Goal: Task Accomplishment & Management: Use online tool/utility

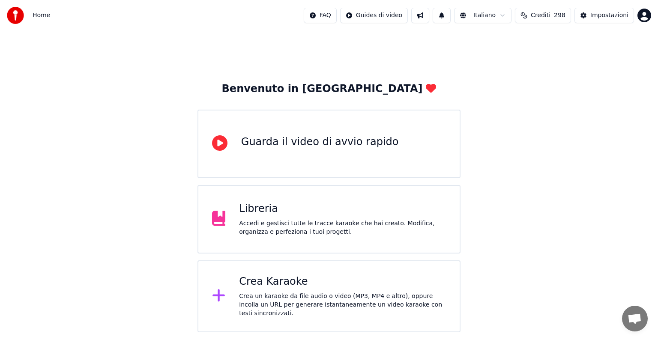
click at [538, 282] on div "Benvenuto in Youka Guarda il video di avvio rapido Libreria Accedi e gestisci t…" at bounding box center [329, 182] width 658 height 302
click at [360, 283] on div "Crea Karaoke" at bounding box center [342, 282] width 207 height 14
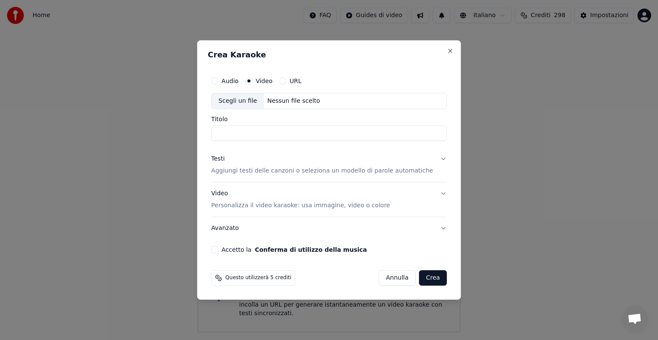
click at [291, 100] on div "Nessun file scelto" at bounding box center [294, 101] width 60 height 9
type input "**********"
click at [432, 158] on button "Testi Aggiungi testi delle canzoni o seleziona un modello di parole automatiche" at bounding box center [329, 165] width 236 height 34
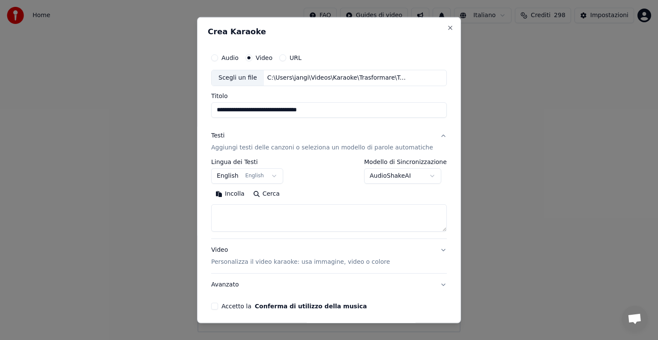
click at [242, 177] on button "English English" at bounding box center [247, 175] width 72 height 15
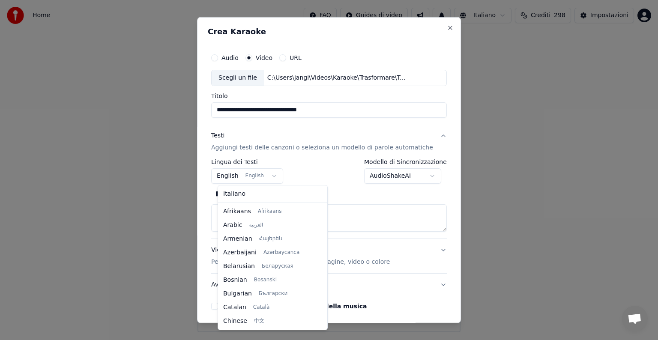
scroll to position [69, 0]
select select "**"
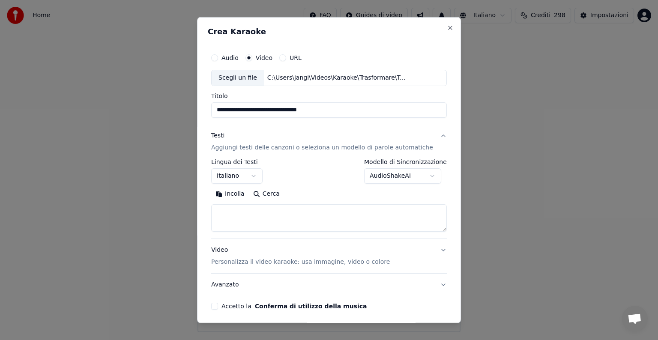
click at [235, 211] on textarea at bounding box center [329, 217] width 236 height 27
click at [237, 194] on button "Incolla" at bounding box center [230, 194] width 38 height 14
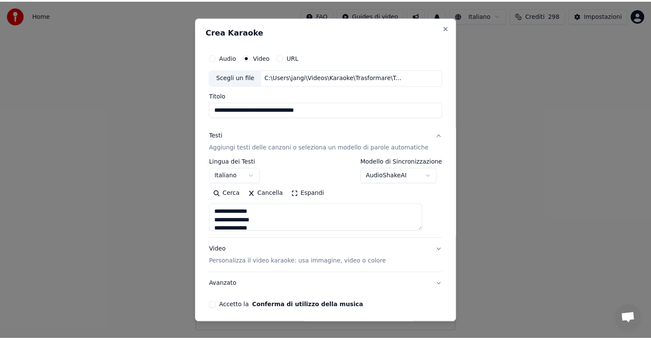
scroll to position [33, 0]
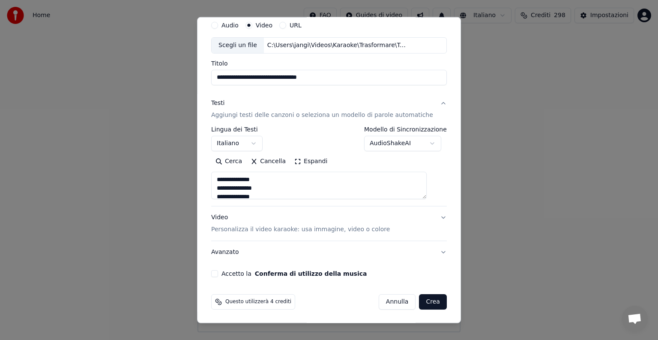
click at [218, 275] on button "Accetto la Conferma di utilizzo della musica" at bounding box center [214, 273] width 7 height 7
click at [420, 300] on button "Crea" at bounding box center [433, 301] width 27 height 15
type textarea "**********"
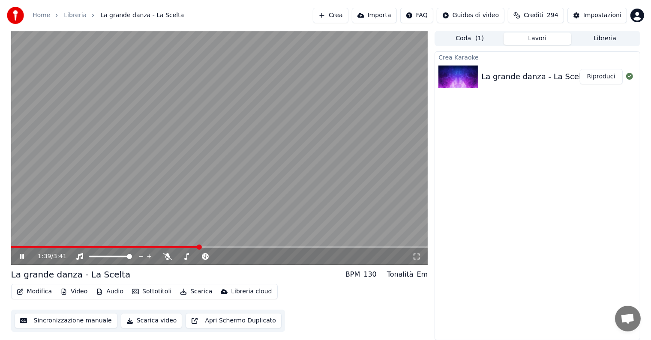
click at [22, 255] on icon at bounding box center [22, 256] width 4 height 5
click at [597, 78] on button "Riproduci" at bounding box center [601, 76] width 43 height 15
click at [22, 258] on icon at bounding box center [28, 256] width 20 height 7
click at [42, 293] on button "Modifica" at bounding box center [34, 292] width 42 height 12
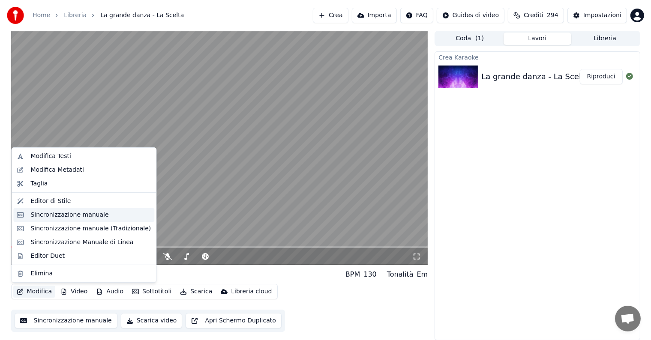
click at [66, 215] on div "Sincronizzazione manuale" at bounding box center [69, 215] width 78 height 9
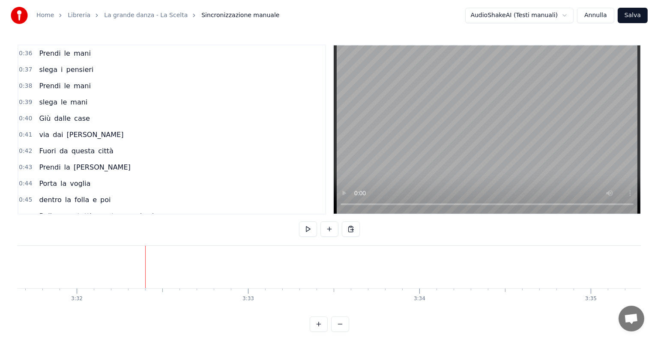
scroll to position [0, 36310]
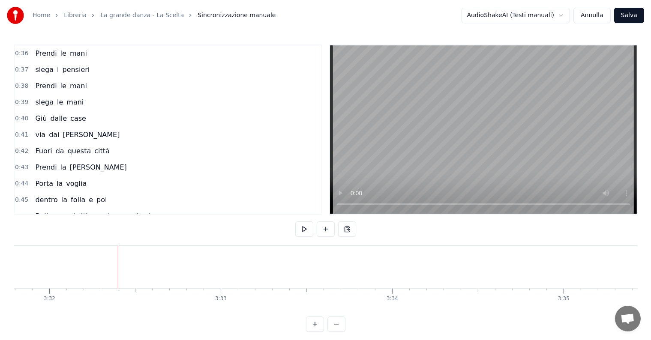
click at [629, 15] on button "Salva" at bounding box center [629, 15] width 30 height 15
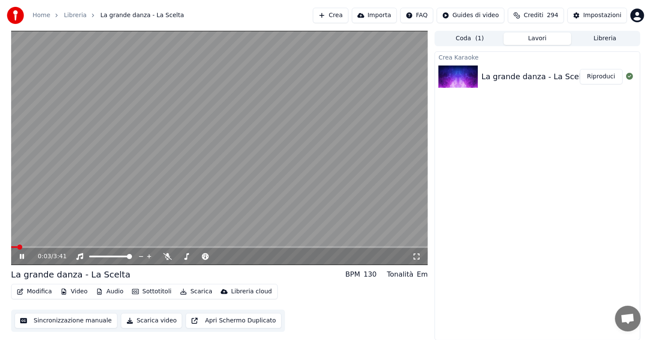
click at [22, 257] on icon at bounding box center [22, 256] width 4 height 5
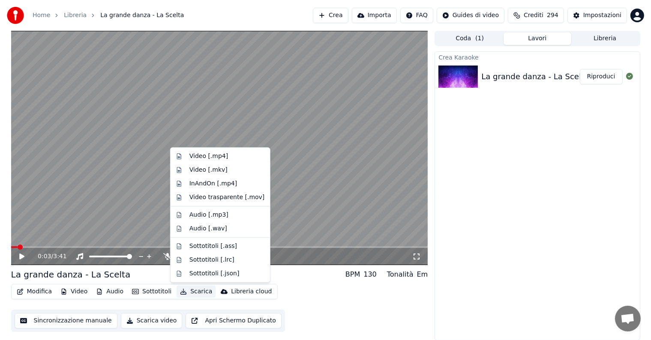
click at [194, 293] on button "Scarica" at bounding box center [196, 292] width 39 height 12
click at [217, 154] on div "Video [.mp4]" at bounding box center [208, 156] width 39 height 9
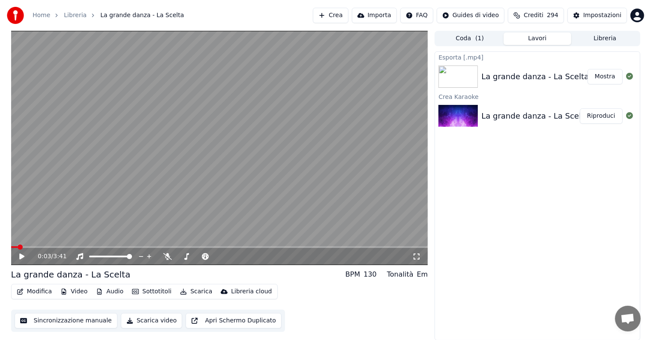
click at [567, 226] on div "Esporta [.mp4] La grande danza - La Scelta Mostra Crea Karaoke La grande danza …" at bounding box center [537, 195] width 205 height 289
click at [344, 18] on button "Crea" at bounding box center [330, 15] width 35 height 15
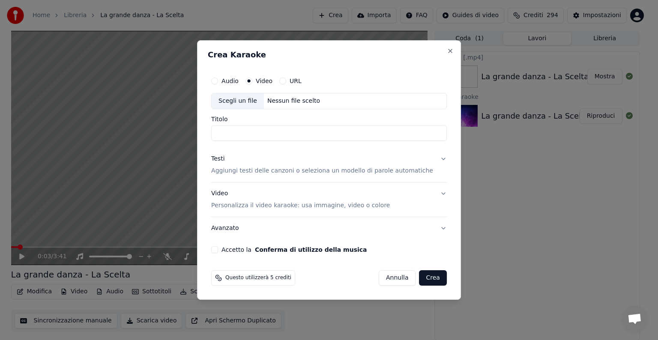
click at [218, 83] on button "Audio" at bounding box center [214, 81] width 7 height 7
click at [291, 97] on div "Nessun file scelto" at bounding box center [294, 101] width 60 height 9
type input "**********"
click at [433, 157] on button "Testi Aggiungi testi delle canzoni o seleziona un modello di parole automatiche" at bounding box center [329, 165] width 236 height 34
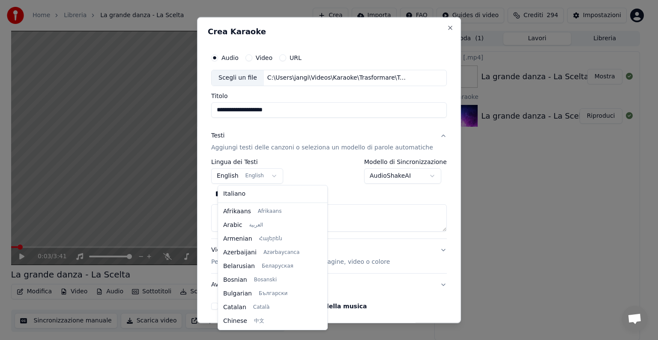
click at [274, 178] on body "**********" at bounding box center [325, 170] width 651 height 340
select select "**"
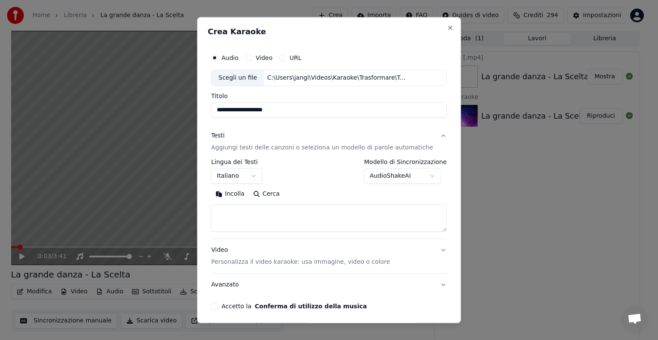
click at [235, 218] on textarea at bounding box center [329, 217] width 236 height 27
click at [235, 193] on button "Incolla" at bounding box center [230, 194] width 38 height 14
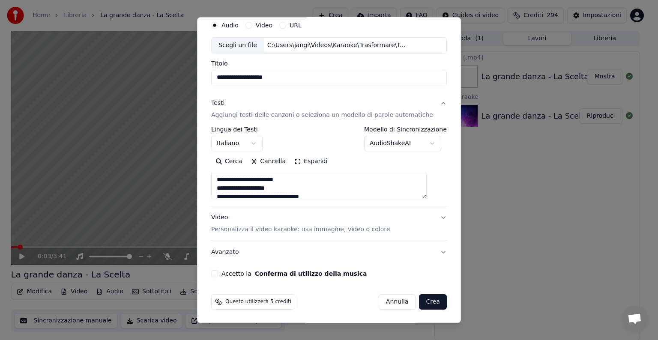
click at [429, 216] on button "Video Personalizza il video karaoke: usa immagine, video o colore" at bounding box center [329, 224] width 236 height 34
type textarea "**********"
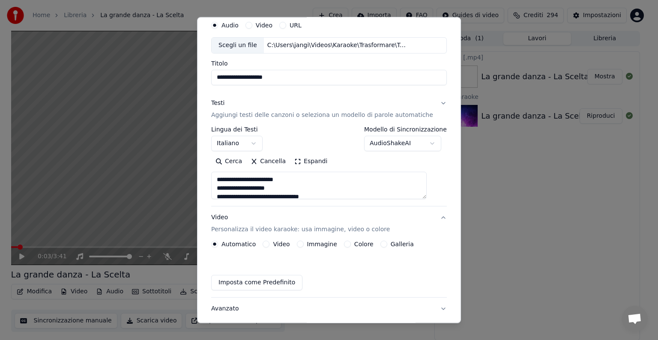
scroll to position [9, 0]
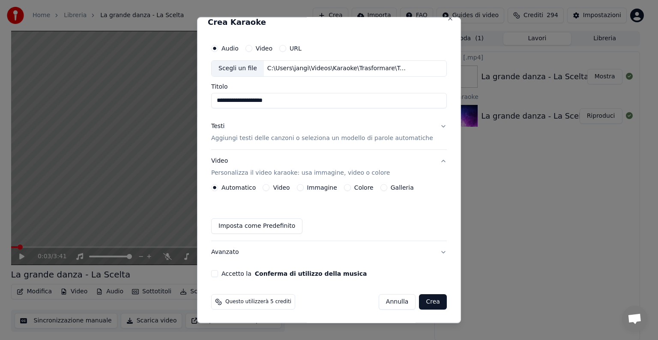
click at [304, 187] on button "Immagine" at bounding box center [300, 187] width 7 height 7
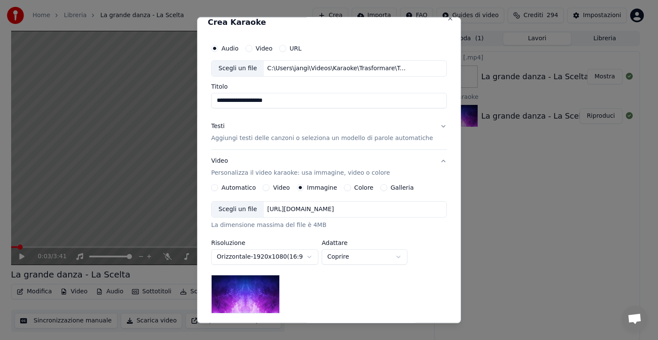
click at [318, 209] on div "[URL][DOMAIN_NAME]" at bounding box center [301, 209] width 74 height 9
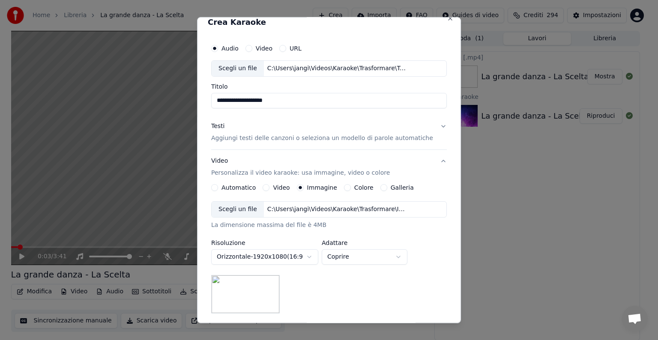
click at [336, 209] on div "C:\Users\jangi\Videos\Karaoke\Trasformare\Immagini\Luca_Carboni.jpg" at bounding box center [337, 209] width 146 height 9
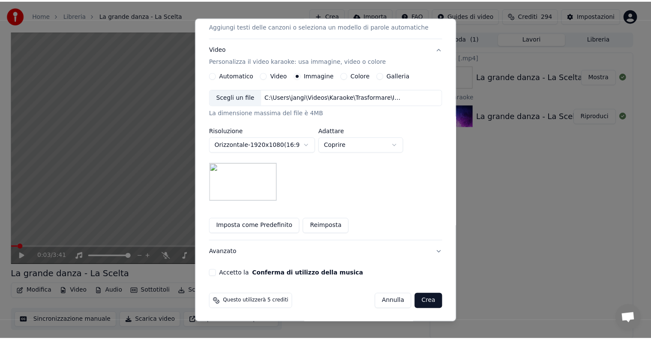
scroll to position [122, 0]
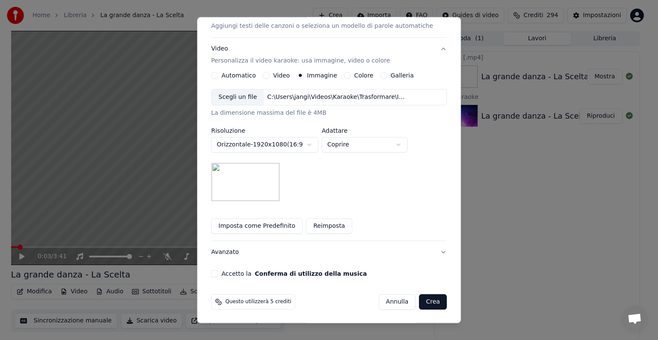
click at [218, 273] on button "Accetto la Conferma di utilizzo della musica" at bounding box center [214, 273] width 7 height 7
click at [420, 296] on button "Crea" at bounding box center [433, 301] width 27 height 15
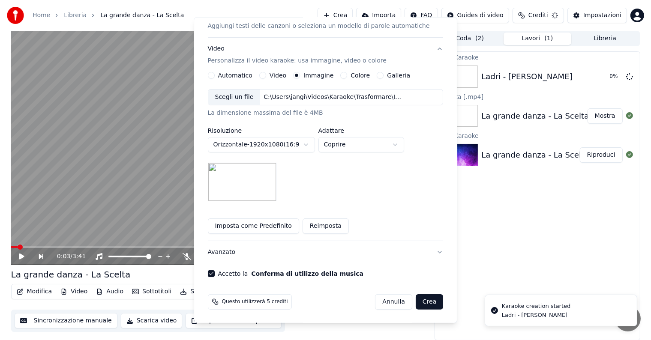
scroll to position [9, 0]
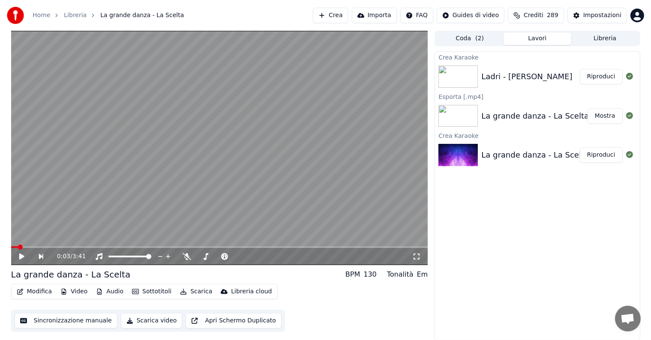
click at [603, 76] on button "Riproduci" at bounding box center [601, 76] width 43 height 15
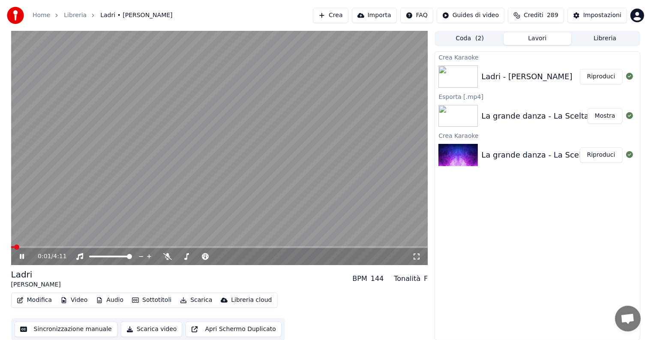
click at [22, 256] on icon at bounding box center [28, 256] width 20 height 7
click at [43, 303] on button "Modifica" at bounding box center [34, 300] width 42 height 12
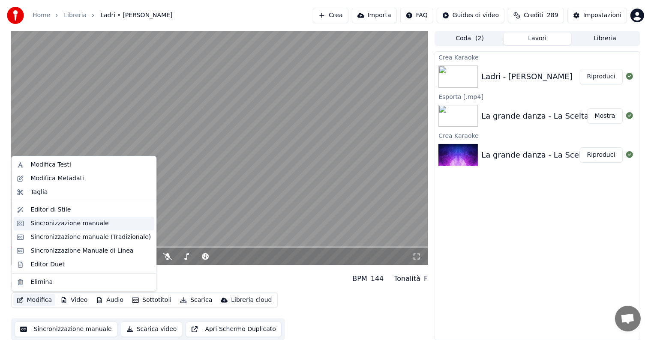
click at [52, 223] on div "Sincronizzazione manuale" at bounding box center [69, 223] width 78 height 9
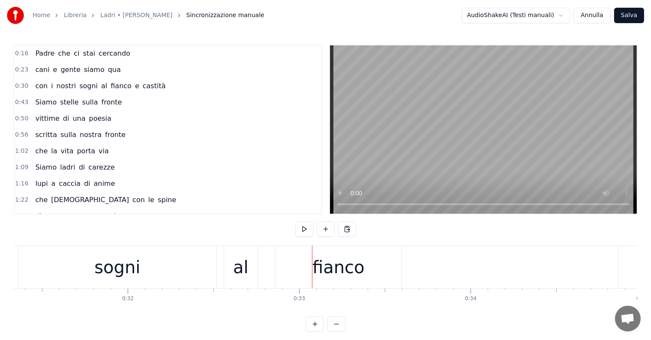
scroll to position [0, 5274]
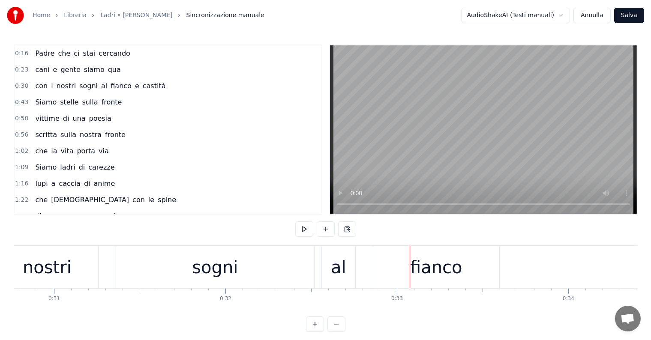
click at [184, 265] on div "sogni" at bounding box center [215, 267] width 198 height 42
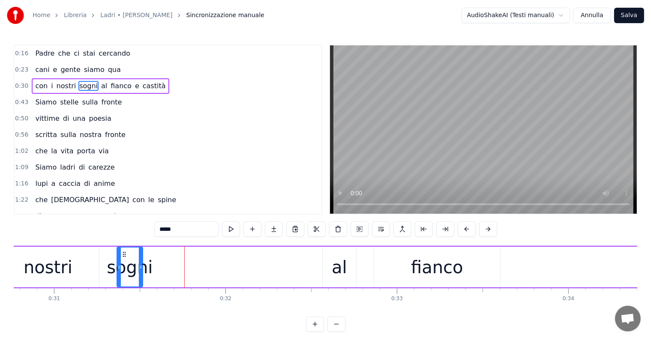
drag, startPoint x: 313, startPoint y: 263, endPoint x: 141, endPoint y: 268, distance: 172.4
click at [141, 268] on div at bounding box center [140, 267] width 3 height 39
click at [174, 229] on input "*****" at bounding box center [176, 229] width 64 height 15
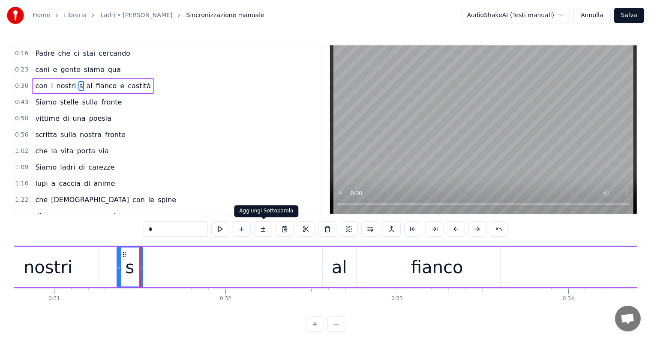
type input "*"
click at [262, 229] on button at bounding box center [263, 229] width 18 height 15
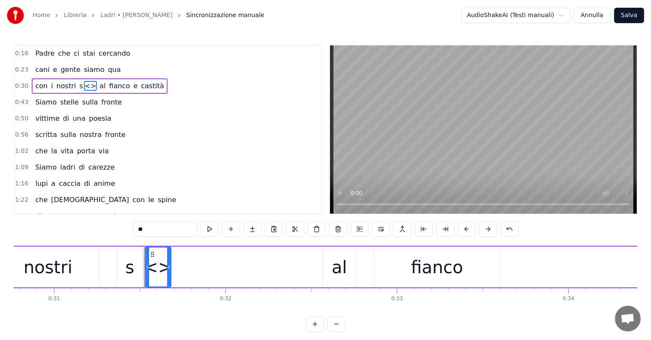
click at [167, 229] on input "**" at bounding box center [165, 229] width 64 height 15
type input "*"
click at [250, 228] on button at bounding box center [252, 229] width 18 height 15
click at [158, 228] on input "**" at bounding box center [165, 229] width 64 height 15
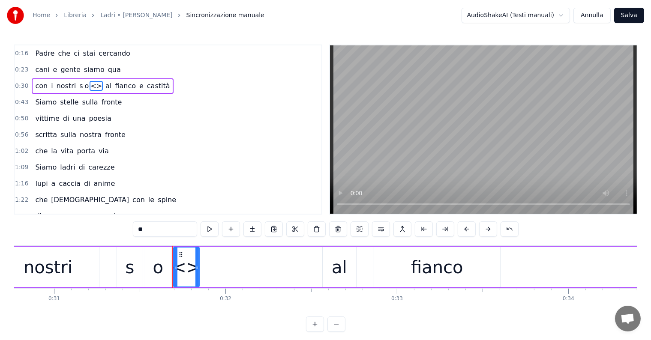
type input "*"
drag, startPoint x: 198, startPoint y: 263, endPoint x: 211, endPoint y: 263, distance: 13.3
click at [211, 263] on div at bounding box center [210, 267] width 3 height 39
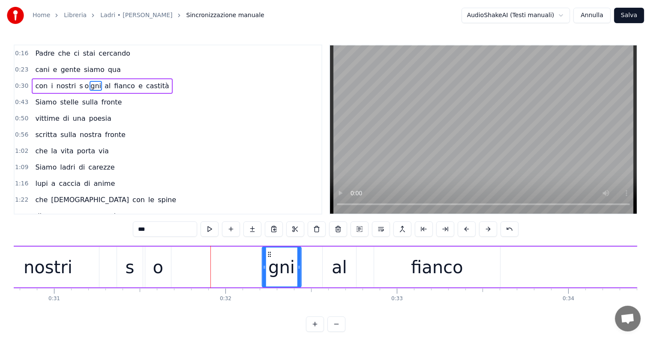
drag, startPoint x: 179, startPoint y: 254, endPoint x: 267, endPoint y: 261, distance: 89.0
click at [267, 261] on div "gni" at bounding box center [281, 267] width 38 height 39
click at [165, 267] on div "o" at bounding box center [158, 267] width 26 height 41
type input "*"
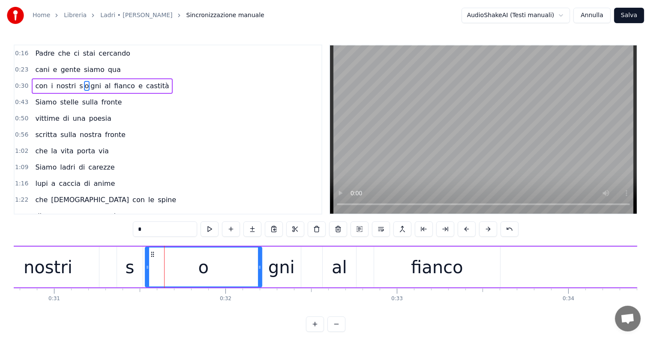
drag, startPoint x: 169, startPoint y: 267, endPoint x: 260, endPoint y: 267, distance: 90.9
click at [260, 267] on icon at bounding box center [259, 267] width 3 height 7
click at [143, 269] on icon at bounding box center [144, 267] width 3 height 7
click at [32, 90] on div "con i nostri s o gni al fianco e castità" at bounding box center [102, 85] width 141 height 15
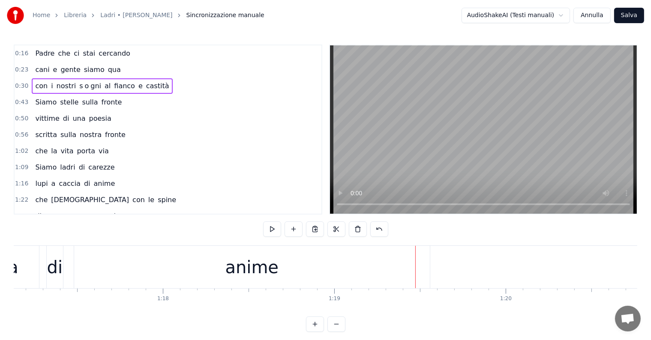
scroll to position [0, 13199]
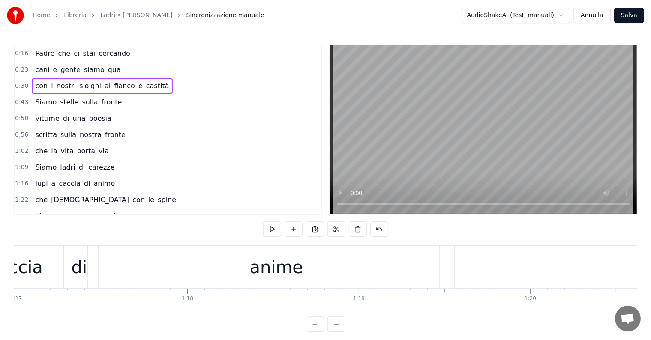
click at [19, 268] on div "caccia" at bounding box center [16, 268] width 54 height 26
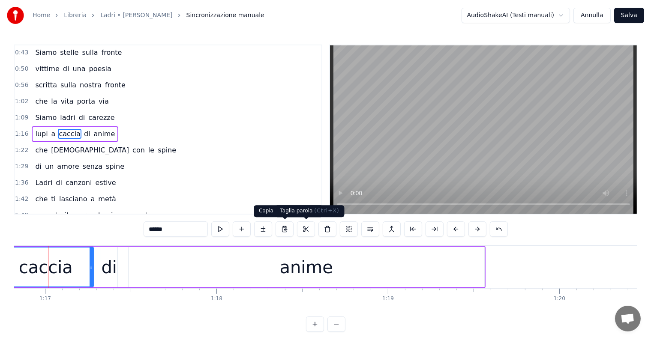
scroll to position [0, 13161]
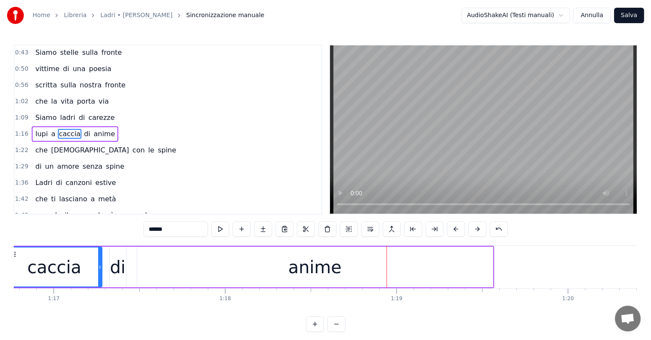
click at [309, 272] on div "anime" at bounding box center [315, 268] width 54 height 26
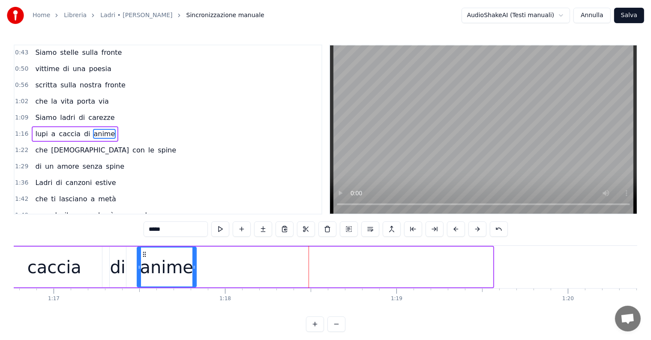
drag, startPoint x: 489, startPoint y: 261, endPoint x: 193, endPoint y: 268, distance: 296.7
click at [193, 268] on div at bounding box center [193, 267] width 3 height 39
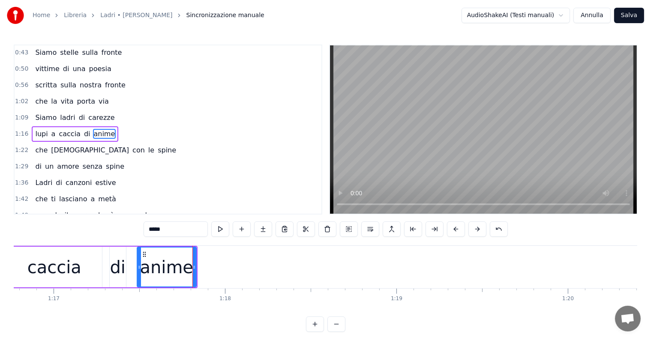
click at [174, 227] on input "*****" at bounding box center [176, 229] width 64 height 15
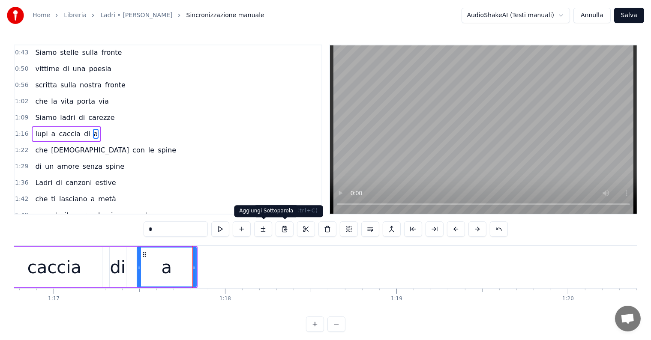
type input "*"
click at [261, 228] on button at bounding box center [263, 229] width 18 height 15
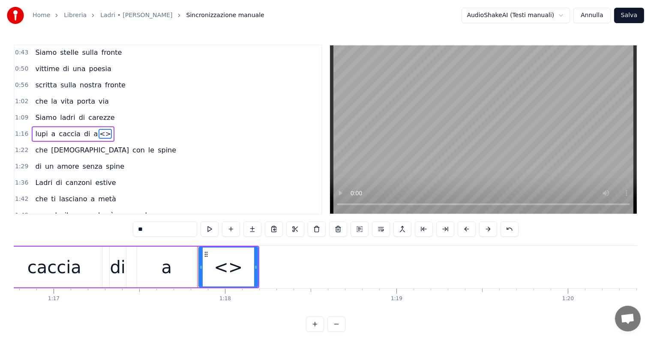
click at [163, 230] on input "**" at bounding box center [165, 229] width 64 height 15
type input "*"
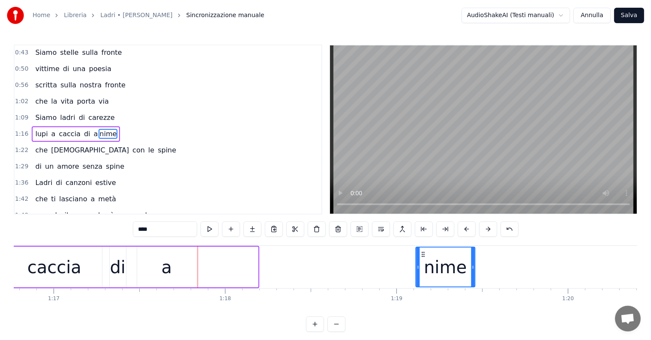
drag, startPoint x: 207, startPoint y: 254, endPoint x: 424, endPoint y: 254, distance: 217.7
click at [424, 254] on circle at bounding box center [423, 254] width 0 height 0
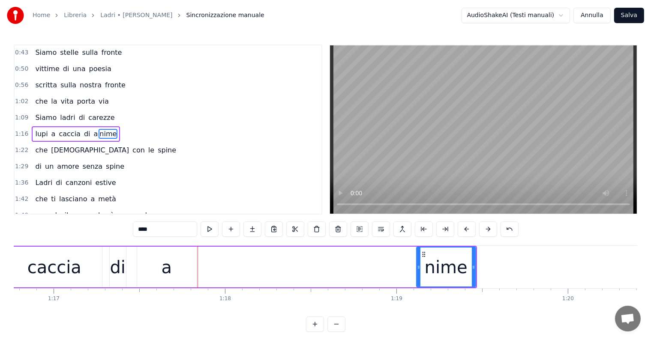
click at [175, 276] on div "a" at bounding box center [166, 267] width 59 height 41
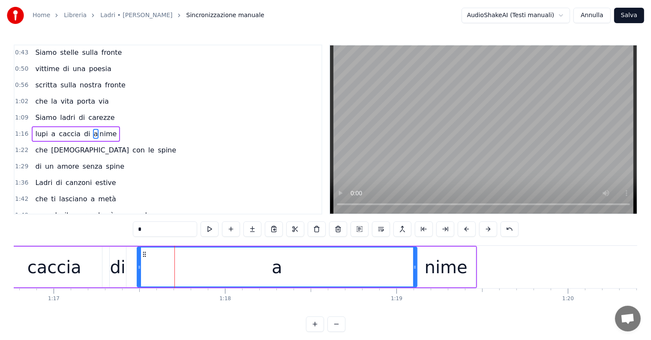
drag, startPoint x: 194, startPoint y: 268, endPoint x: 415, endPoint y: 269, distance: 220.7
click at [415, 269] on icon at bounding box center [414, 267] width 3 height 7
click at [33, 262] on div "caccia" at bounding box center [54, 268] width 54 height 26
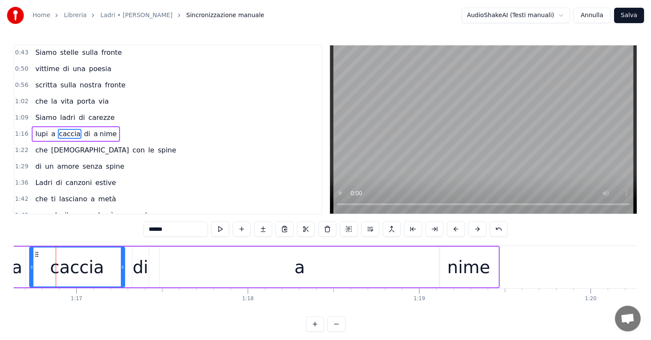
scroll to position [0, 13137]
click at [315, 263] on div "a" at bounding box center [301, 267] width 280 height 41
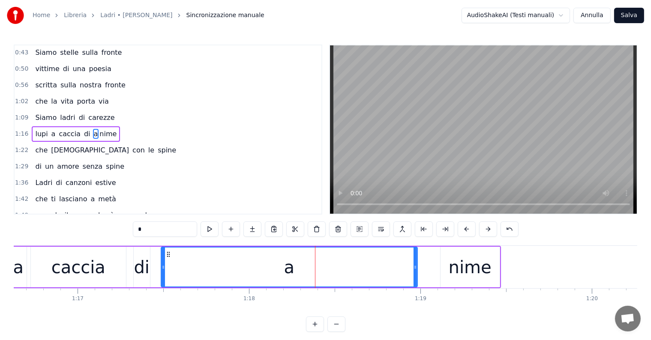
drag, startPoint x: 439, startPoint y: 262, endPoint x: 415, endPoint y: 262, distance: 23.6
click at [415, 262] on div at bounding box center [415, 267] width 3 height 39
click at [445, 265] on div "nime" at bounding box center [470, 267] width 59 height 41
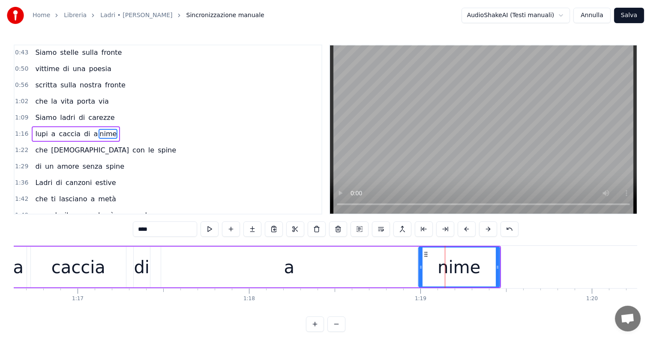
drag, startPoint x: 442, startPoint y: 265, endPoint x: 420, endPoint y: 267, distance: 21.9
click at [420, 267] on icon at bounding box center [420, 267] width 3 height 7
click at [420, 264] on icon at bounding box center [419, 267] width 3 height 7
click at [70, 266] on div "caccia" at bounding box center [78, 268] width 54 height 26
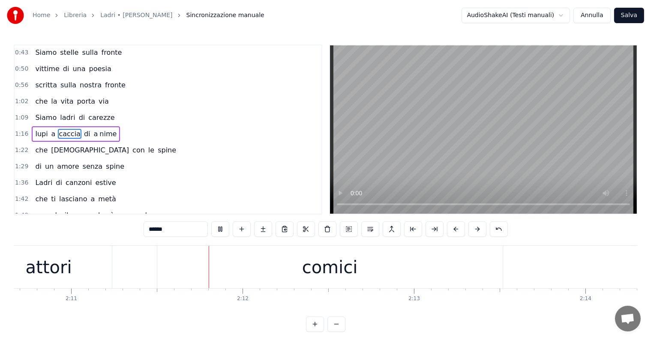
scroll to position [0, 22436]
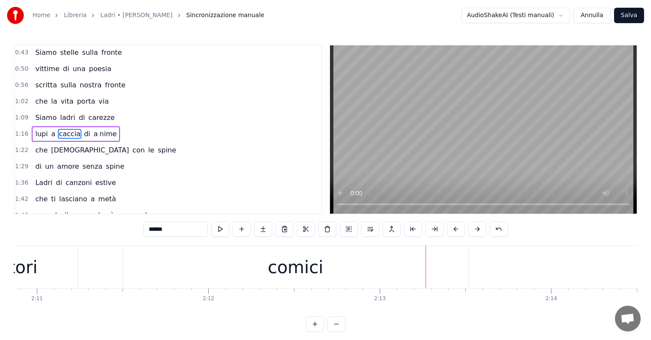
click at [291, 273] on div "comici" at bounding box center [296, 268] width 56 height 26
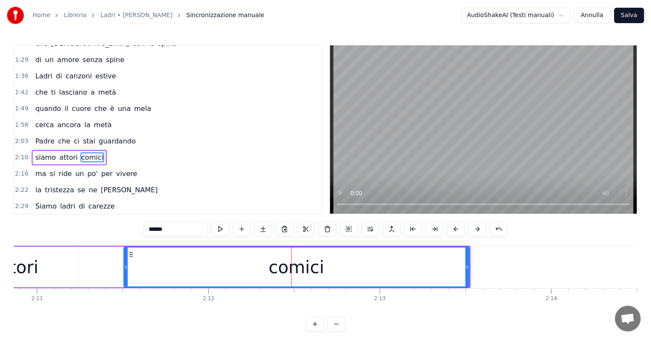
scroll to position [176, 0]
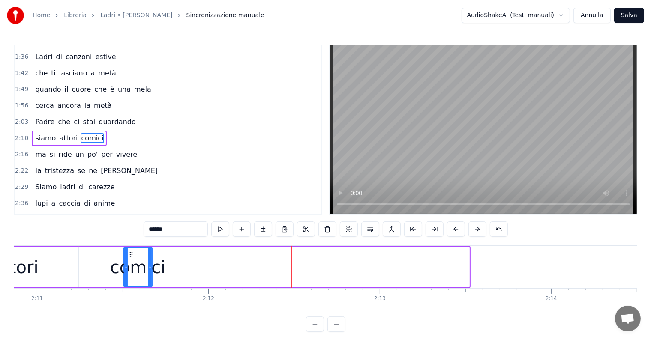
drag, startPoint x: 466, startPoint y: 263, endPoint x: 149, endPoint y: 267, distance: 317.2
click at [149, 267] on div at bounding box center [149, 267] width 3 height 39
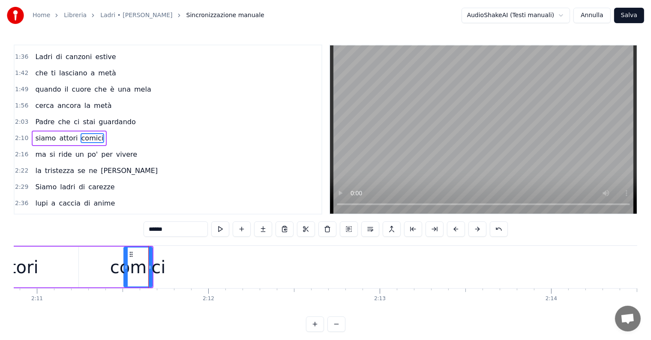
click at [176, 230] on input "******" at bounding box center [176, 229] width 64 height 15
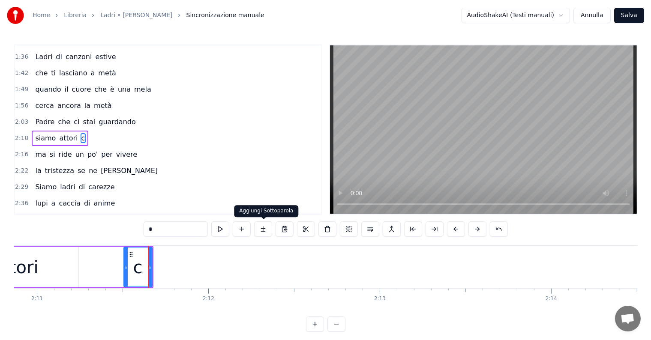
type input "*"
click at [262, 230] on button at bounding box center [263, 229] width 18 height 15
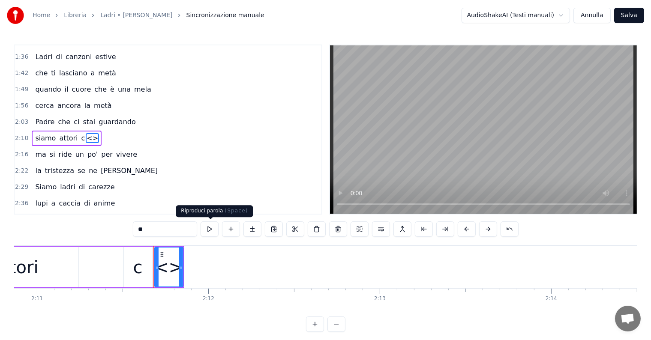
click at [166, 228] on input "**" at bounding box center [165, 229] width 64 height 15
type input "*"
click at [252, 230] on button at bounding box center [252, 229] width 18 height 15
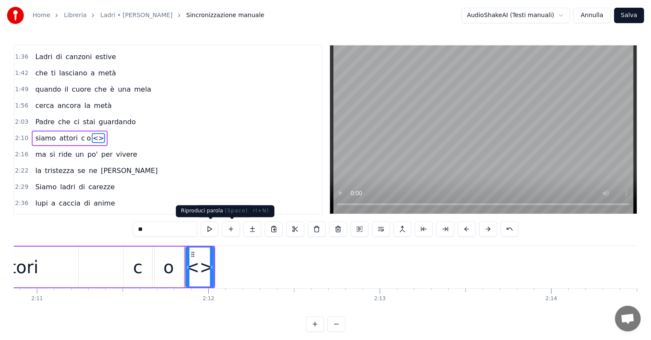
click at [185, 231] on input "**" at bounding box center [165, 229] width 64 height 15
type input "*"
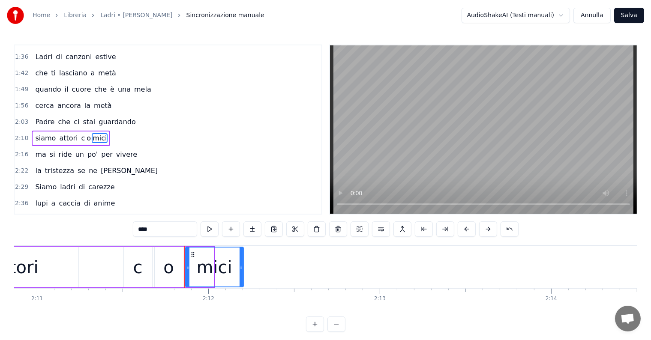
drag, startPoint x: 211, startPoint y: 264, endPoint x: 241, endPoint y: 264, distance: 30.0
click at [241, 264] on icon at bounding box center [241, 267] width 3 height 7
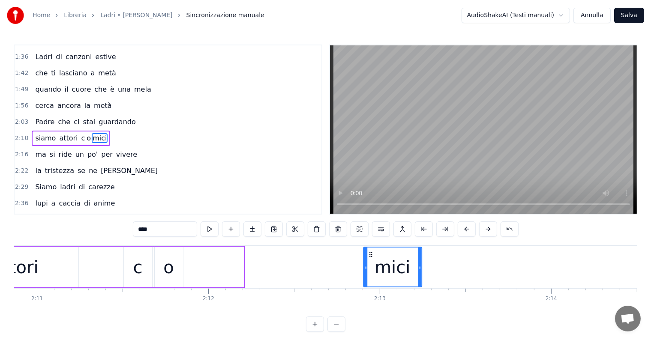
drag, startPoint x: 192, startPoint y: 254, endPoint x: 370, endPoint y: 254, distance: 177.9
click at [370, 254] on icon at bounding box center [370, 254] width 7 height 7
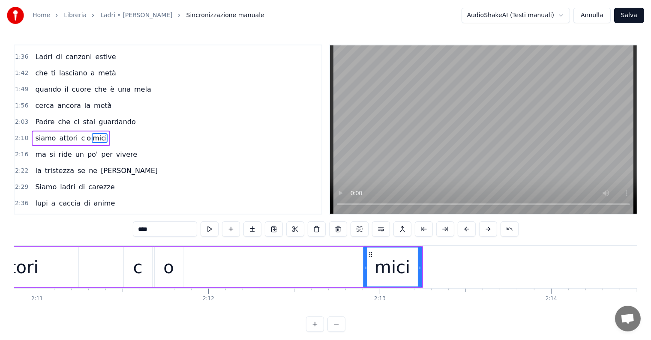
click at [166, 264] on div "o" at bounding box center [168, 268] width 10 height 26
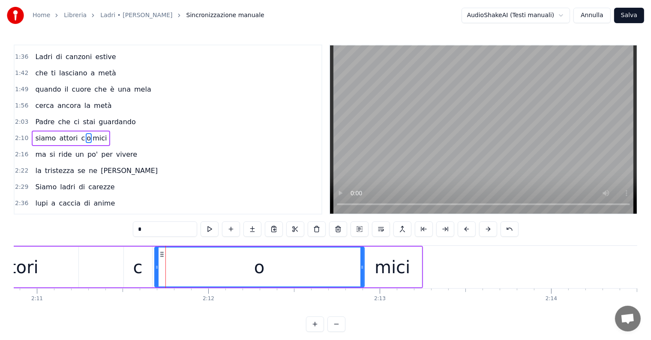
drag, startPoint x: 182, startPoint y: 261, endPoint x: 363, endPoint y: 261, distance: 181.3
click at [363, 261] on div at bounding box center [361, 267] width 3 height 39
click at [153, 261] on div at bounding box center [153, 267] width 3 height 39
click at [39, 134] on span "siamo" at bounding box center [45, 138] width 22 height 10
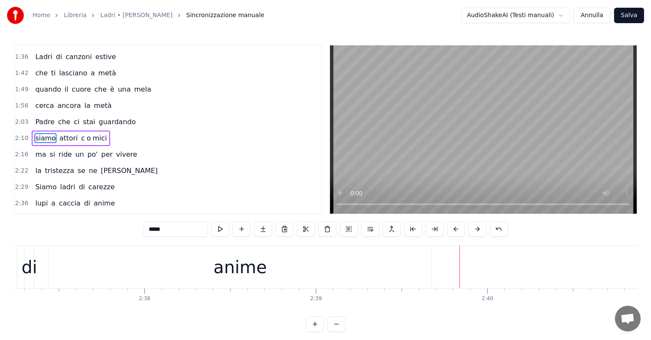
scroll to position [0, 26860]
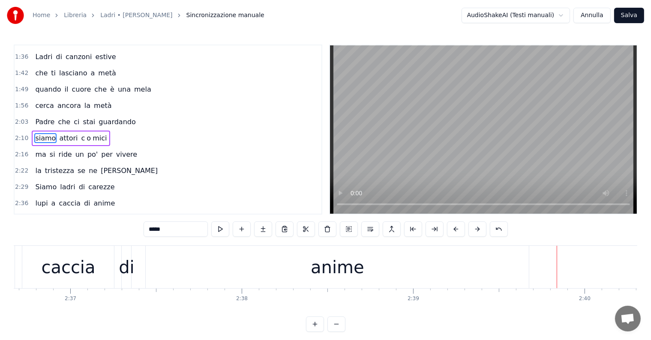
click at [388, 270] on div "anime" at bounding box center [337, 267] width 383 height 42
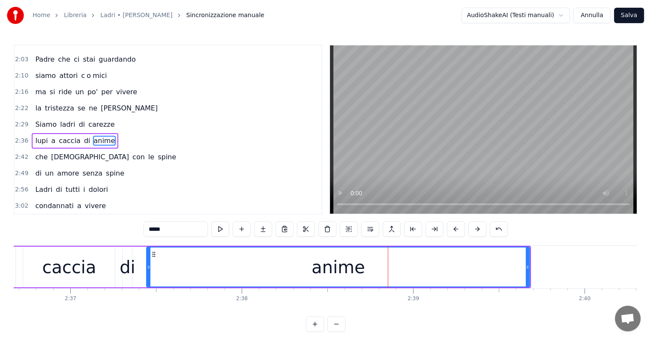
scroll to position [239, 0]
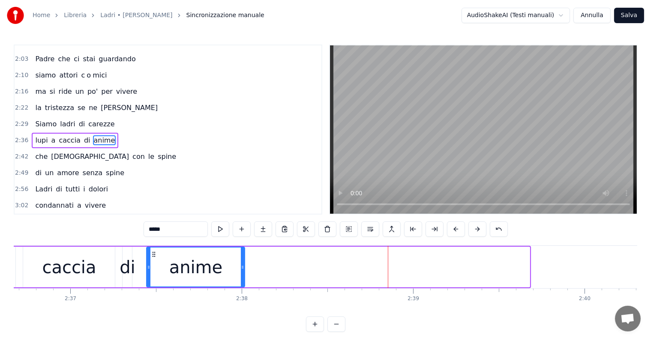
drag, startPoint x: 527, startPoint y: 264, endPoint x: 242, endPoint y: 276, distance: 285.3
click at [242, 276] on div at bounding box center [242, 267] width 3 height 39
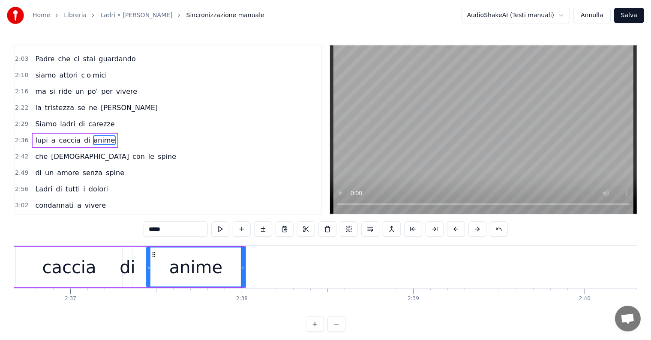
click at [186, 229] on input "*****" at bounding box center [176, 229] width 64 height 15
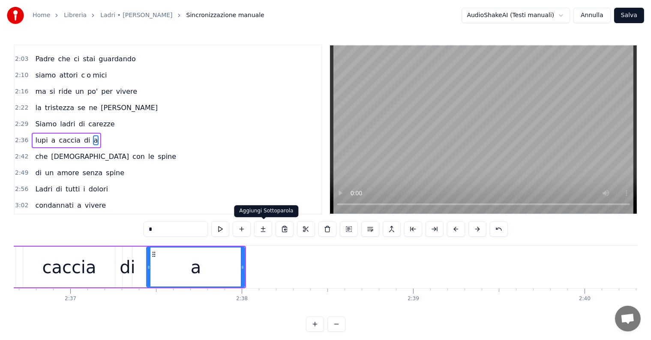
type input "*"
click at [264, 231] on button at bounding box center [263, 229] width 18 height 15
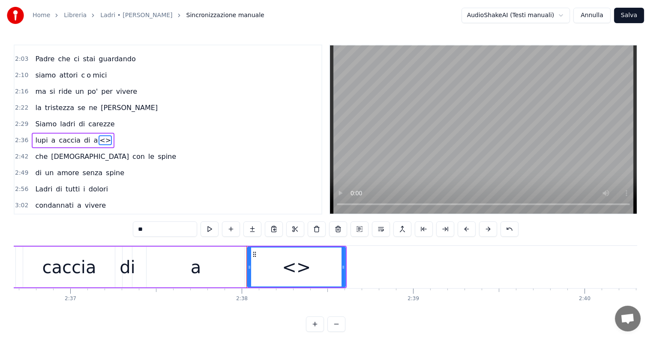
click at [173, 230] on input "**" at bounding box center [165, 229] width 64 height 15
type input "*"
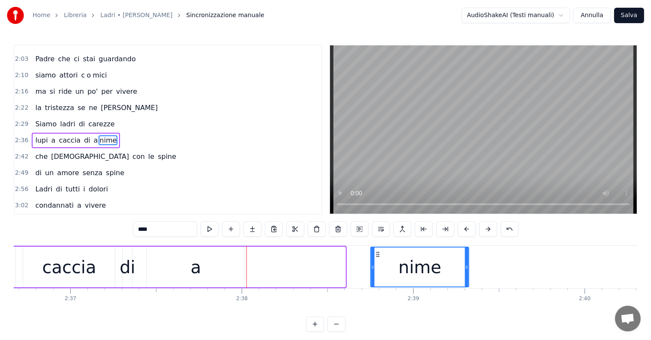
drag, startPoint x: 254, startPoint y: 254, endPoint x: 377, endPoint y: 254, distance: 123.4
click at [377, 254] on icon at bounding box center [378, 254] width 7 height 7
click at [234, 270] on div "a" at bounding box center [196, 267] width 98 height 41
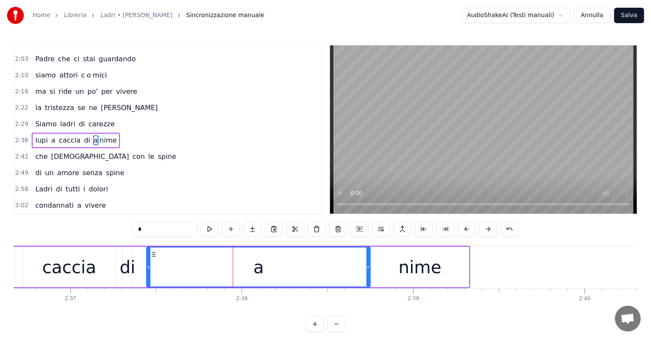
drag, startPoint x: 242, startPoint y: 269, endPoint x: 368, endPoint y: 268, distance: 125.6
click at [368, 268] on icon at bounding box center [367, 267] width 3 height 7
click at [37, 135] on span "lupi" at bounding box center [41, 140] width 14 height 10
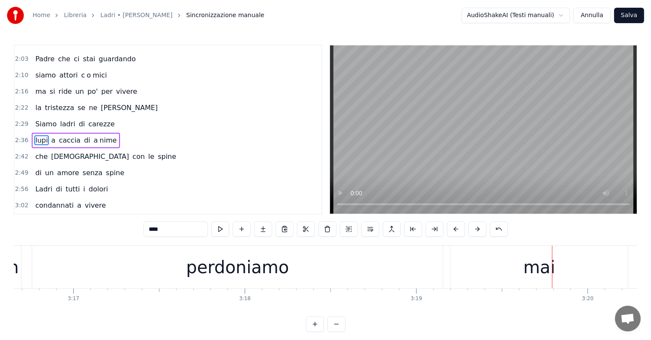
scroll to position [0, 33665]
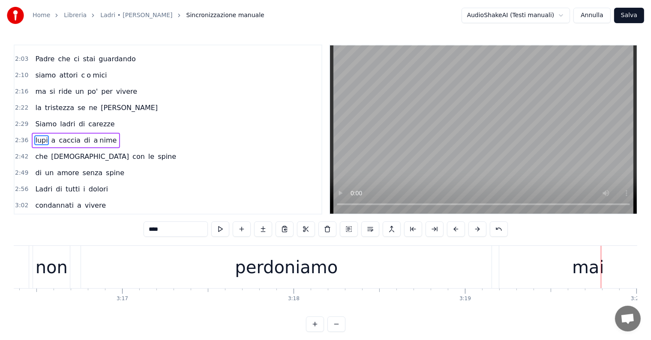
click at [367, 277] on div "perdoniamo" at bounding box center [286, 267] width 411 height 42
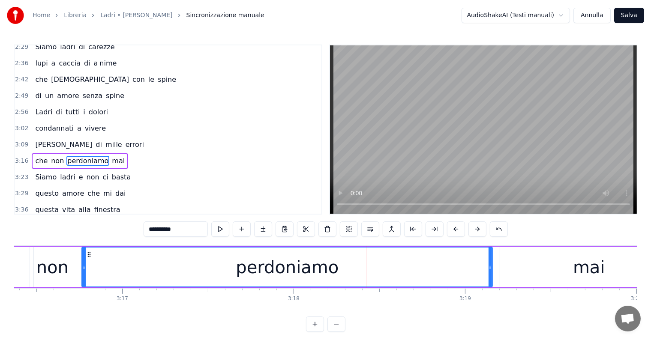
scroll to position [320, 0]
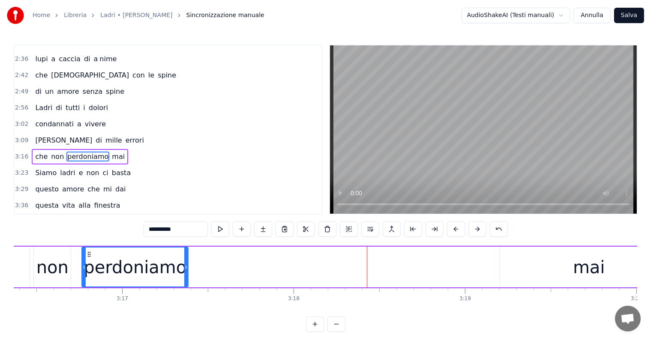
drag, startPoint x: 489, startPoint y: 261, endPoint x: 185, endPoint y: 267, distance: 304.4
click at [185, 267] on div at bounding box center [185, 267] width 3 height 39
click at [192, 228] on input "**********" at bounding box center [176, 229] width 64 height 15
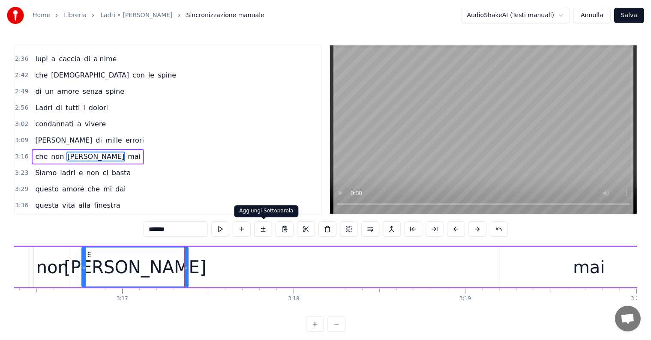
type input "*******"
click at [266, 230] on button at bounding box center [263, 229] width 18 height 15
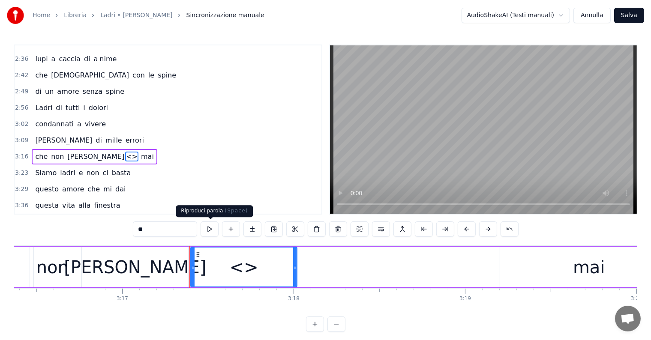
click at [170, 232] on input "**" at bounding box center [165, 229] width 64 height 15
type input "*"
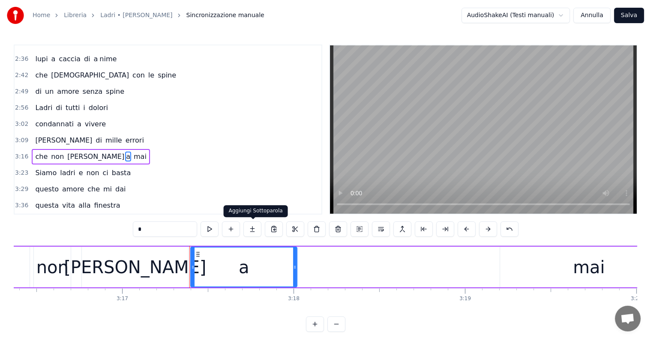
type input "*"
click at [250, 226] on button at bounding box center [252, 229] width 18 height 15
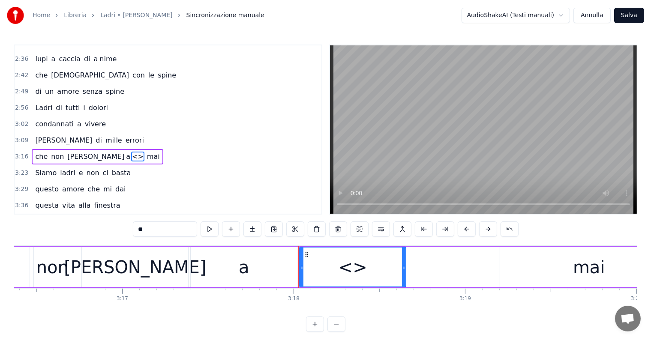
click at [183, 230] on input "**" at bounding box center [165, 229] width 64 height 15
type input "*"
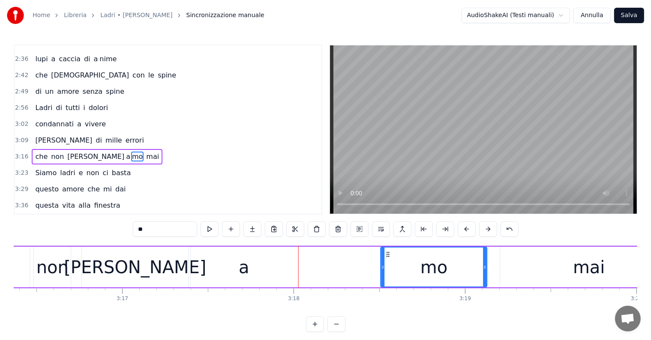
drag, startPoint x: 306, startPoint y: 254, endPoint x: 387, endPoint y: 255, distance: 81.0
click at [387, 255] on icon at bounding box center [388, 254] width 7 height 7
click at [249, 264] on div "a" at bounding box center [244, 267] width 106 height 41
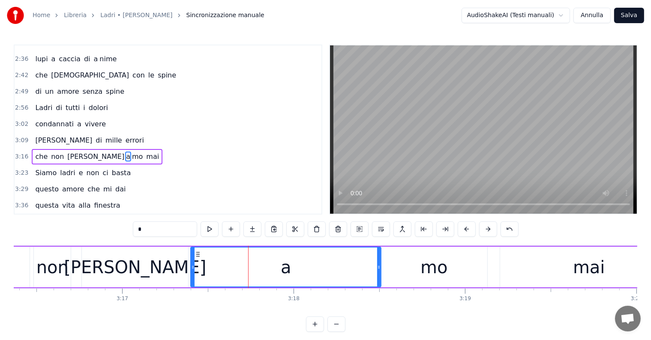
drag, startPoint x: 295, startPoint y: 263, endPoint x: 379, endPoint y: 264, distance: 84.0
click at [379, 264] on div at bounding box center [378, 267] width 3 height 39
click at [189, 262] on div at bounding box center [189, 267] width 3 height 39
click at [35, 263] on div "non" at bounding box center [52, 267] width 37 height 41
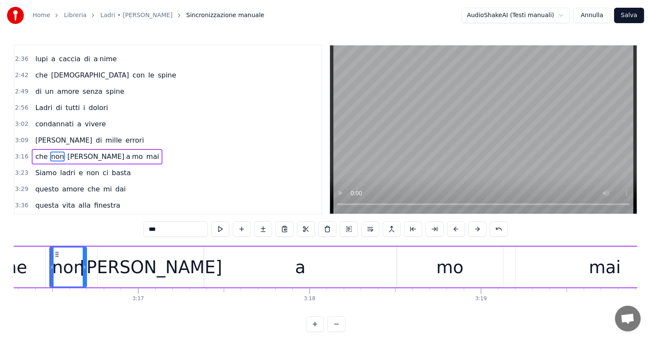
scroll to position [0, 33643]
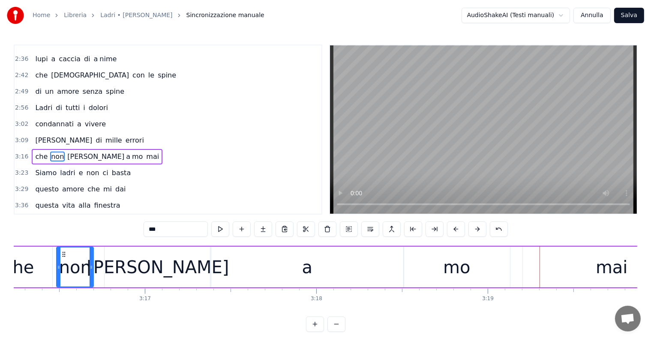
click at [426, 262] on div "mo" at bounding box center [457, 267] width 106 height 41
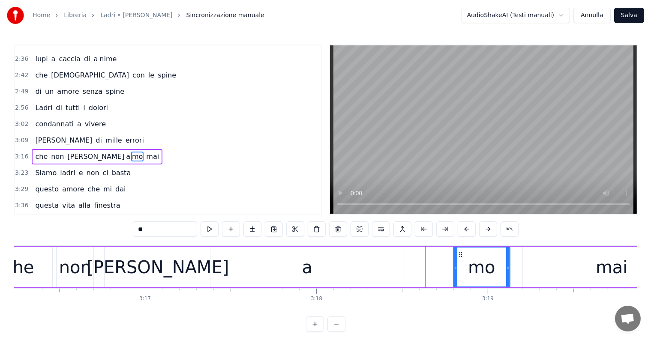
drag, startPoint x: 405, startPoint y: 265, endPoint x: 454, endPoint y: 271, distance: 50.1
click at [454, 271] on div at bounding box center [455, 267] width 3 height 39
click at [369, 272] on div "a" at bounding box center [306, 267] width 193 height 41
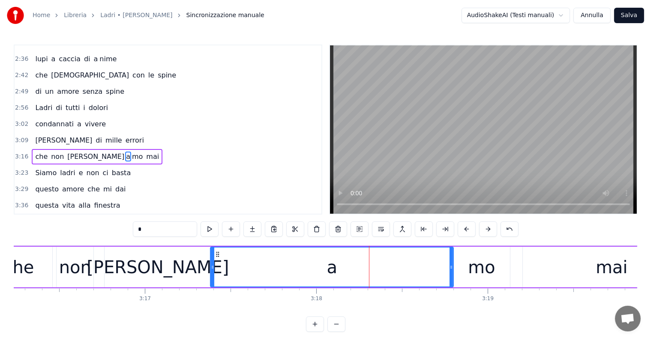
drag, startPoint x: 403, startPoint y: 268, endPoint x: 453, endPoint y: 269, distance: 49.7
click at [453, 269] on icon at bounding box center [451, 267] width 3 height 7
click at [70, 263] on div "non" at bounding box center [75, 268] width 32 height 26
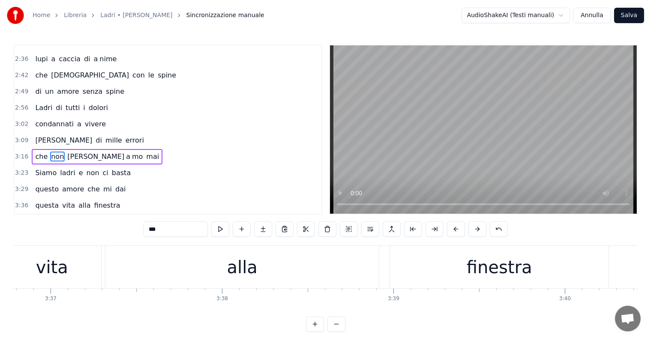
scroll to position [0, 37068]
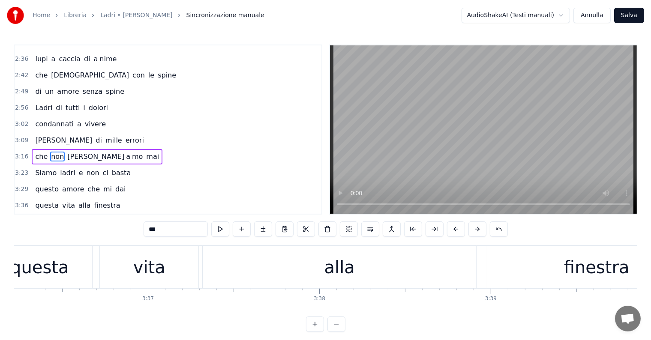
click at [401, 261] on div "alla" at bounding box center [339, 267] width 273 height 42
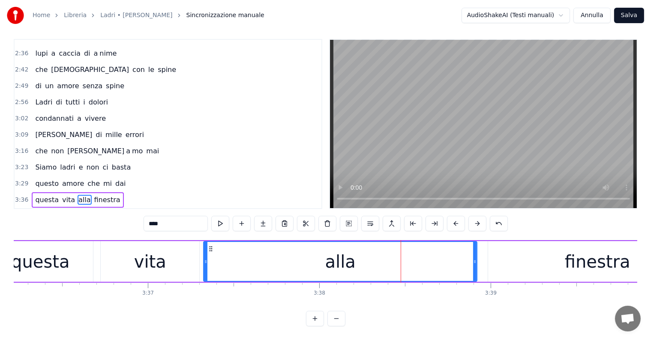
click at [136, 255] on div "vita" at bounding box center [150, 262] width 32 height 26
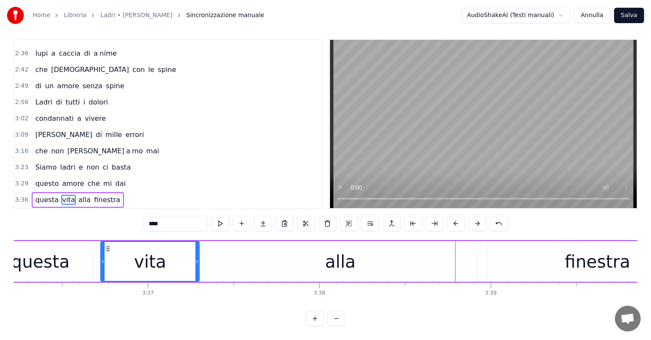
click at [338, 253] on div "alla" at bounding box center [340, 262] width 30 height 26
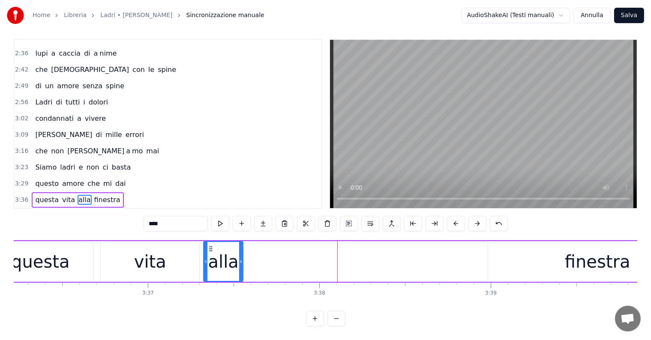
drag, startPoint x: 475, startPoint y: 252, endPoint x: 241, endPoint y: 252, distance: 234.0
click at [241, 258] on icon at bounding box center [240, 261] width 3 height 7
click at [174, 216] on input "****" at bounding box center [176, 223] width 64 height 15
type input "***"
click at [263, 218] on button at bounding box center [263, 223] width 18 height 15
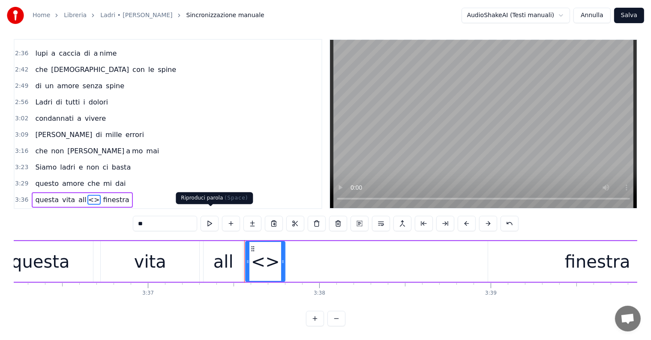
click at [186, 216] on input "**" at bounding box center [165, 223] width 64 height 15
type input "*"
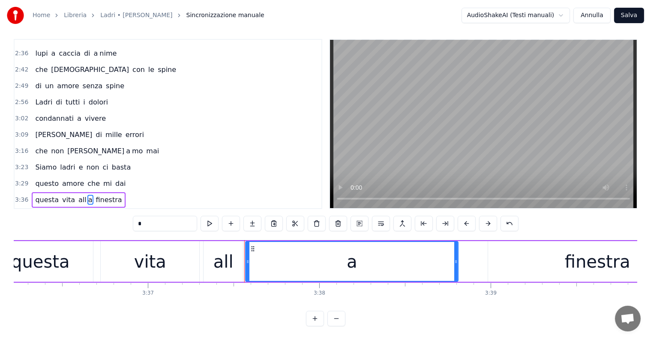
drag, startPoint x: 282, startPoint y: 249, endPoint x: 455, endPoint y: 249, distance: 173.2
click at [455, 249] on div at bounding box center [455, 261] width 3 height 39
click at [244, 248] on div at bounding box center [244, 261] width 3 height 39
click at [160, 253] on div "vita" at bounding box center [150, 262] width 32 height 26
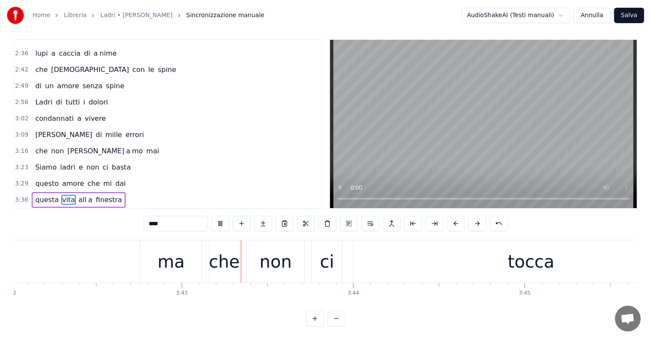
scroll to position [0, 38166]
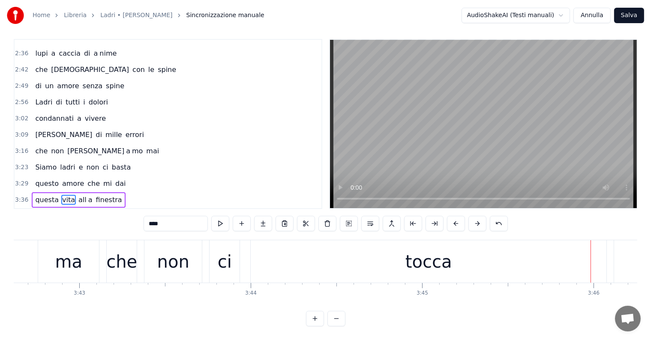
click at [418, 255] on div "tocca" at bounding box center [428, 262] width 47 height 26
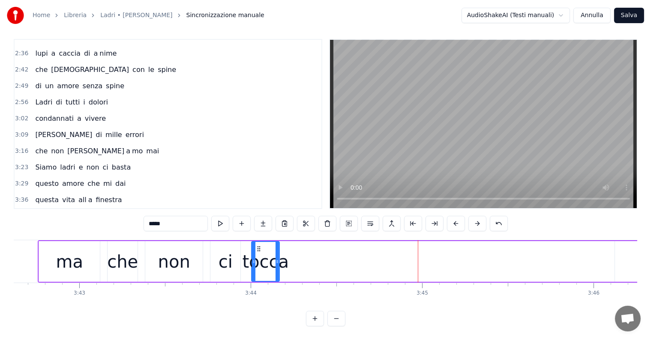
drag, startPoint x: 604, startPoint y: 251, endPoint x: 276, endPoint y: 261, distance: 328.0
click at [276, 261] on div at bounding box center [277, 261] width 3 height 39
click at [188, 216] on input "*****" at bounding box center [176, 223] width 64 height 15
type input "*"
click at [264, 216] on button at bounding box center [263, 223] width 18 height 15
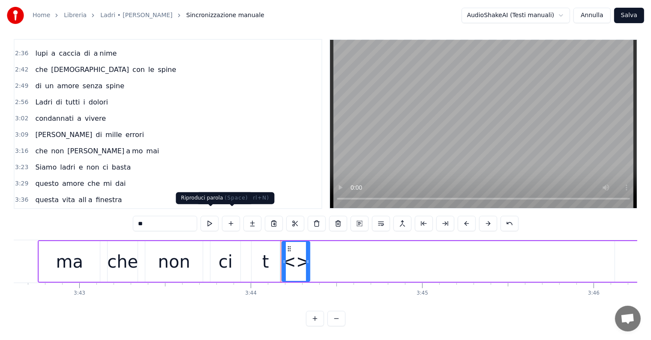
click at [161, 216] on input "**" at bounding box center [165, 223] width 64 height 15
type input "*"
click at [255, 216] on button at bounding box center [252, 223] width 18 height 15
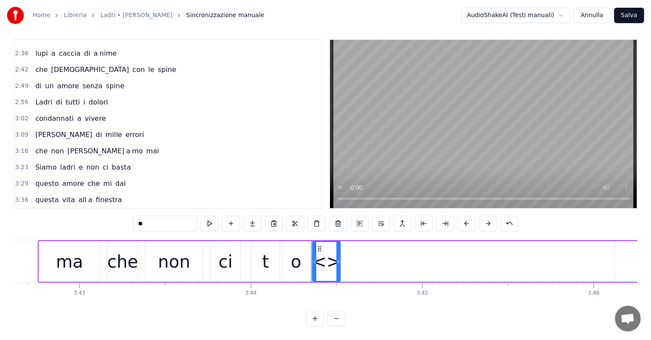
click at [168, 216] on input "**" at bounding box center [165, 223] width 64 height 15
type input "*"
drag, startPoint x: 338, startPoint y: 247, endPoint x: 347, endPoint y: 248, distance: 8.6
click at [347, 248] on div at bounding box center [345, 261] width 3 height 39
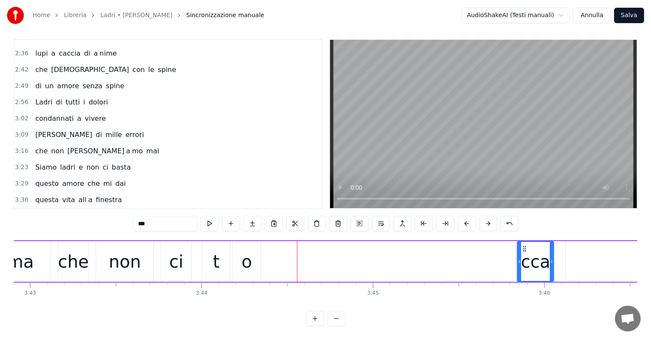
scroll to position [0, 38219]
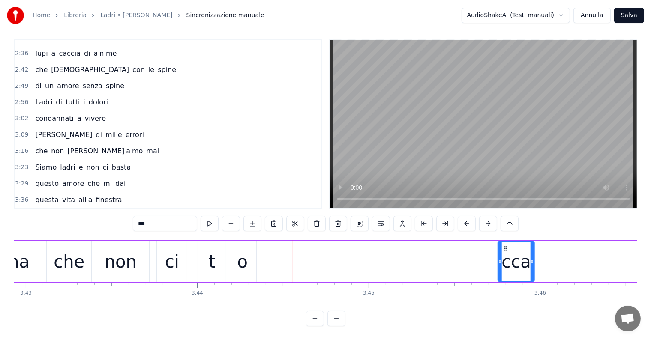
drag, startPoint x: 319, startPoint y: 239, endPoint x: 504, endPoint y: 257, distance: 186.1
click at [504, 257] on div "cca" at bounding box center [516, 261] width 36 height 39
click at [245, 259] on div "o" at bounding box center [242, 262] width 10 height 26
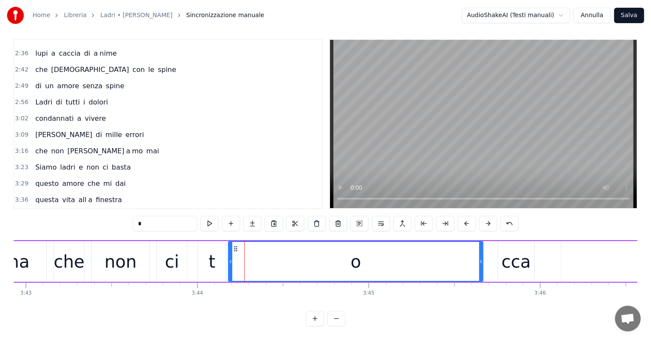
drag, startPoint x: 253, startPoint y: 255, endPoint x: 480, endPoint y: 261, distance: 226.8
click at [480, 261] on div at bounding box center [480, 261] width 3 height 39
click at [504, 261] on div "cca" at bounding box center [516, 262] width 30 height 26
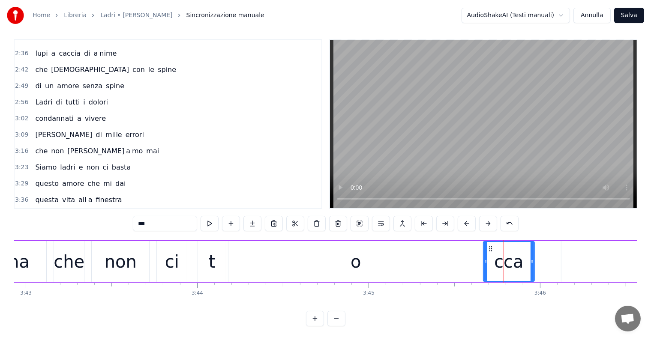
drag, startPoint x: 499, startPoint y: 255, endPoint x: 484, endPoint y: 255, distance: 14.6
click at [484, 258] on icon at bounding box center [485, 261] width 3 height 7
click at [244, 256] on div "o" at bounding box center [355, 261] width 255 height 41
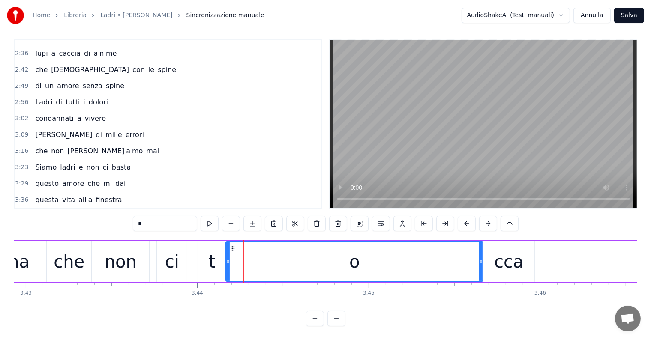
click at [226, 258] on icon at bounding box center [227, 261] width 3 height 7
click at [46, 241] on div "ma" at bounding box center [16, 261] width 62 height 41
type input "**"
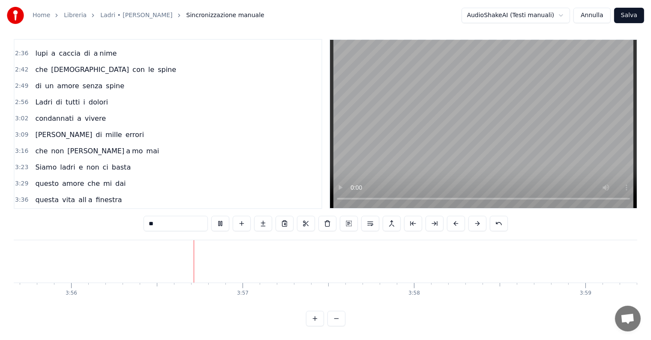
scroll to position [0, 40419]
click at [629, 17] on button "Salva" at bounding box center [629, 15] width 30 height 15
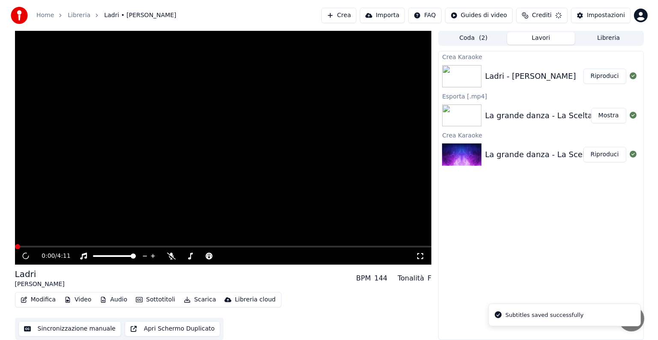
scroll to position [0, 0]
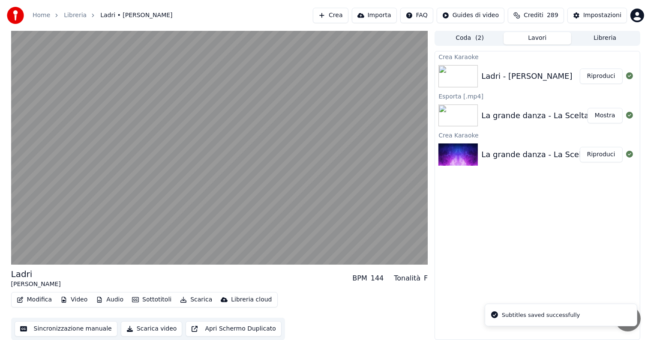
click at [601, 76] on button "Riproduci" at bounding box center [601, 76] width 43 height 15
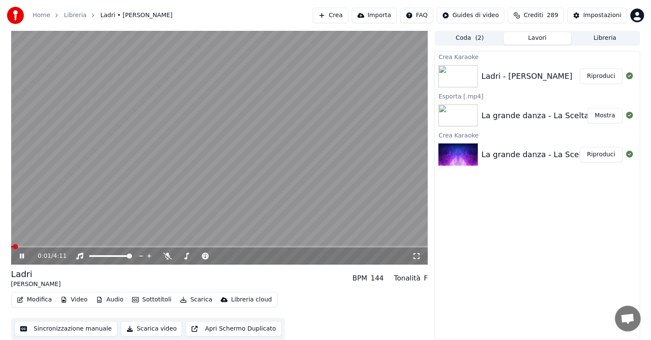
click at [22, 255] on icon at bounding box center [28, 256] width 20 height 7
click at [196, 302] on button "Scarica" at bounding box center [196, 300] width 39 height 12
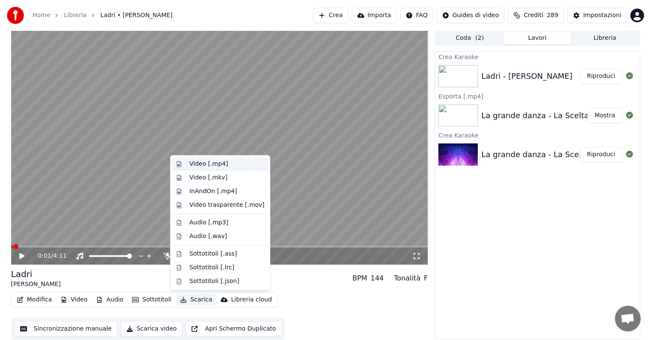
click at [216, 163] on div "Video [.mp4]" at bounding box center [208, 164] width 39 height 9
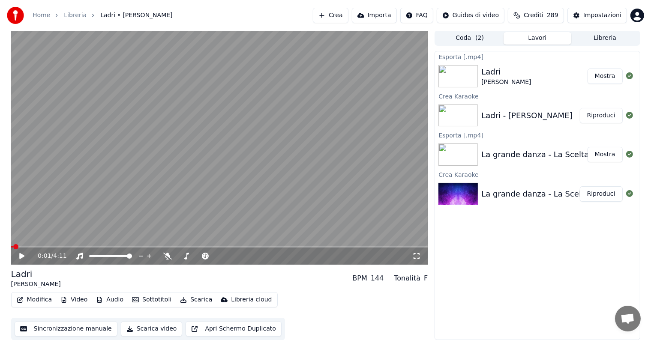
click at [617, 75] on button "Mostra" at bounding box center [605, 76] width 35 height 15
click at [345, 14] on button "Crea" at bounding box center [330, 15] width 35 height 15
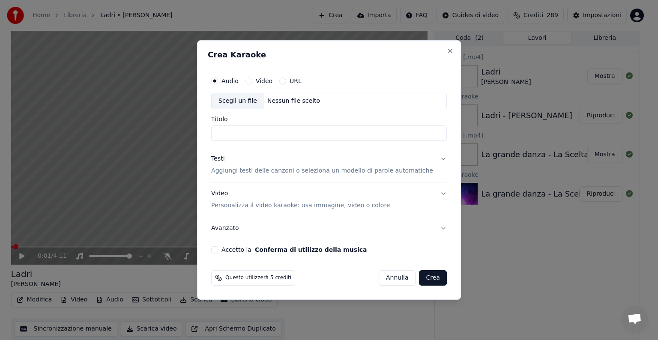
click at [299, 101] on div "Nessun file scelto" at bounding box center [294, 101] width 60 height 9
type input "**********"
click at [434, 158] on button "Testi Aggiungi testi delle canzoni o seleziona un modello di parole automatiche" at bounding box center [329, 165] width 236 height 34
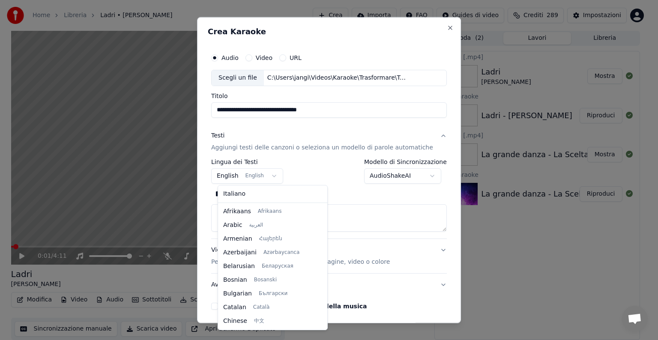
click at [272, 177] on body "**********" at bounding box center [325, 170] width 651 height 340
select select "**"
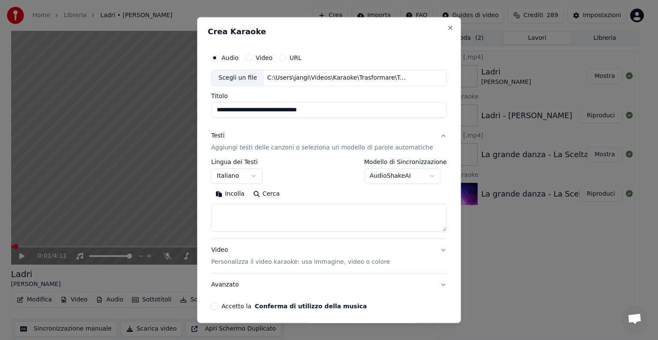
click at [239, 215] on textarea at bounding box center [329, 217] width 236 height 27
click at [237, 193] on button "Incolla" at bounding box center [230, 194] width 38 height 14
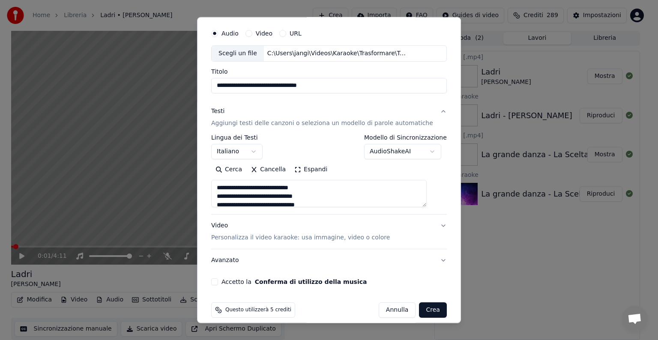
scroll to position [33, 0]
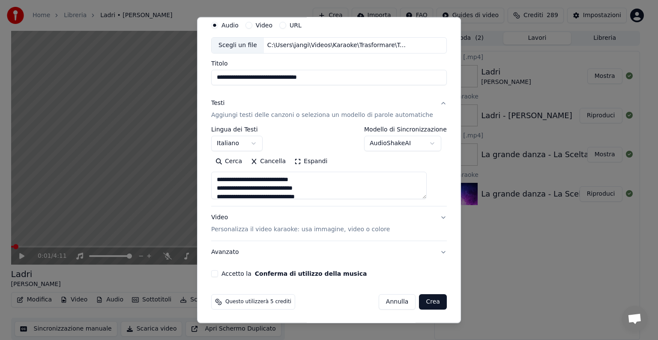
click at [429, 216] on button "Video Personalizza il video karaoke: usa immagine, video o colore" at bounding box center [329, 224] width 236 height 34
type textarea "**********"
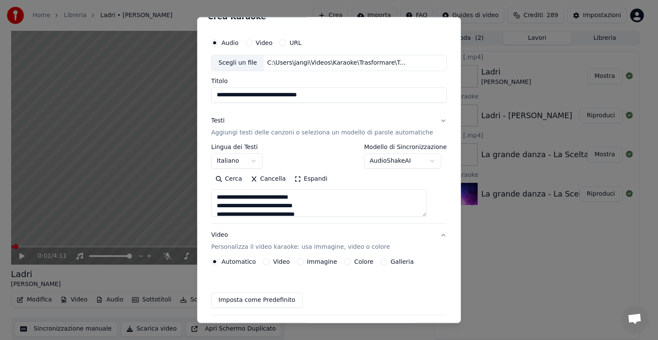
scroll to position [9, 0]
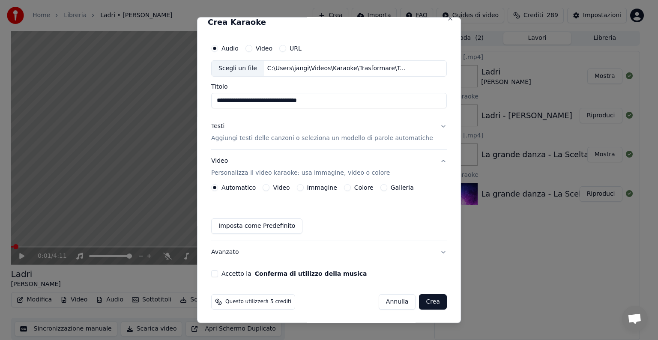
click at [303, 185] on button "Immagine" at bounding box center [300, 187] width 7 height 7
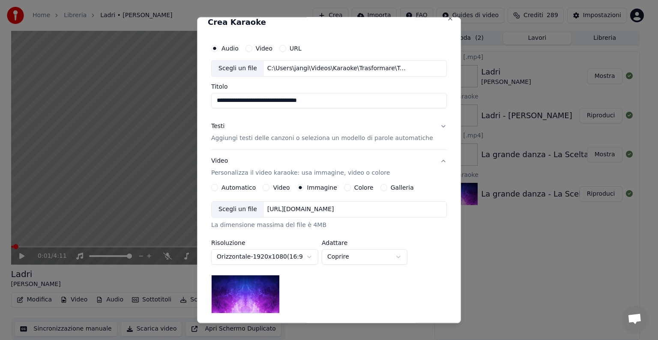
click at [327, 212] on div "[URL][DOMAIN_NAME]" at bounding box center [301, 209] width 74 height 9
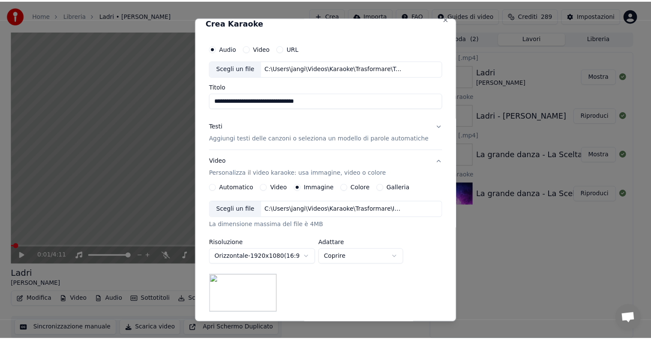
scroll to position [122, 0]
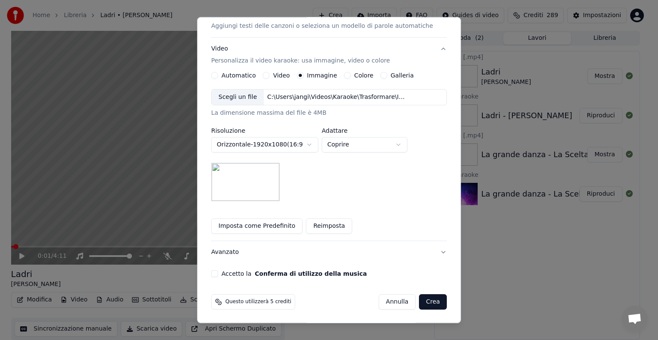
click at [218, 274] on button "Accetto la Conferma di utilizzo della musica" at bounding box center [214, 273] width 7 height 7
click at [424, 300] on button "Crea" at bounding box center [433, 301] width 27 height 15
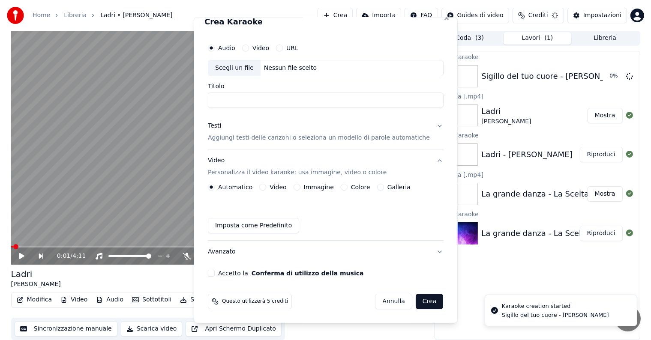
scroll to position [9, 0]
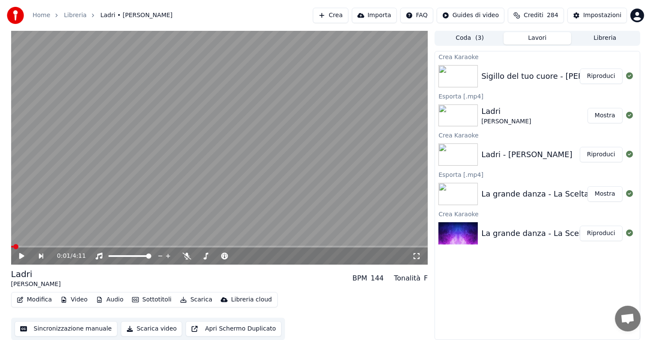
click at [607, 72] on button "Riproduci" at bounding box center [601, 76] width 43 height 15
click at [20, 256] on icon at bounding box center [22, 256] width 4 height 5
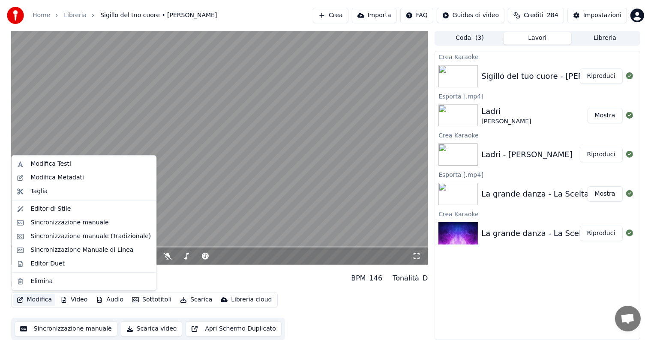
click at [37, 297] on button "Modifica" at bounding box center [34, 300] width 42 height 12
click at [63, 222] on div "Sincronizzazione manuale" at bounding box center [69, 223] width 78 height 9
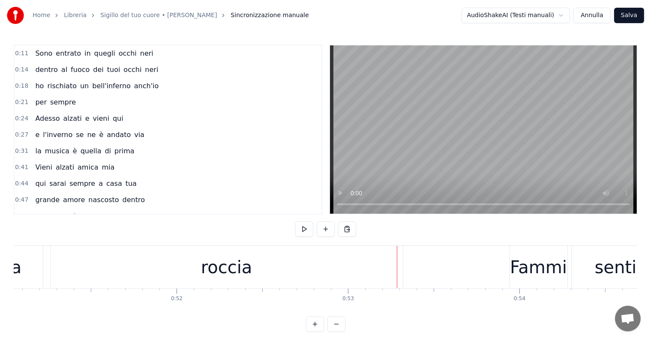
scroll to position [0, 8705]
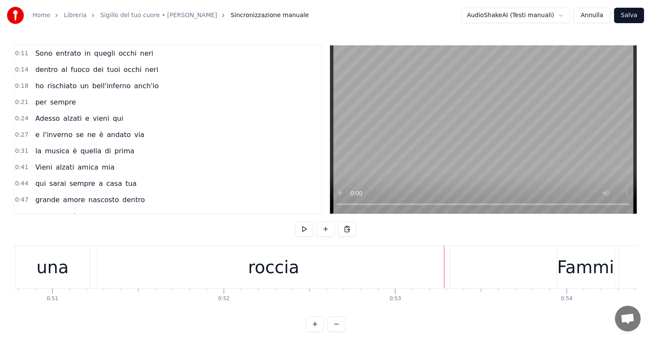
click at [270, 270] on div "roccia" at bounding box center [273, 268] width 51 height 26
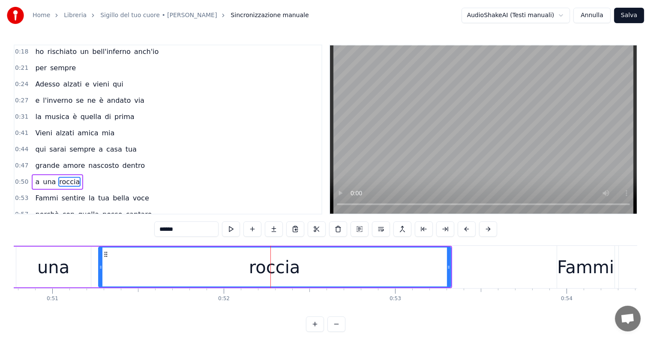
scroll to position [81, 0]
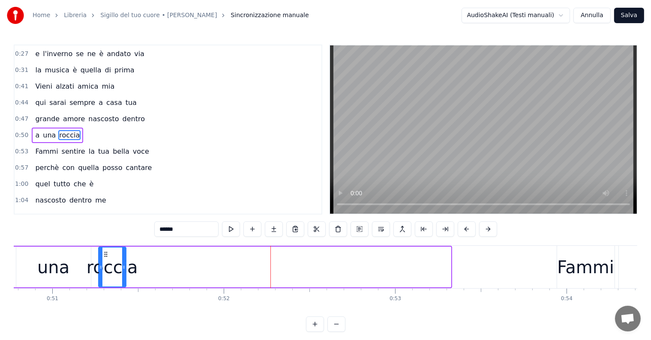
drag, startPoint x: 449, startPoint y: 264, endPoint x: 124, endPoint y: 274, distance: 325.1
click at [124, 274] on div at bounding box center [123, 267] width 3 height 39
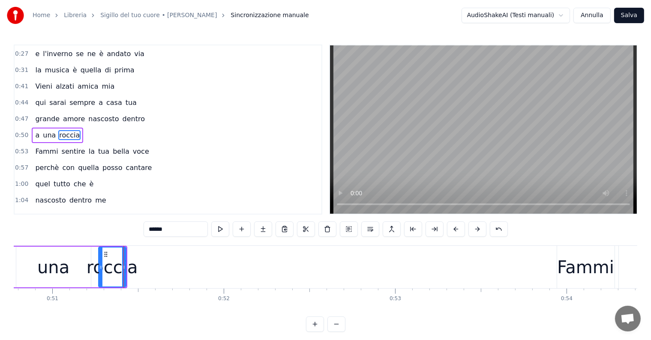
click at [179, 229] on input "******" at bounding box center [176, 229] width 64 height 15
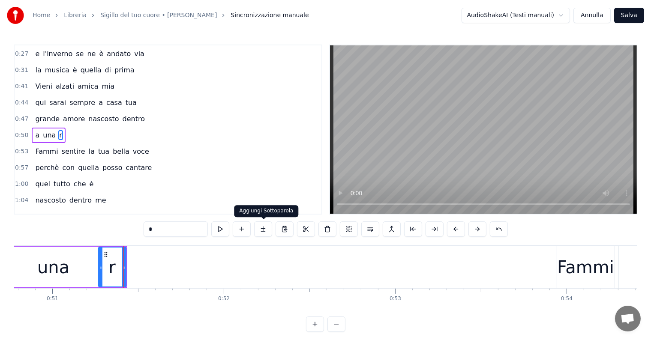
type input "*"
click at [264, 231] on button at bounding box center [263, 229] width 18 height 15
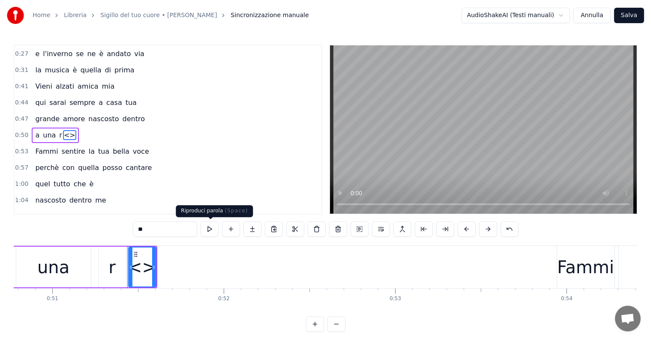
click at [173, 231] on input "**" at bounding box center [165, 229] width 64 height 15
type input "*"
click at [255, 227] on button at bounding box center [252, 229] width 18 height 15
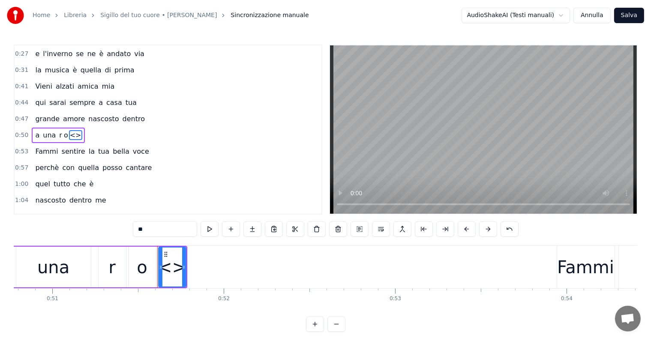
click at [169, 228] on input "**" at bounding box center [165, 229] width 64 height 15
type input "*"
drag, startPoint x: 183, startPoint y: 267, endPoint x: 199, endPoint y: 269, distance: 15.5
click at [199, 269] on icon at bounding box center [199, 267] width 3 height 7
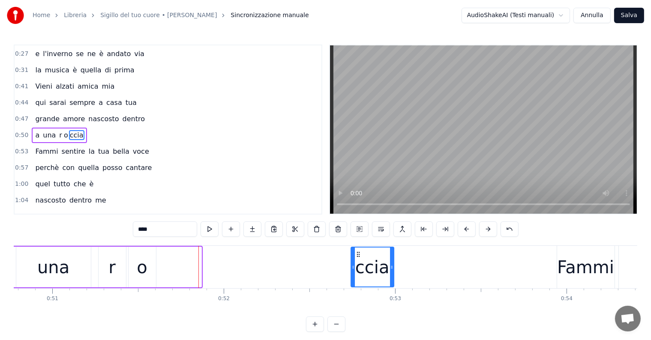
drag, startPoint x: 165, startPoint y: 252, endPoint x: 357, endPoint y: 261, distance: 192.2
click at [357, 261] on div "ccia" at bounding box center [372, 267] width 42 height 39
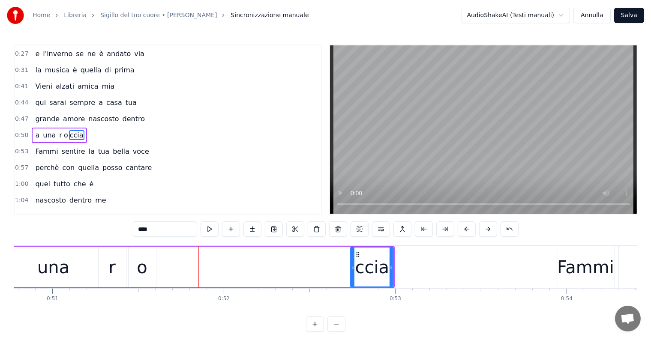
click at [357, 261] on div "ccia" at bounding box center [372, 267] width 42 height 39
drag, startPoint x: 391, startPoint y: 261, endPoint x: 432, endPoint y: 264, distance: 40.8
click at [432, 264] on div at bounding box center [431, 267] width 3 height 39
click at [144, 268] on div "o" at bounding box center [142, 268] width 10 height 26
type input "*"
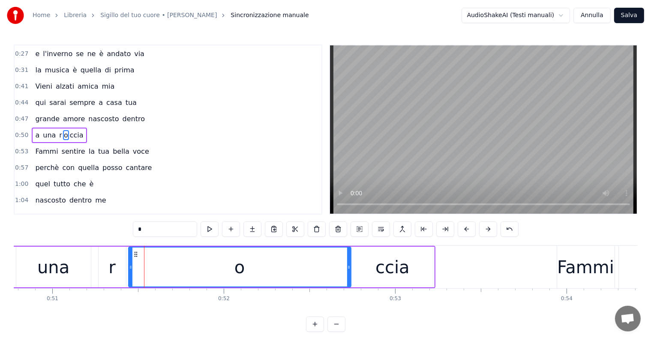
drag, startPoint x: 154, startPoint y: 264, endPoint x: 349, endPoint y: 264, distance: 195.0
click at [349, 264] on icon at bounding box center [348, 267] width 3 height 7
click at [127, 270] on icon at bounding box center [127, 267] width 3 height 7
click at [34, 128] on div "a una r o ccia" at bounding box center [59, 135] width 55 height 15
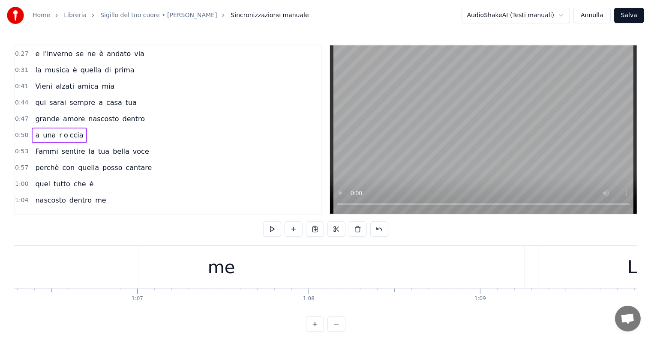
scroll to position [0, 11396]
click at [218, 259] on div "me" at bounding box center [189, 267] width 606 height 42
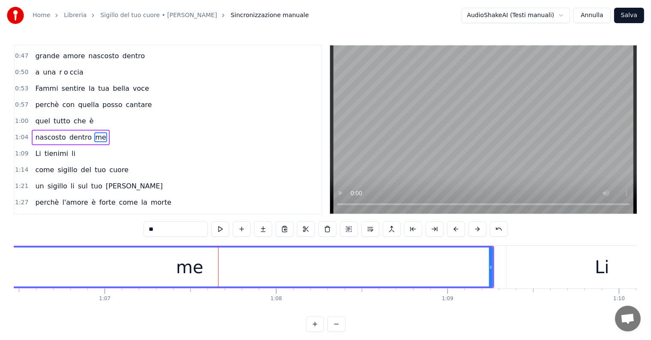
scroll to position [0, 11262]
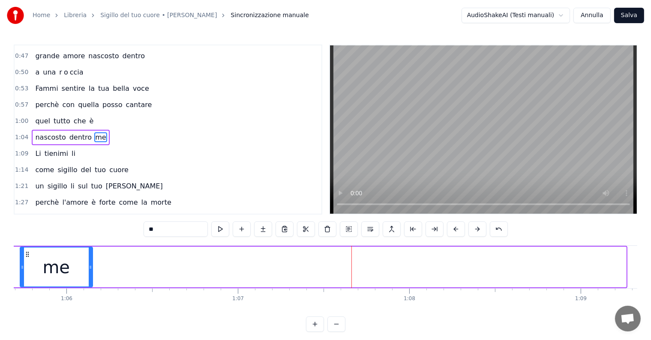
drag, startPoint x: 623, startPoint y: 257, endPoint x: 90, endPoint y: 274, distance: 533.9
click at [90, 274] on div at bounding box center [90, 267] width 3 height 39
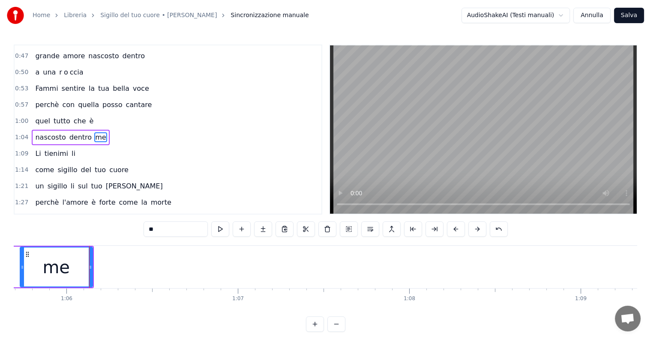
click at [173, 226] on input "**" at bounding box center [176, 229] width 64 height 15
type input "*"
click at [264, 227] on button at bounding box center [263, 229] width 18 height 15
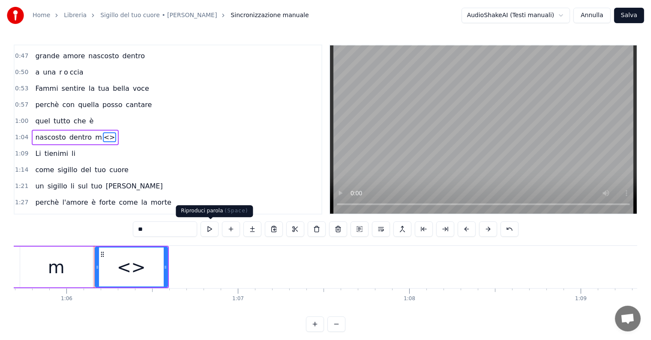
click at [165, 227] on input "**" at bounding box center [165, 229] width 64 height 15
type input "*"
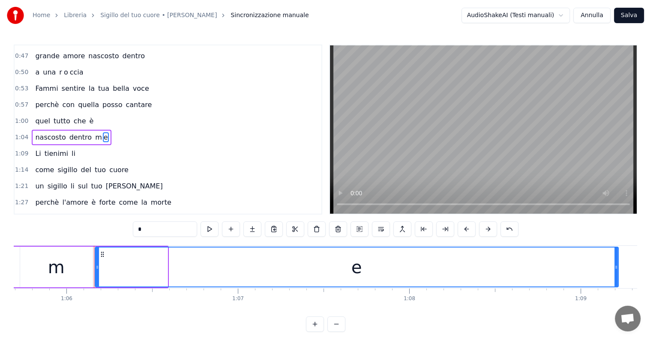
drag, startPoint x: 165, startPoint y: 256, endPoint x: 615, endPoint y: 267, distance: 451.0
click at [615, 267] on div at bounding box center [616, 267] width 3 height 39
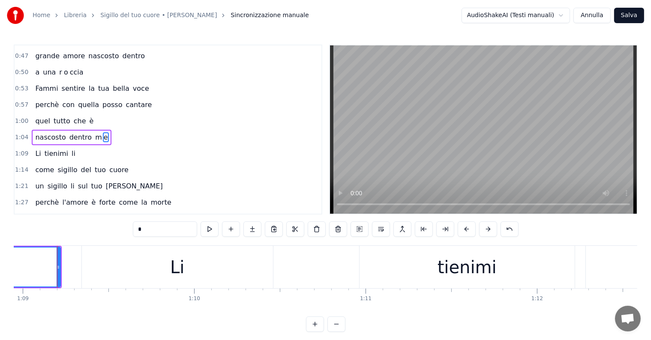
scroll to position [0, 11821]
type input "*"
click at [36, 130] on div "nascosto dentro m e" at bounding box center [71, 137] width 79 height 15
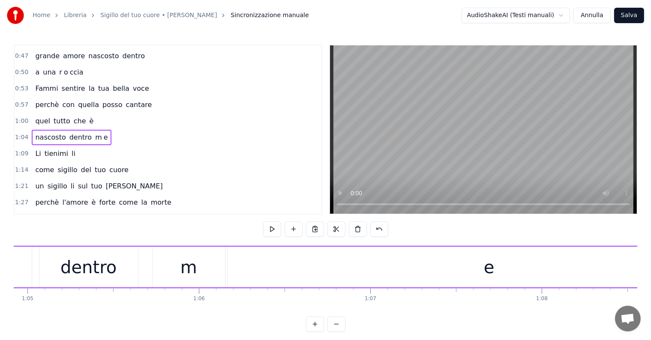
scroll to position [0, 10933]
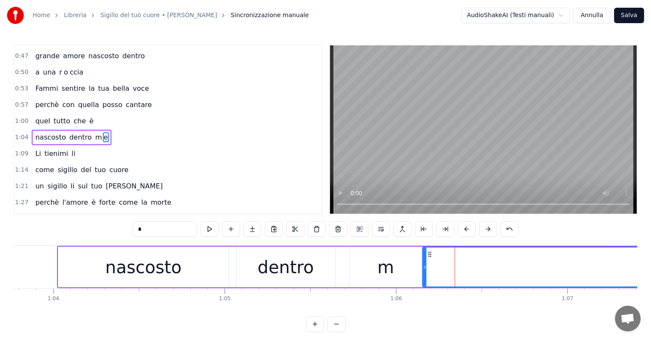
click at [423, 267] on icon at bounding box center [424, 267] width 3 height 7
click at [40, 130] on div "nascosto dentro m e" at bounding box center [71, 137] width 79 height 15
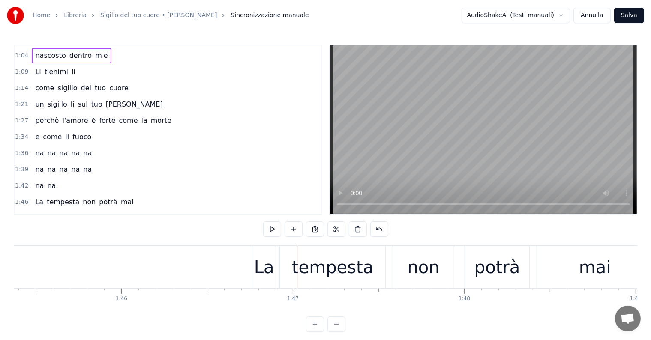
scroll to position [230, 0]
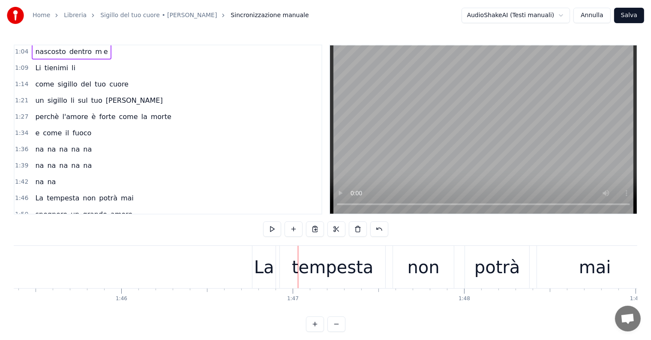
click at [32, 142] on div "na na na na na" at bounding box center [63, 149] width 63 height 15
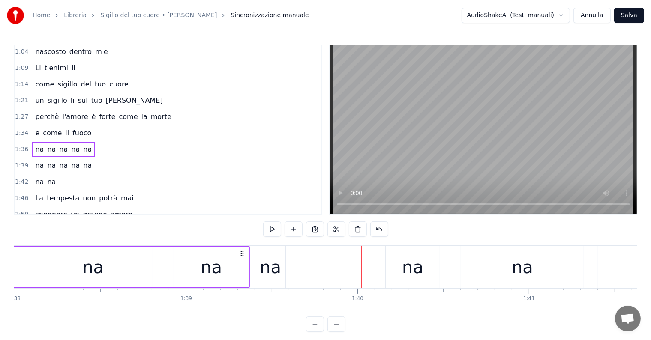
scroll to position [0, 16753]
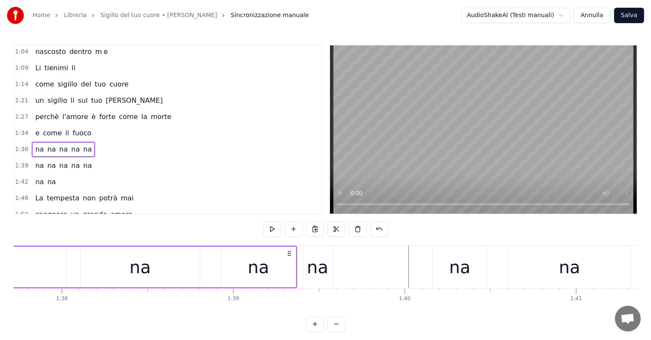
click at [319, 272] on div "na" at bounding box center [317, 268] width 21 height 26
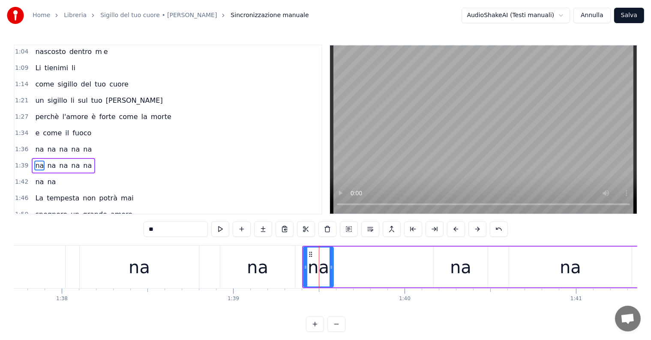
scroll to position [255, 0]
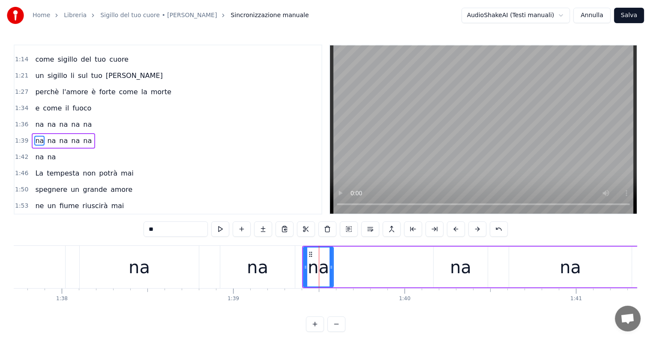
click at [261, 261] on div "na" at bounding box center [257, 268] width 21 height 26
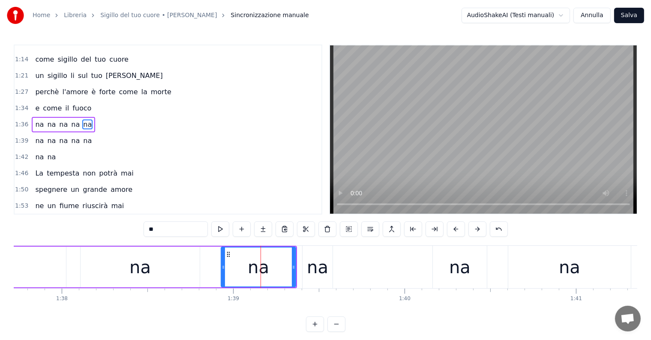
scroll to position [239, 0]
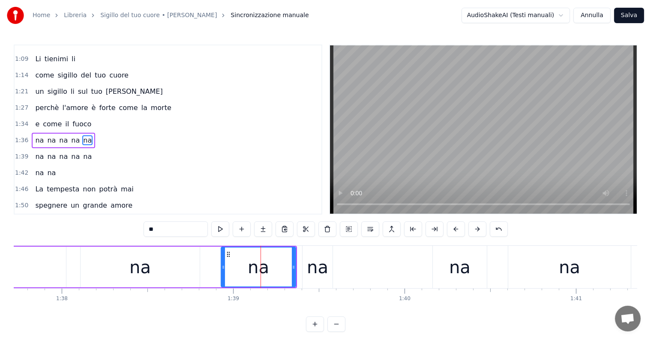
click at [31, 132] on div "1:36 na na na na na" at bounding box center [168, 140] width 307 height 16
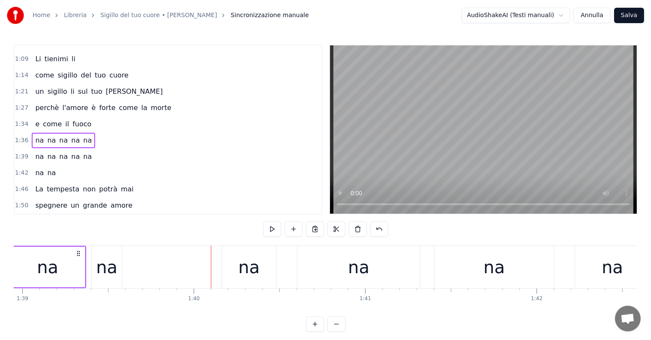
scroll to position [0, 16918]
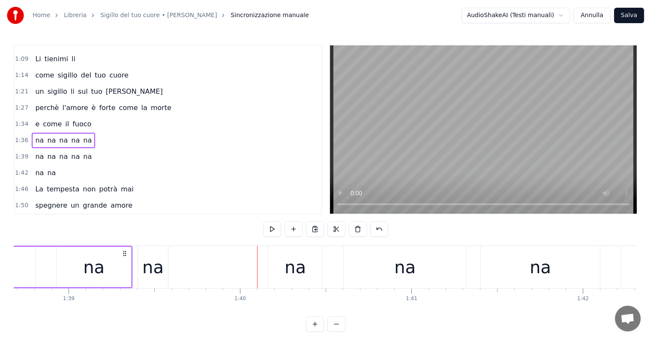
click at [164, 271] on div "na" at bounding box center [153, 267] width 30 height 42
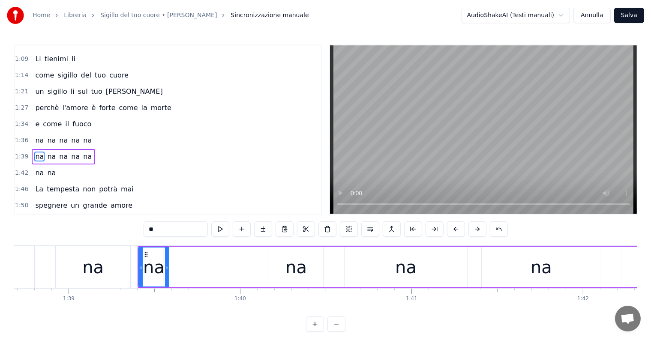
scroll to position [255, 0]
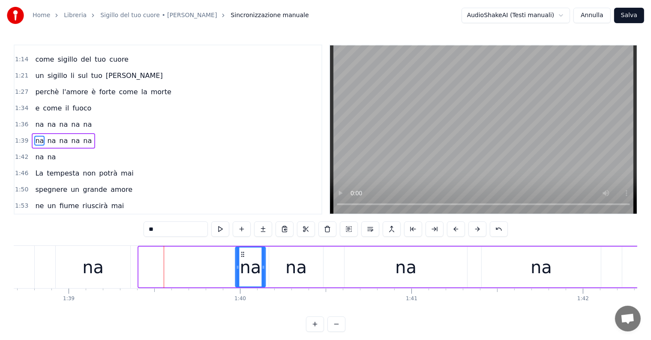
drag, startPoint x: 146, startPoint y: 253, endPoint x: 243, endPoint y: 254, distance: 97.3
click at [243, 254] on icon at bounding box center [243, 254] width 7 height 7
click at [398, 271] on div "na" at bounding box center [405, 268] width 21 height 26
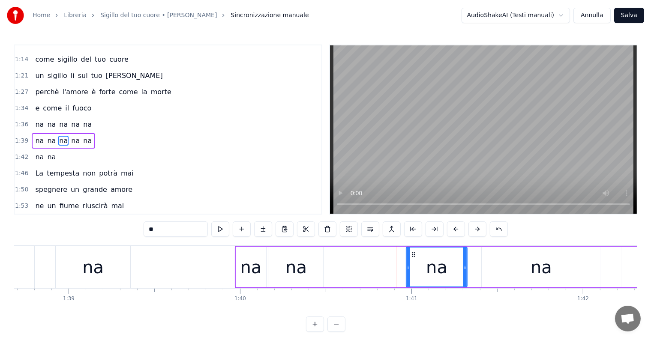
drag, startPoint x: 346, startPoint y: 268, endPoint x: 408, endPoint y: 268, distance: 61.7
click at [408, 268] on icon at bounding box center [408, 267] width 3 height 7
click at [303, 266] on div "na" at bounding box center [295, 268] width 21 height 26
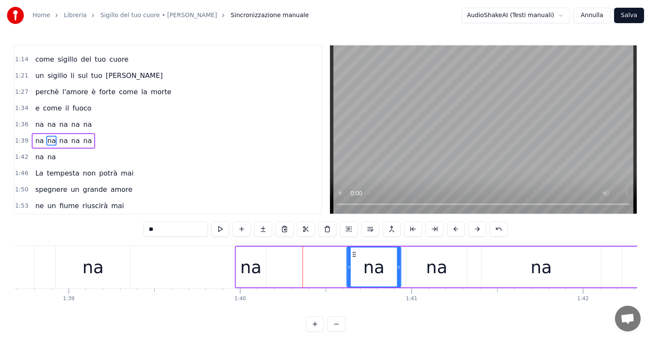
drag, startPoint x: 276, startPoint y: 252, endPoint x: 354, endPoint y: 255, distance: 77.6
click at [354, 255] on icon at bounding box center [354, 254] width 7 height 7
click at [249, 261] on div "na" at bounding box center [250, 268] width 21 height 26
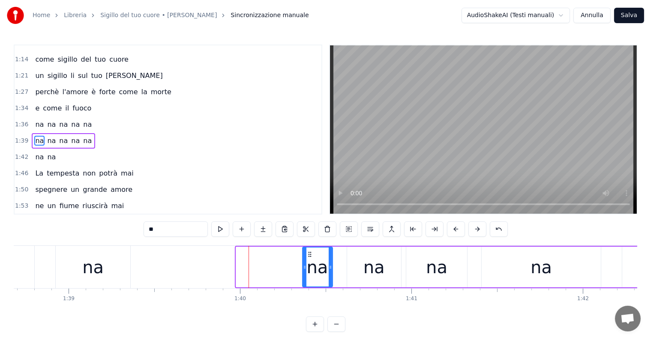
drag, startPoint x: 244, startPoint y: 254, endPoint x: 310, endPoint y: 254, distance: 66.4
click at [310, 254] on circle at bounding box center [310, 254] width 0 height 0
click at [98, 253] on div "na" at bounding box center [93, 267] width 75 height 42
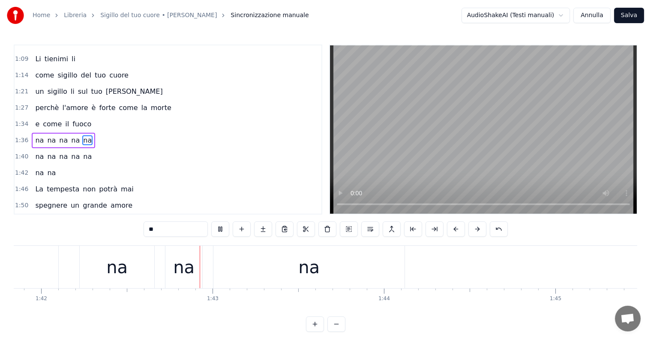
scroll to position [0, 17480]
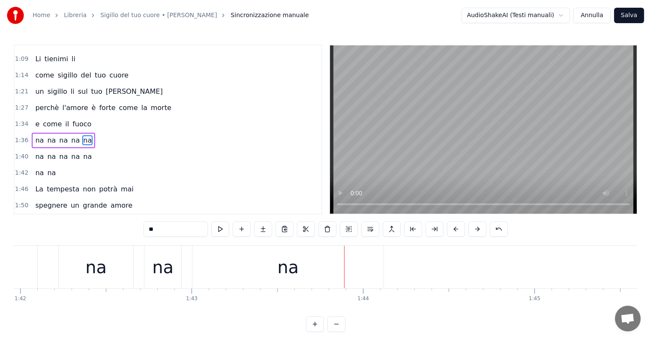
click at [279, 266] on div "na" at bounding box center [287, 268] width 21 height 26
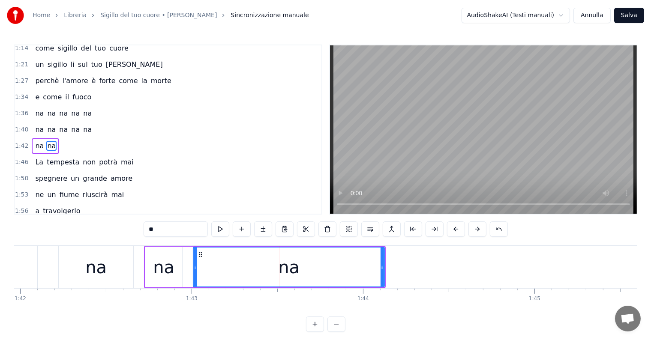
scroll to position [270, 0]
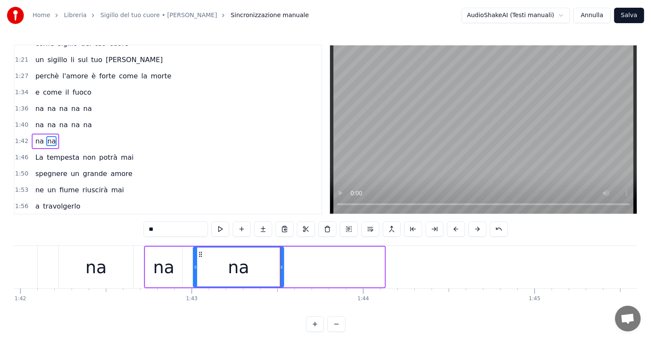
drag, startPoint x: 384, startPoint y: 264, endPoint x: 283, endPoint y: 267, distance: 100.7
click at [283, 267] on div "na" at bounding box center [238, 267] width 91 height 41
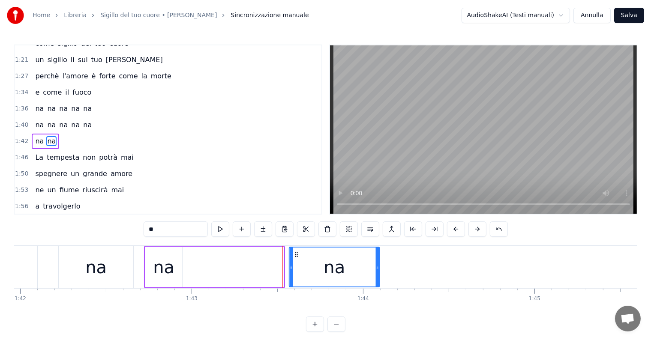
drag, startPoint x: 200, startPoint y: 253, endPoint x: 296, endPoint y: 255, distance: 96.0
click at [296, 255] on icon at bounding box center [296, 254] width 7 height 7
click at [166, 262] on div "na" at bounding box center [163, 268] width 21 height 26
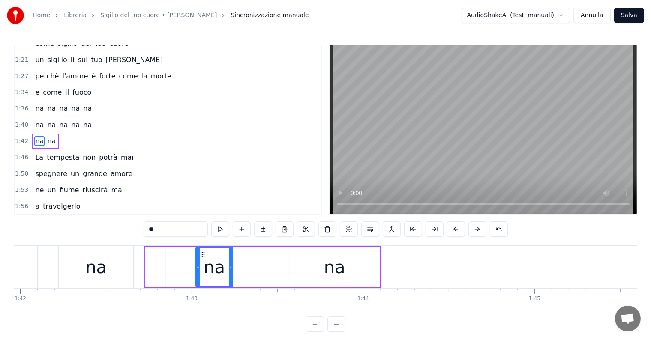
drag, startPoint x: 151, startPoint y: 252, endPoint x: 203, endPoint y: 250, distance: 51.9
click at [203, 250] on div "na" at bounding box center [215, 267] width 36 height 39
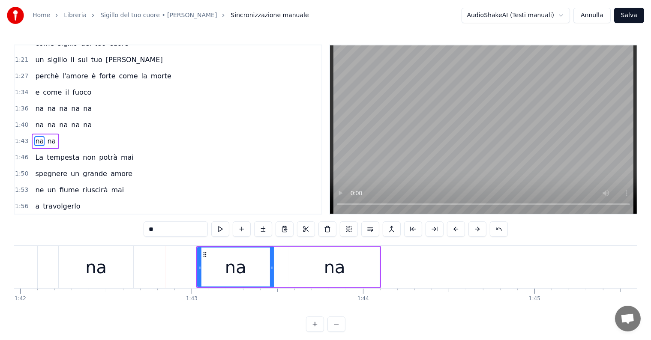
drag, startPoint x: 231, startPoint y: 263, endPoint x: 274, endPoint y: 265, distance: 42.9
click at [273, 265] on div at bounding box center [271, 267] width 3 height 39
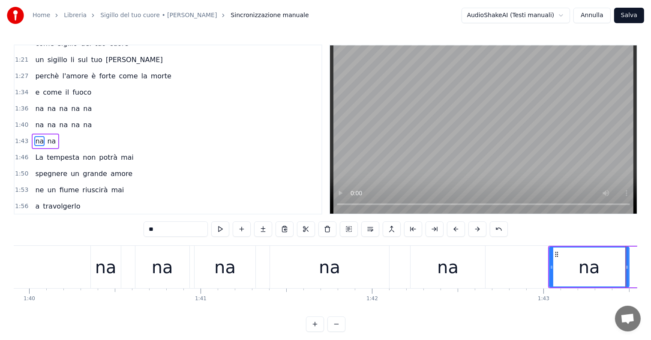
scroll to position [0, 17058]
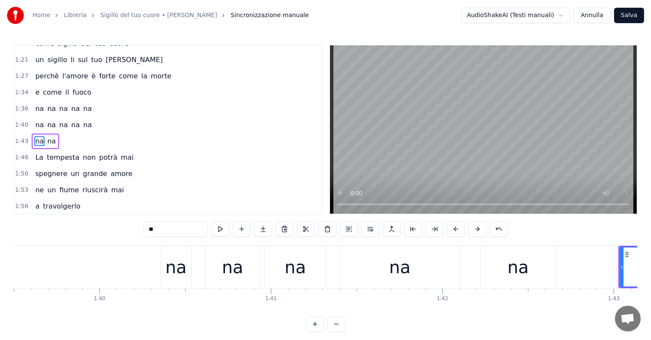
click at [389, 273] on div "na" at bounding box center [399, 267] width 119 height 42
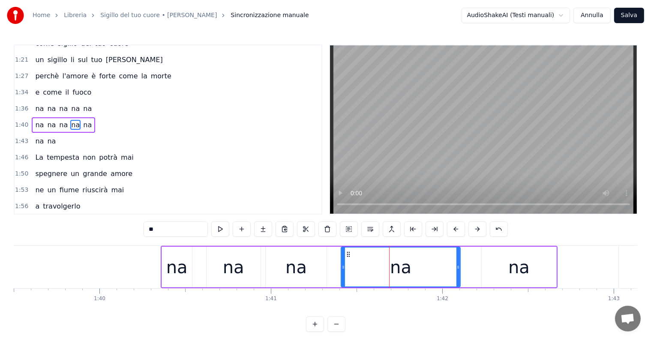
scroll to position [255, 0]
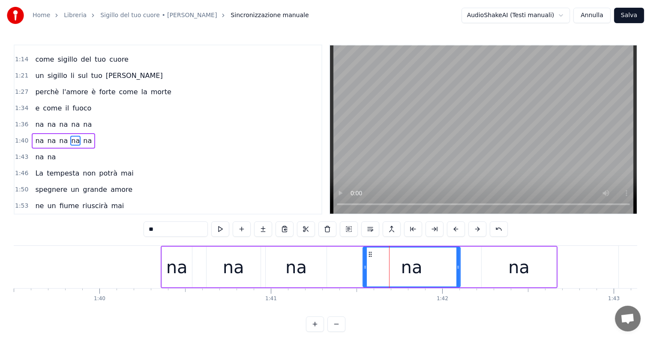
drag, startPoint x: 342, startPoint y: 266, endPoint x: 363, endPoint y: 267, distance: 21.9
click at [363, 267] on icon at bounding box center [364, 267] width 3 height 7
click at [293, 269] on div "na" at bounding box center [295, 268] width 21 height 26
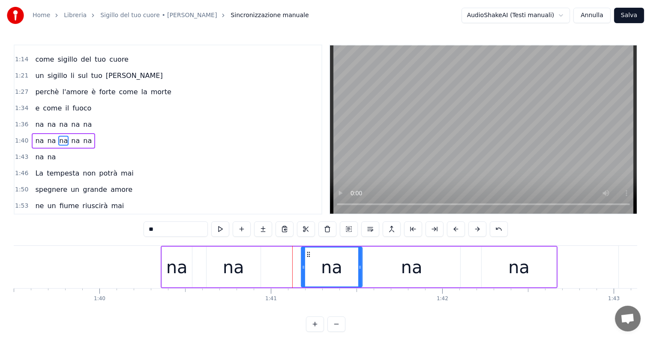
drag, startPoint x: 273, startPoint y: 253, endPoint x: 308, endPoint y: 258, distance: 35.8
click at [308, 258] on div "na" at bounding box center [332, 267] width 60 height 39
drag, startPoint x: 301, startPoint y: 267, endPoint x: 322, endPoint y: 268, distance: 21.0
click at [323, 268] on icon at bounding box center [324, 267] width 3 height 7
drag, startPoint x: 328, startPoint y: 252, endPoint x: 324, endPoint y: 252, distance: 4.7
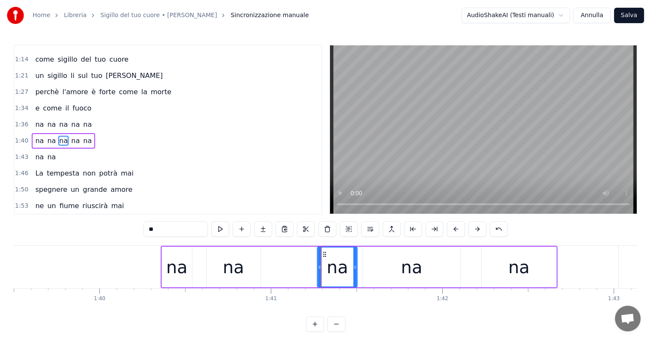
click at [324, 252] on icon at bounding box center [324, 254] width 7 height 7
click at [236, 267] on div "na" at bounding box center [233, 268] width 21 height 26
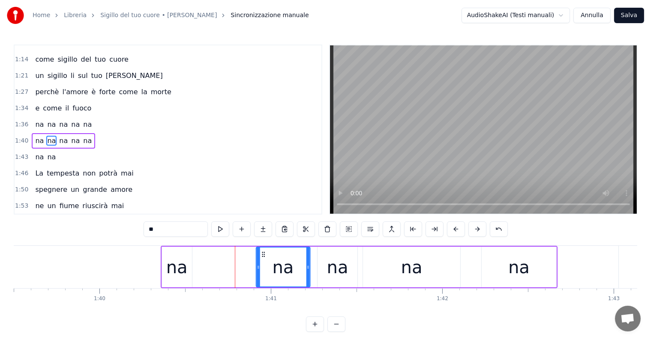
drag, startPoint x: 213, startPoint y: 253, endPoint x: 263, endPoint y: 254, distance: 49.7
click at [263, 254] on icon at bounding box center [263, 254] width 7 height 7
click at [169, 270] on div "na" at bounding box center [176, 268] width 21 height 26
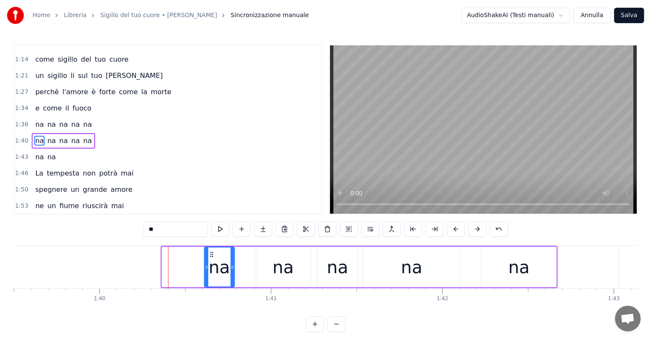
drag, startPoint x: 169, startPoint y: 251, endPoint x: 211, endPoint y: 255, distance: 42.6
click at [211, 255] on icon at bounding box center [211, 254] width 7 height 7
click at [261, 267] on div "na" at bounding box center [283, 267] width 54 height 41
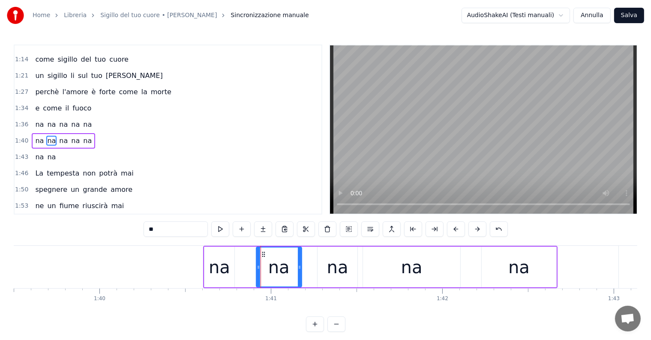
drag, startPoint x: 307, startPoint y: 267, endPoint x: 298, endPoint y: 268, distance: 9.0
click at [298, 268] on icon at bounding box center [299, 267] width 3 height 7
click at [231, 261] on div "na" at bounding box center [219, 267] width 30 height 41
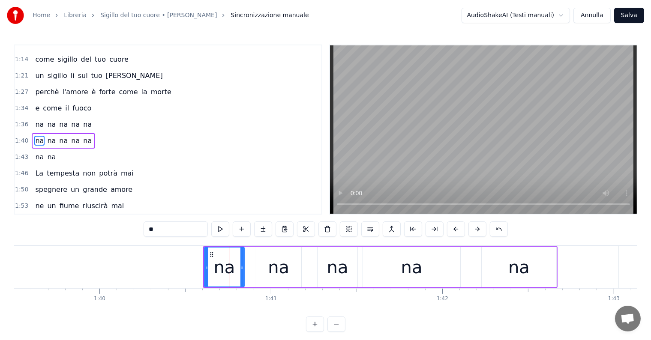
drag, startPoint x: 233, startPoint y: 261, endPoint x: 243, endPoint y: 263, distance: 10.1
click at [243, 263] on div at bounding box center [241, 267] width 3 height 39
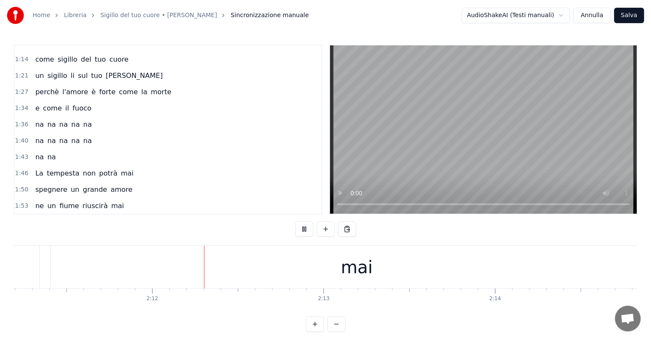
scroll to position [0, 22525]
click at [335, 264] on div "mai" at bounding box center [323, 268] width 32 height 26
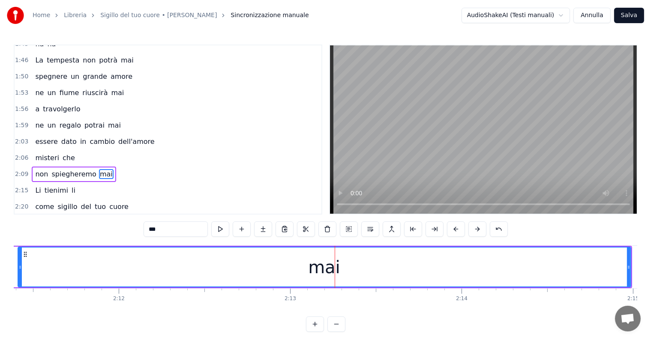
scroll to position [396, 0]
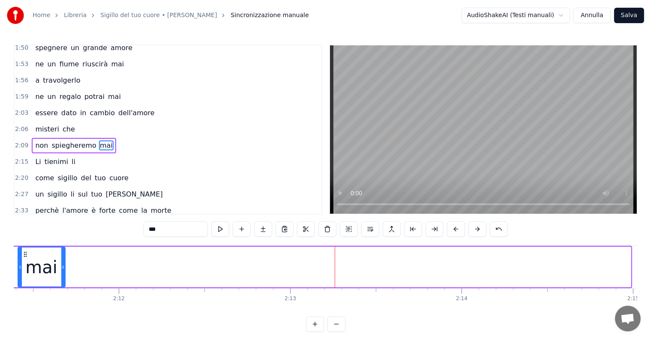
drag, startPoint x: 628, startPoint y: 264, endPoint x: 62, endPoint y: 266, distance: 565.8
click at [62, 266] on icon at bounding box center [62, 267] width 3 height 7
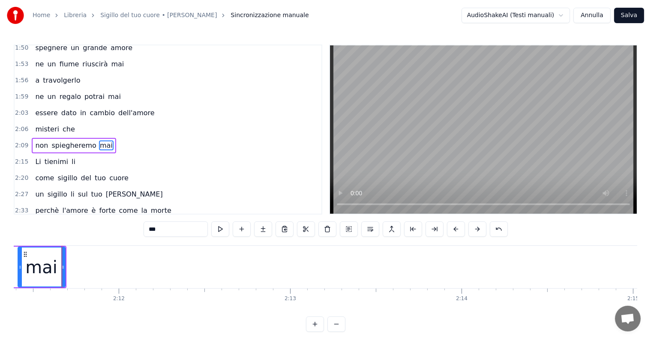
click at [168, 230] on input "***" at bounding box center [176, 229] width 64 height 15
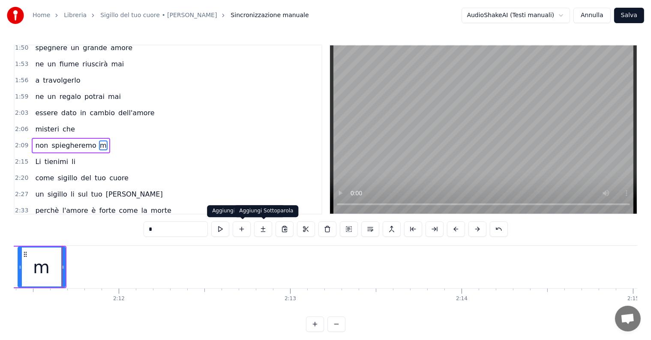
type input "*"
click at [264, 228] on button at bounding box center [263, 229] width 18 height 15
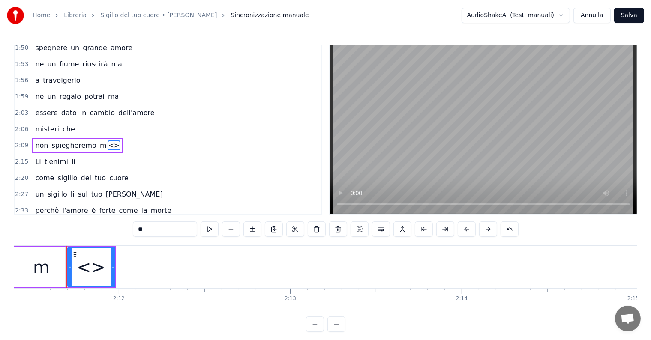
click at [168, 227] on input "**" at bounding box center [165, 229] width 64 height 15
type input "*"
click at [246, 227] on button at bounding box center [252, 229] width 18 height 15
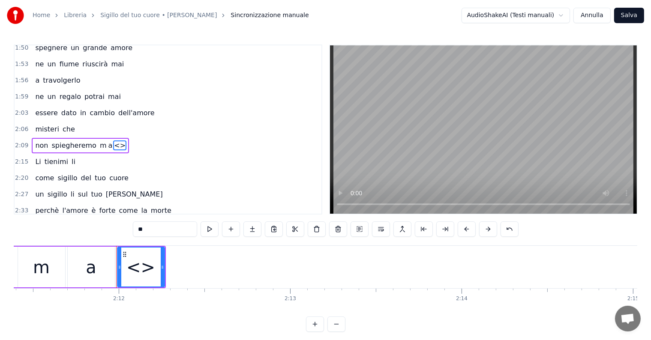
click at [166, 228] on input "**" at bounding box center [165, 229] width 64 height 15
type input "*"
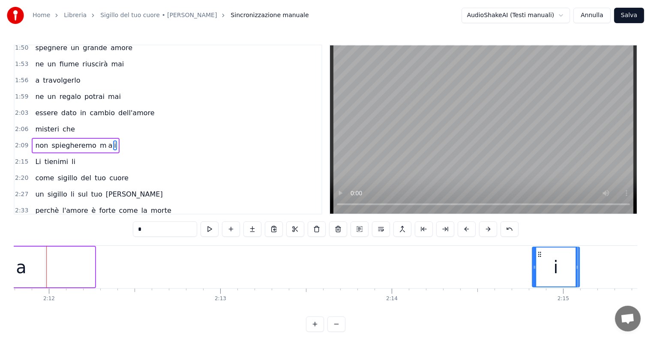
scroll to position [0, 22602]
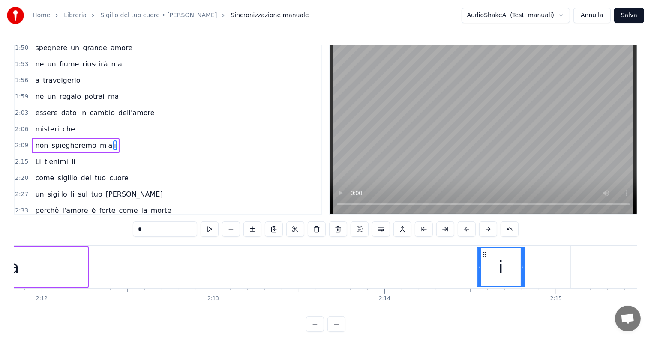
drag, startPoint x: 123, startPoint y: 252, endPoint x: 483, endPoint y: 255, distance: 360.0
click at [483, 255] on icon at bounding box center [484, 254] width 7 height 7
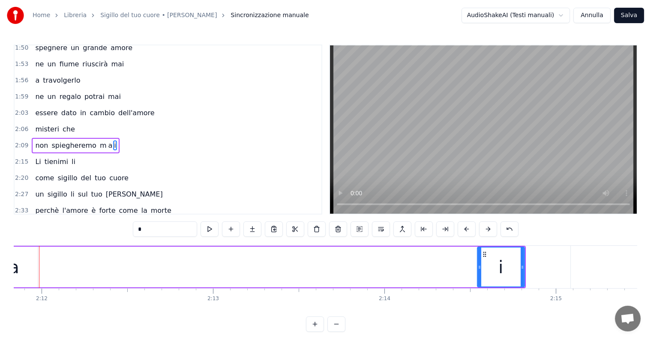
click at [28, 265] on div "a" at bounding box center [14, 267] width 47 height 41
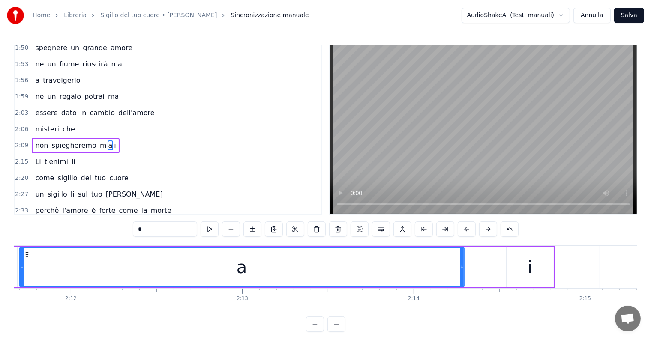
drag, startPoint x: 64, startPoint y: 264, endPoint x: 461, endPoint y: 265, distance: 397.3
click at [461, 265] on icon at bounding box center [461, 267] width 3 height 7
click at [521, 267] on div "i" at bounding box center [530, 267] width 47 height 41
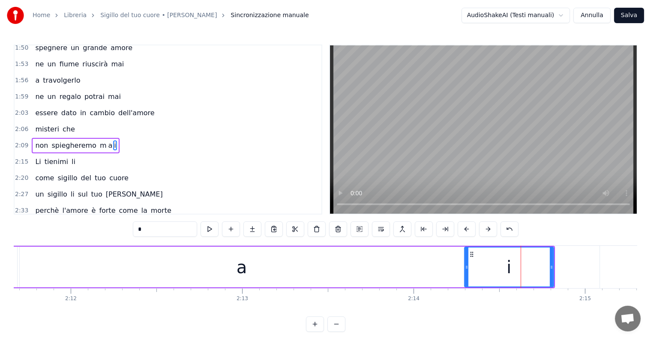
drag, startPoint x: 507, startPoint y: 270, endPoint x: 465, endPoint y: 274, distance: 42.2
click at [465, 274] on div at bounding box center [466, 267] width 3 height 39
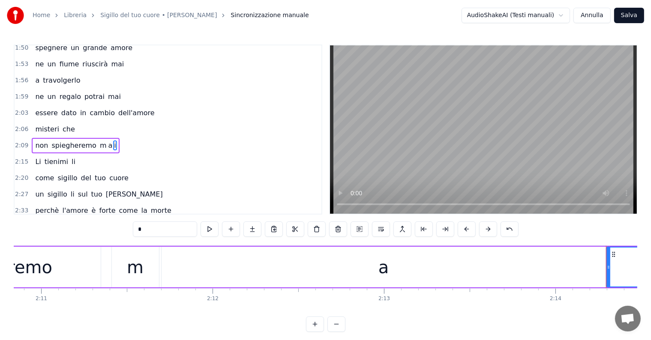
scroll to position [0, 22361]
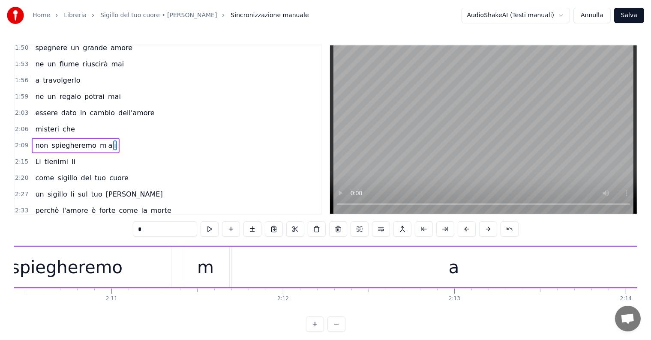
click at [234, 267] on div "a" at bounding box center [454, 267] width 444 height 41
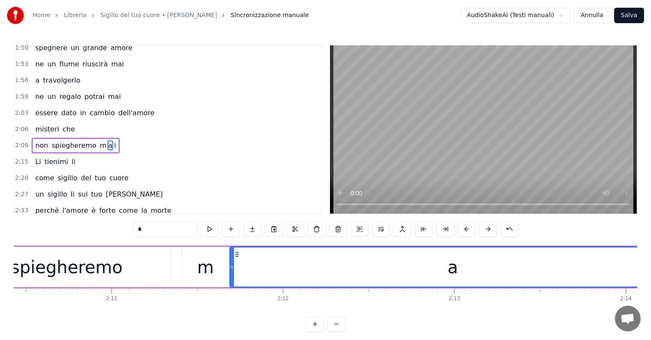
click at [230, 268] on icon at bounding box center [231, 267] width 3 height 7
click at [87, 268] on div "spiegheremo" at bounding box center [67, 268] width 112 height 26
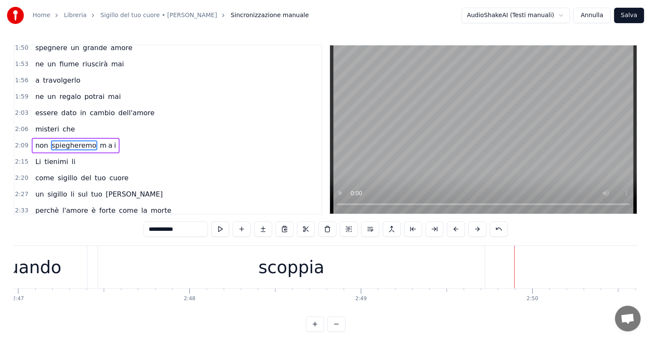
scroll to position [0, 28602]
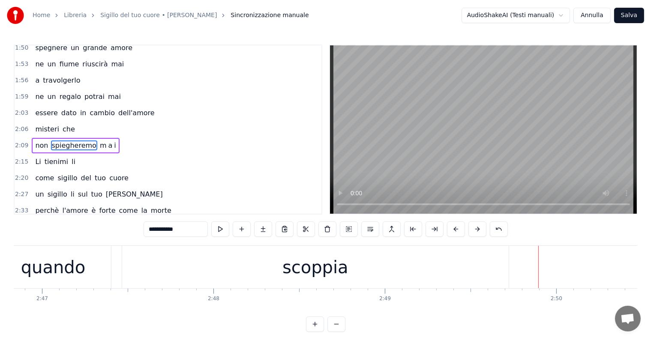
click at [390, 279] on div "scoppia" at bounding box center [315, 267] width 387 height 42
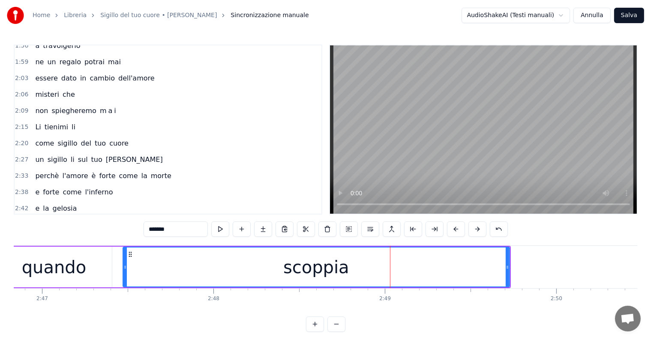
scroll to position [507, 0]
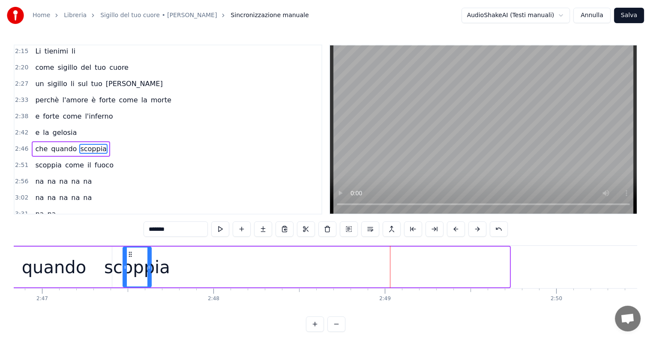
drag, startPoint x: 507, startPoint y: 261, endPoint x: 149, endPoint y: 283, distance: 359.0
click at [149, 283] on div at bounding box center [148, 267] width 3 height 39
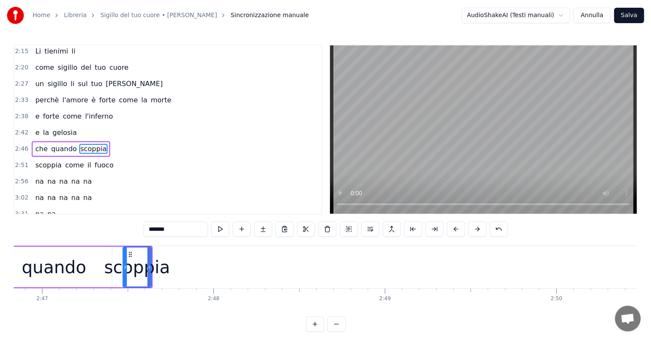
click at [184, 230] on input "*******" at bounding box center [176, 229] width 64 height 15
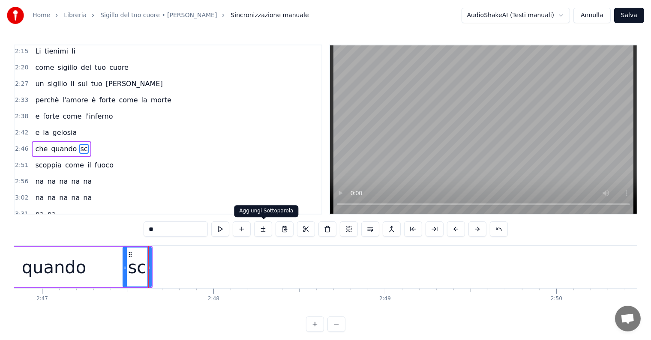
type input "**"
drag, startPoint x: 263, startPoint y: 228, endPoint x: 241, endPoint y: 228, distance: 21.9
click at [263, 228] on button at bounding box center [263, 229] width 18 height 15
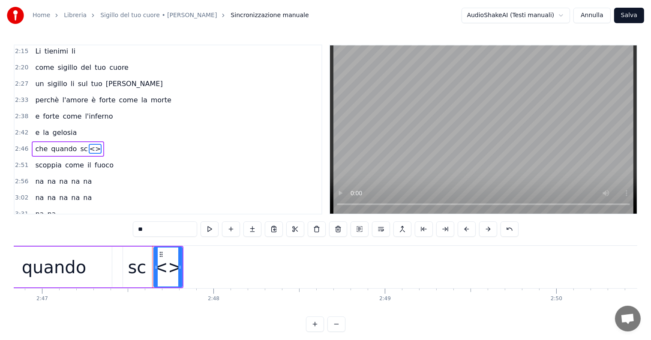
click at [179, 230] on input "**" at bounding box center [165, 229] width 64 height 15
type input "*"
click at [254, 228] on button at bounding box center [252, 229] width 18 height 15
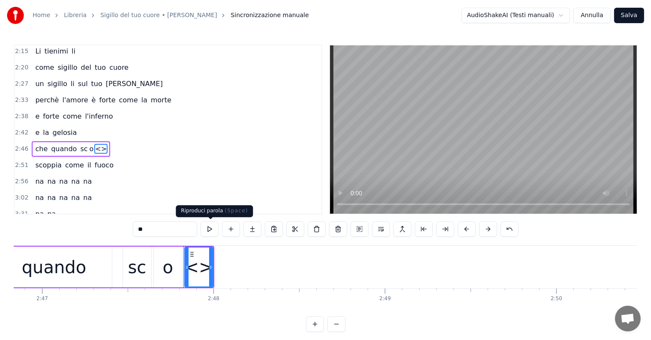
click at [193, 230] on input "**" at bounding box center [165, 229] width 64 height 15
type input "*"
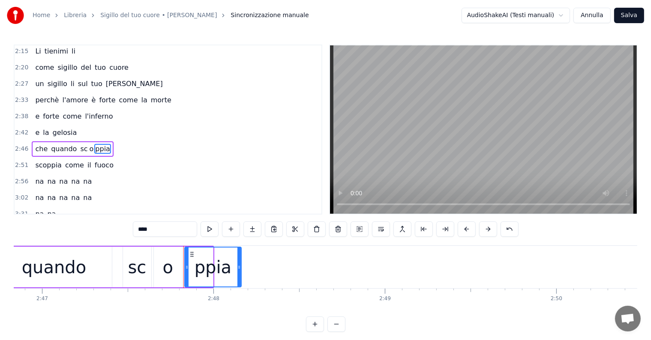
drag, startPoint x: 211, startPoint y: 259, endPoint x: 239, endPoint y: 259, distance: 28.3
click at [239, 259] on div at bounding box center [238, 267] width 3 height 39
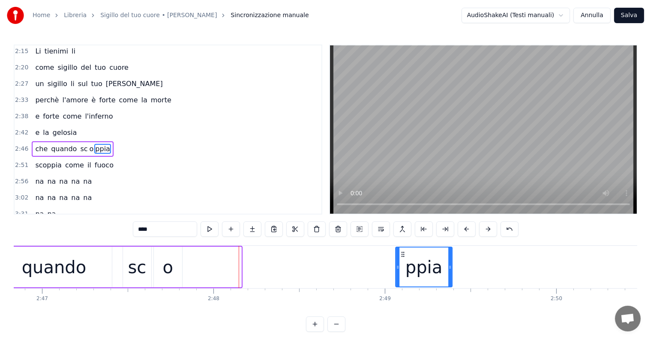
drag, startPoint x: 190, startPoint y: 253, endPoint x: 401, endPoint y: 254, distance: 210.9
click at [401, 254] on icon at bounding box center [402, 254] width 7 height 7
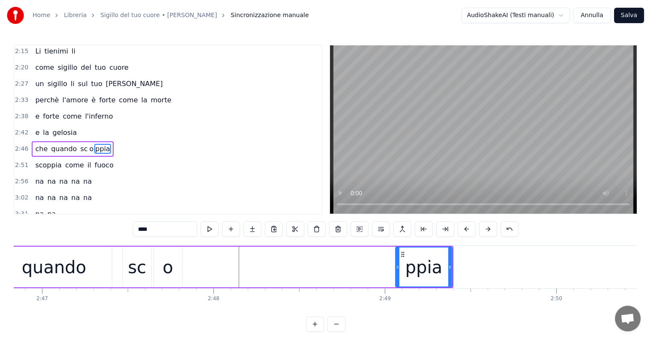
click at [165, 269] on div "o" at bounding box center [168, 268] width 10 height 26
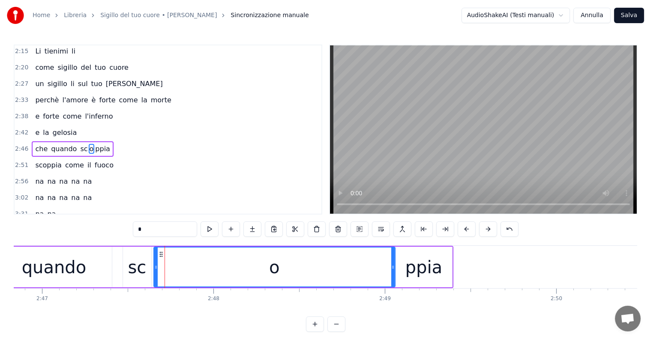
drag, startPoint x: 180, startPoint y: 264, endPoint x: 393, endPoint y: 264, distance: 213.0
click at [393, 264] on icon at bounding box center [392, 267] width 3 height 7
click at [153, 261] on div at bounding box center [152, 267] width 3 height 39
click at [57, 262] on div "quando" at bounding box center [54, 268] width 64 height 26
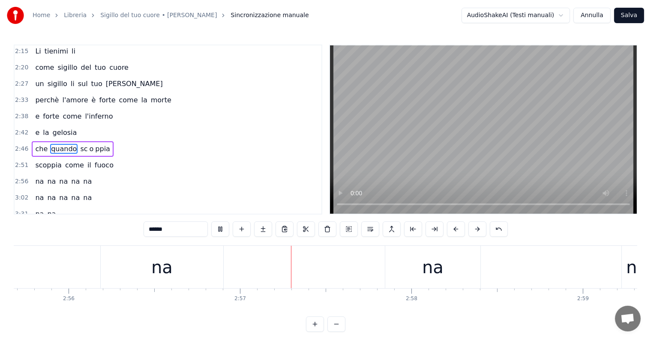
scroll to position [0, 30257]
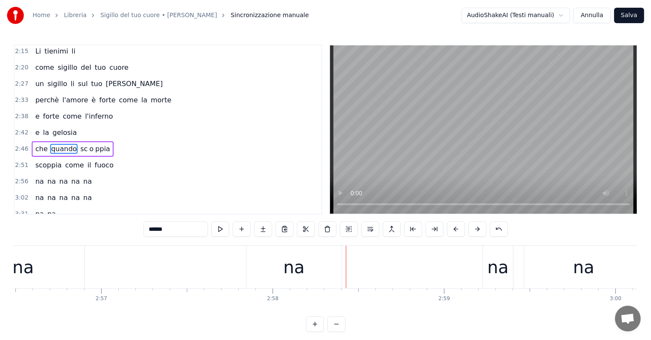
click at [286, 259] on div "na" at bounding box center [293, 268] width 21 height 26
type input "**"
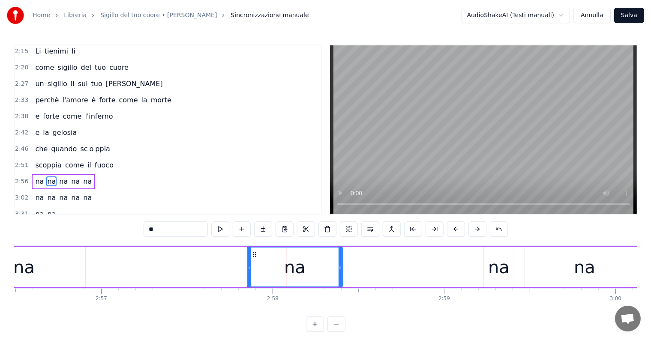
scroll to position [538, 0]
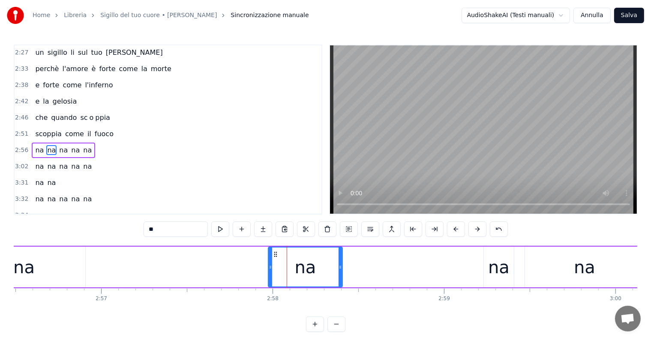
drag, startPoint x: 248, startPoint y: 261, endPoint x: 269, endPoint y: 264, distance: 21.6
click at [269, 264] on div at bounding box center [270, 267] width 3 height 39
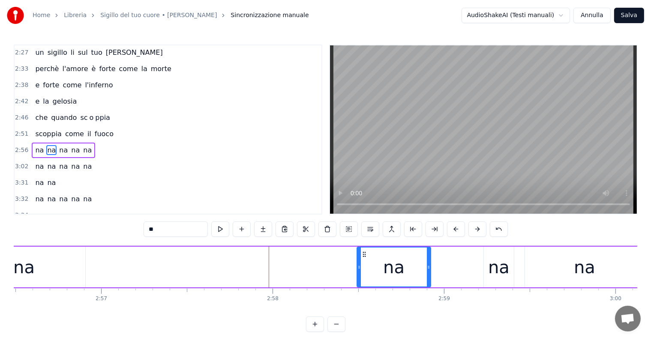
drag, startPoint x: 274, startPoint y: 255, endPoint x: 375, endPoint y: 264, distance: 102.1
click at [375, 264] on div "na" at bounding box center [393, 267] width 73 height 39
click at [36, 267] on div "na" at bounding box center [24, 267] width 123 height 41
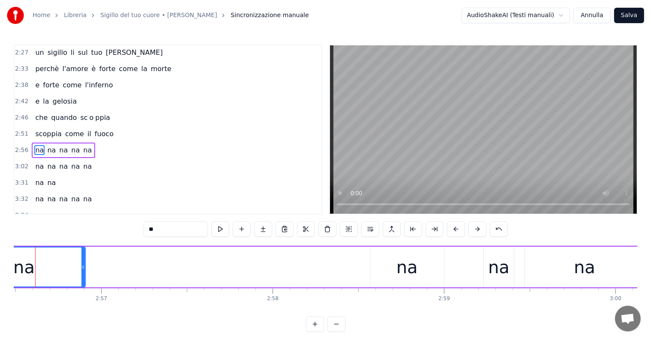
scroll to position [0, 30236]
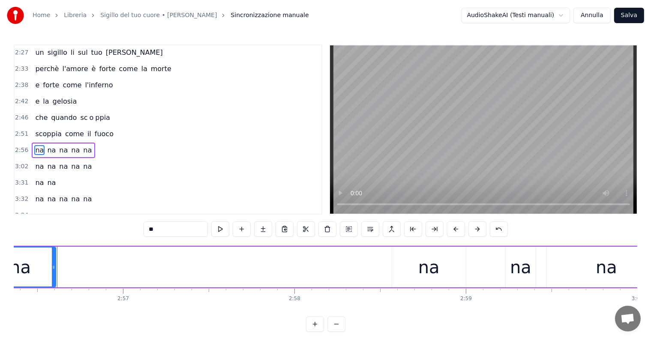
drag, startPoint x: 105, startPoint y: 266, endPoint x: 53, endPoint y: 270, distance: 51.6
click at [53, 270] on icon at bounding box center [53, 267] width 3 height 7
click at [423, 277] on div "na" at bounding box center [432, 268] width 21 height 26
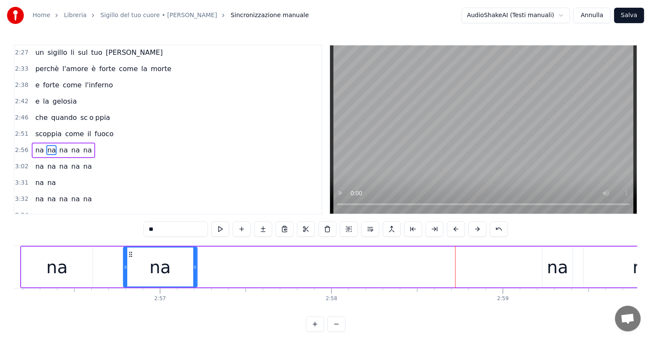
scroll to position [0, 30191]
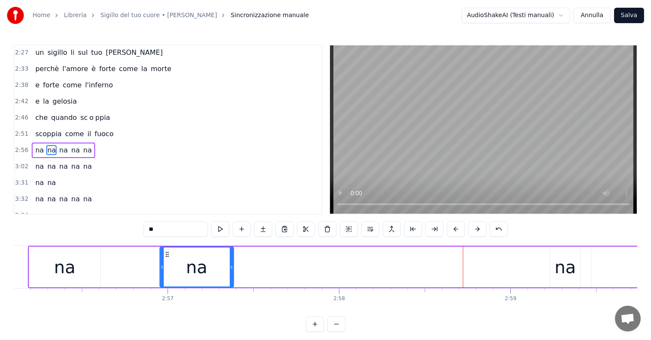
drag, startPoint x: 403, startPoint y: 252, endPoint x: 166, endPoint y: 262, distance: 236.8
click at [166, 262] on div "na" at bounding box center [196, 267] width 73 height 39
click at [75, 270] on div "na" at bounding box center [64, 267] width 71 height 41
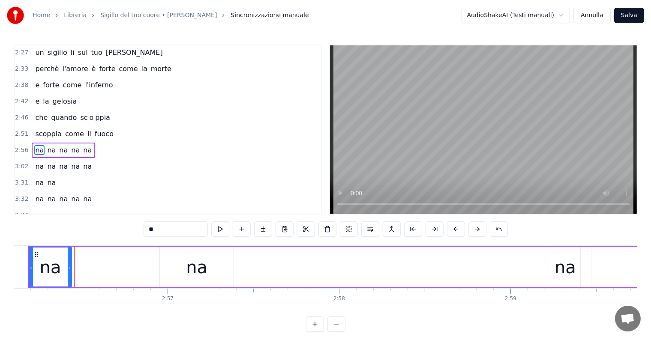
drag, startPoint x: 99, startPoint y: 265, endPoint x: 70, endPoint y: 266, distance: 28.7
click at [70, 266] on icon at bounding box center [69, 267] width 3 height 7
click at [183, 267] on div "na" at bounding box center [197, 267] width 74 height 41
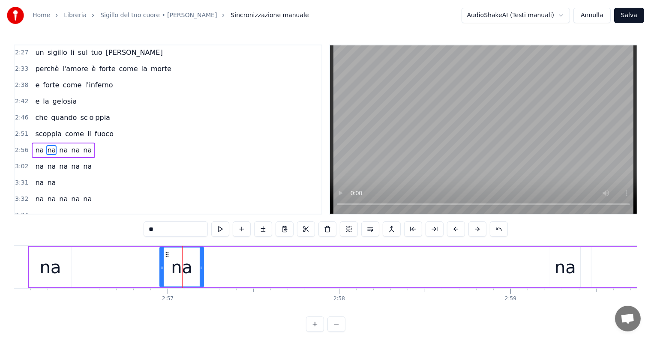
drag, startPoint x: 232, startPoint y: 267, endPoint x: 202, endPoint y: 269, distance: 30.1
click at [202, 269] on icon at bounding box center [201, 267] width 3 height 7
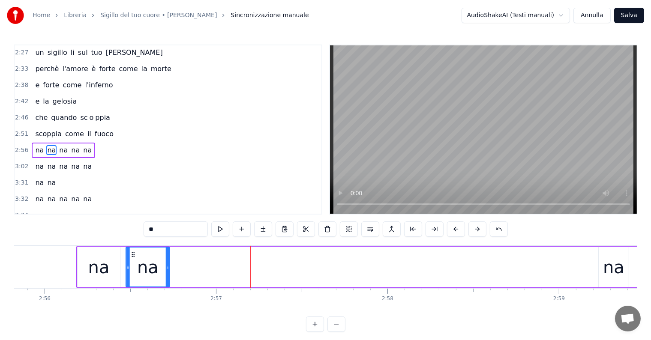
scroll to position [0, 30138]
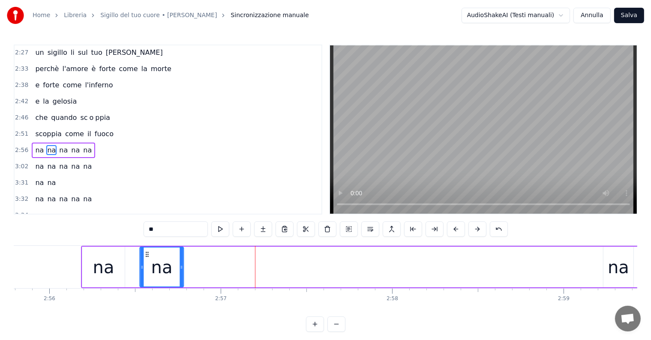
drag, startPoint x: 168, startPoint y: 253, endPoint x: 147, endPoint y: 260, distance: 21.3
click at [147, 260] on div "na" at bounding box center [162, 267] width 43 height 39
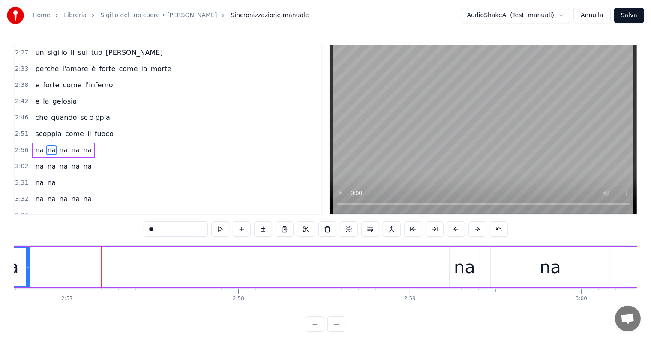
click at [462, 273] on div "na" at bounding box center [464, 268] width 21 height 26
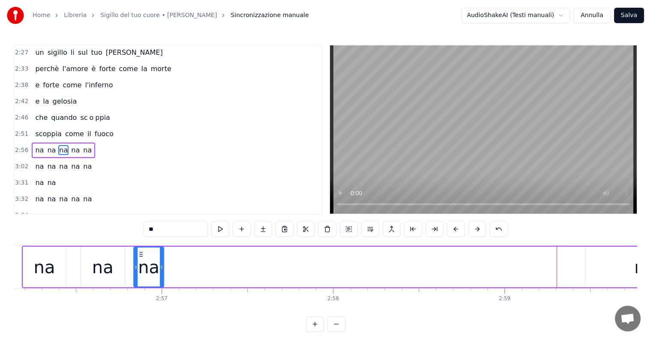
scroll to position [0, 30197]
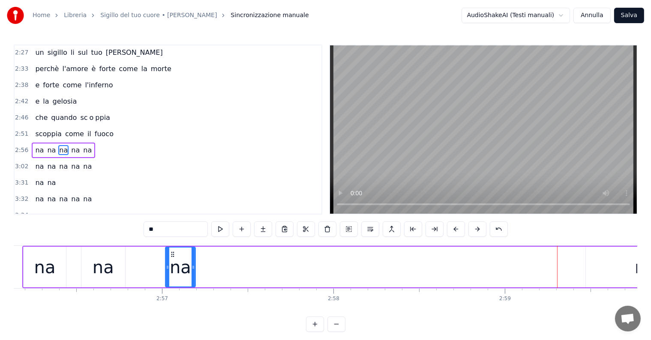
drag, startPoint x: 457, startPoint y: 255, endPoint x: 173, endPoint y: 274, distance: 284.4
click at [173, 274] on div "na" at bounding box center [180, 267] width 29 height 39
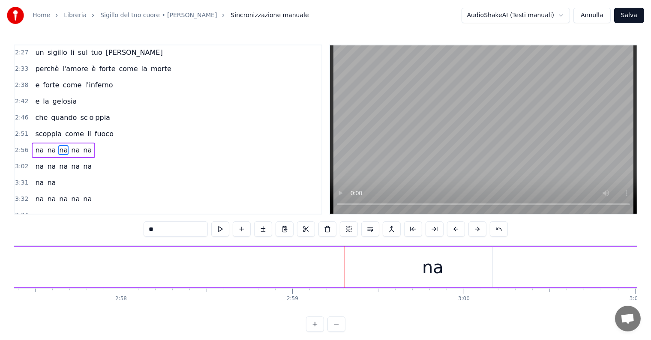
scroll to position [0, 30456]
click at [387, 278] on div "na" at bounding box center [385, 268] width 21 height 26
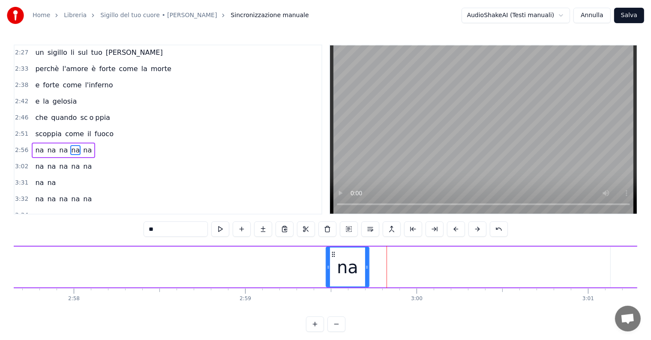
drag, startPoint x: 442, startPoint y: 263, endPoint x: 366, endPoint y: 272, distance: 76.8
click at [366, 272] on div at bounding box center [366, 267] width 3 height 39
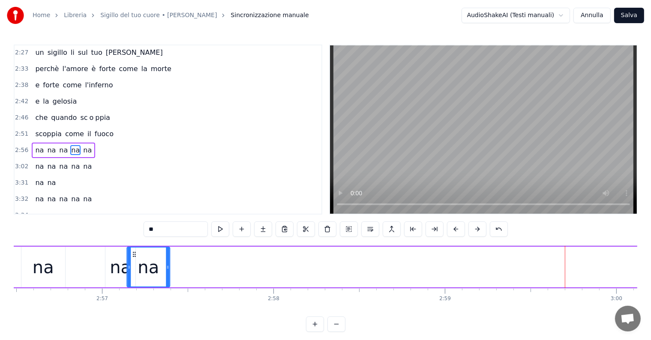
scroll to position [0, 30252]
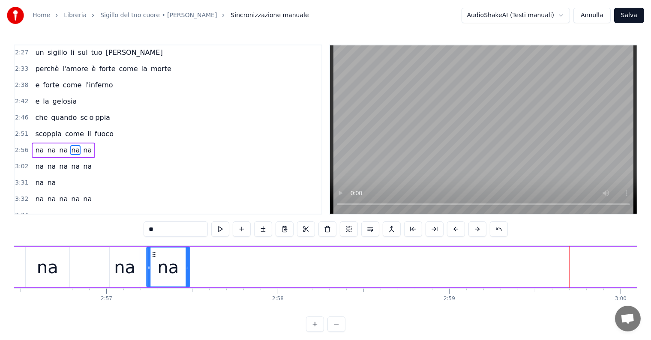
drag, startPoint x: 474, startPoint y: 252, endPoint x: 154, endPoint y: 271, distance: 321.1
click at [154, 271] on div "na" at bounding box center [168, 267] width 42 height 39
click at [32, 143] on div "na na na na na" at bounding box center [63, 150] width 63 height 15
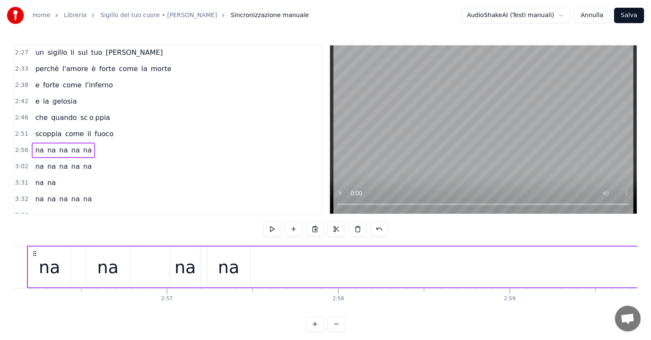
scroll to position [0, 30162]
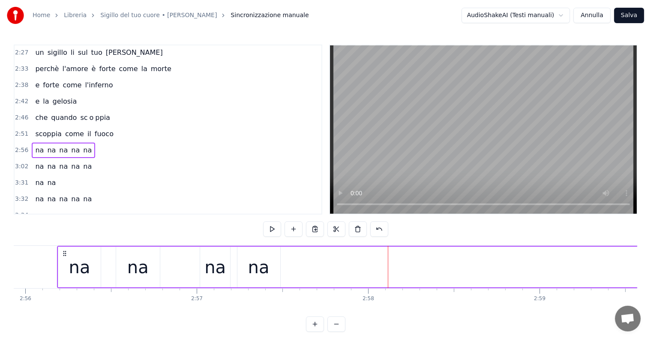
click at [259, 274] on div "na" at bounding box center [258, 268] width 21 height 26
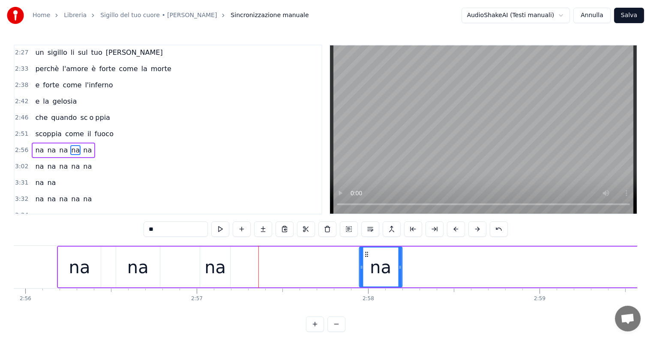
drag, startPoint x: 242, startPoint y: 252, endPoint x: 365, endPoint y: 252, distance: 123.0
click at [365, 252] on icon at bounding box center [366, 254] width 7 height 7
click at [219, 270] on div "na" at bounding box center [214, 268] width 21 height 26
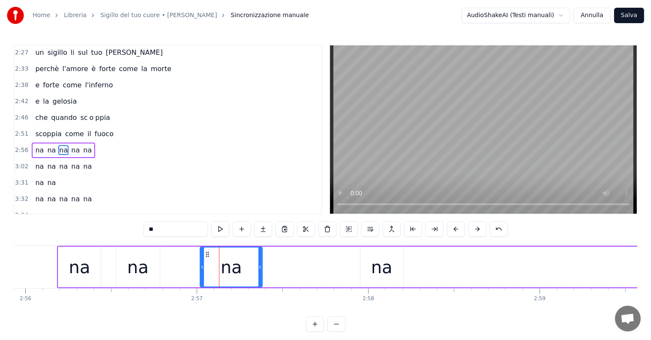
drag, startPoint x: 228, startPoint y: 264, endPoint x: 261, endPoint y: 267, distance: 33.1
click at [261, 267] on icon at bounding box center [259, 267] width 3 height 7
click at [354, 266] on div "na na na na na" at bounding box center [526, 267] width 938 height 42
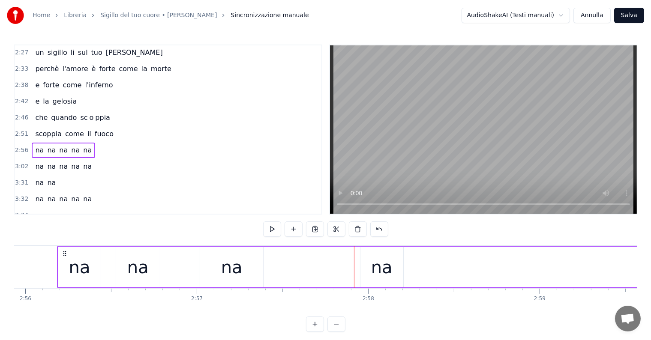
click at [372, 267] on div "na" at bounding box center [381, 268] width 21 height 26
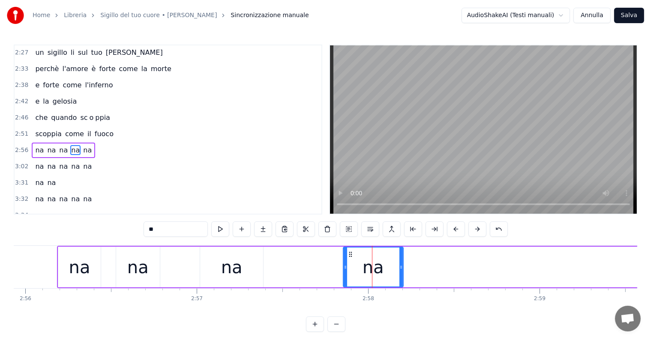
drag, startPoint x: 362, startPoint y: 266, endPoint x: 345, endPoint y: 268, distance: 17.3
click at [345, 268] on icon at bounding box center [345, 267] width 3 height 7
click at [45, 143] on div "na na na na na" at bounding box center [63, 150] width 63 height 15
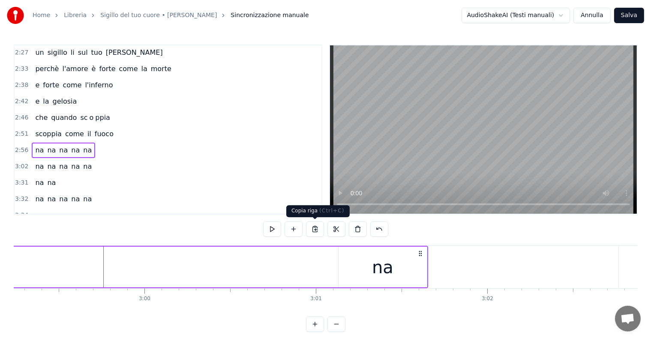
scroll to position [0, 30729]
click at [387, 265] on div "na" at bounding box center [382, 268] width 21 height 26
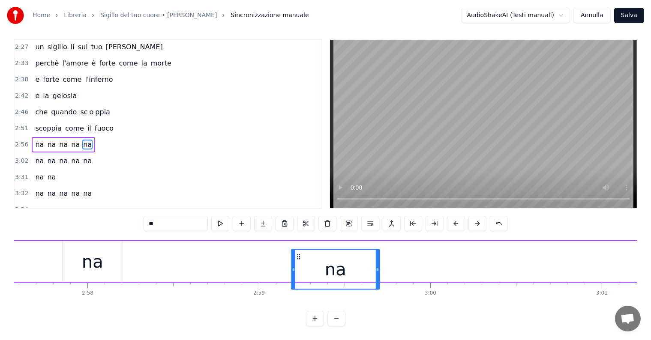
scroll to position [13, 0]
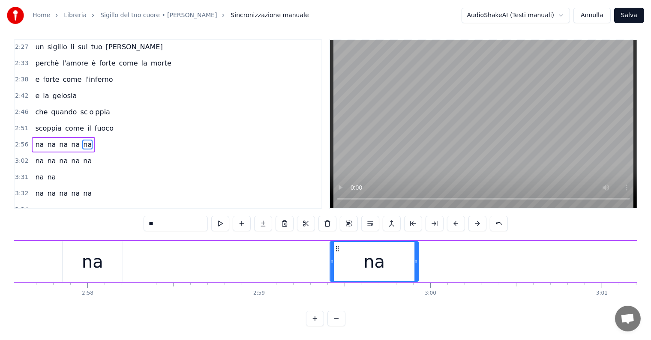
drag, startPoint x: 344, startPoint y: 254, endPoint x: 253, endPoint y: 243, distance: 91.9
click at [253, 243] on div "na na na na na" at bounding box center [245, 261] width 938 height 42
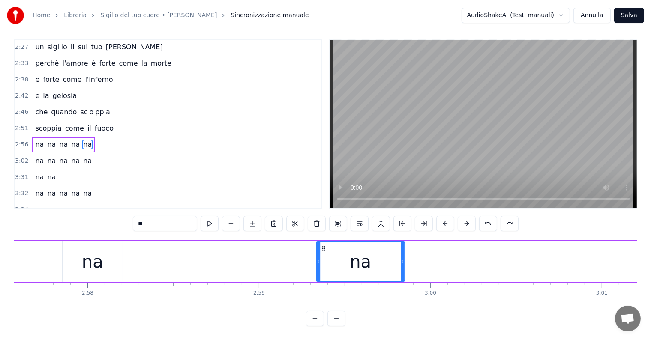
drag, startPoint x: 631, startPoint y: 241, endPoint x: 323, endPoint y: 250, distance: 308.3
click at [323, 250] on div "na" at bounding box center [360, 261] width 87 height 39
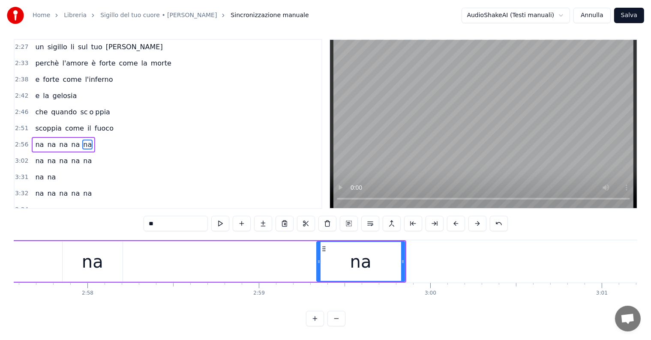
click at [30, 137] on div "2:56 na na na na na" at bounding box center [168, 145] width 307 height 16
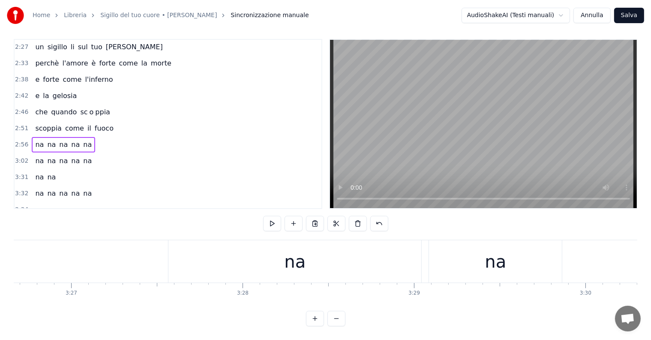
scroll to position [0, 35266]
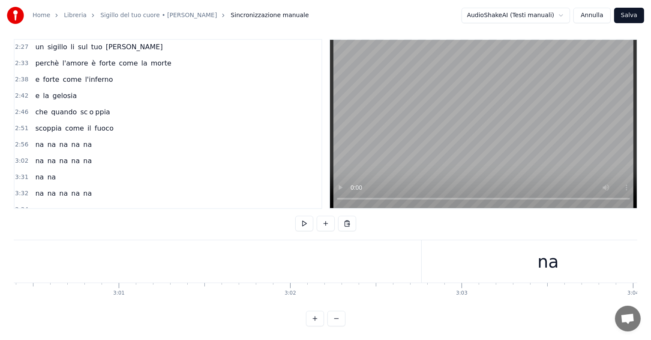
scroll to position [0, 31043]
click at [445, 266] on div "na" at bounding box center [431, 261] width 253 height 42
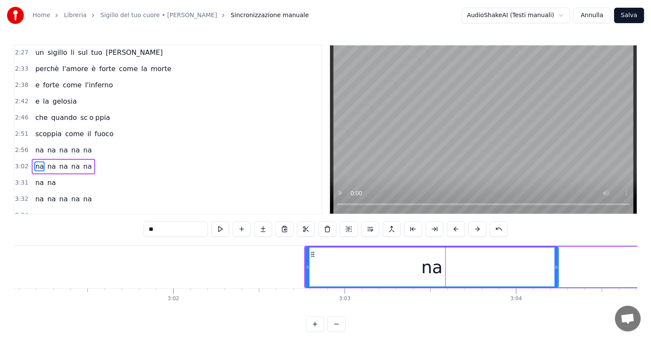
scroll to position [554, 0]
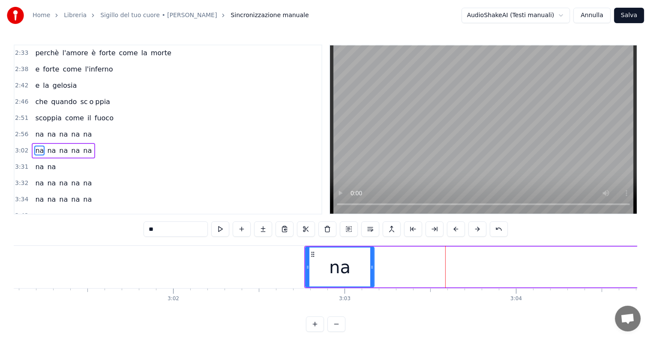
drag, startPoint x: 555, startPoint y: 264, endPoint x: 367, endPoint y: 266, distance: 188.6
click at [370, 266] on icon at bounding box center [371, 267] width 3 height 7
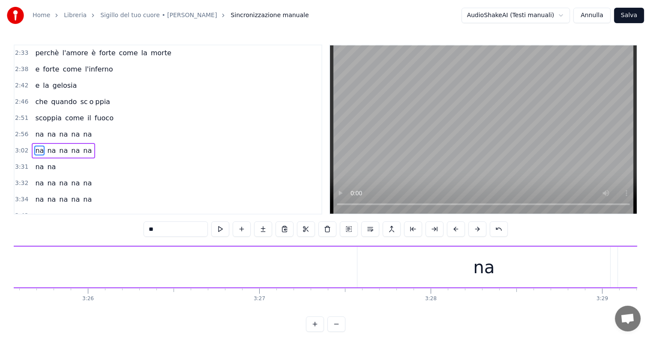
scroll to position [0, 35289]
click at [468, 279] on div "na" at bounding box center [437, 267] width 253 height 41
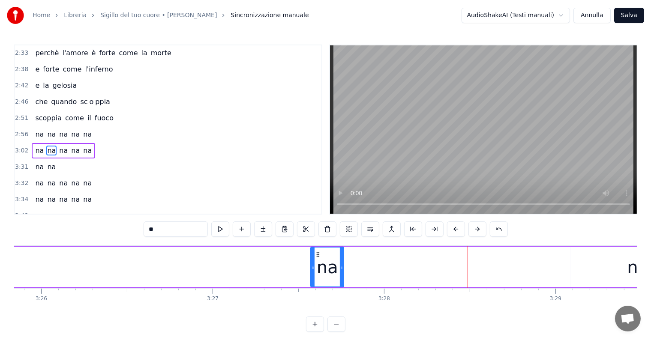
drag, startPoint x: 562, startPoint y: 267, endPoint x: 342, endPoint y: 282, distance: 220.3
click at [342, 282] on div at bounding box center [341, 267] width 3 height 39
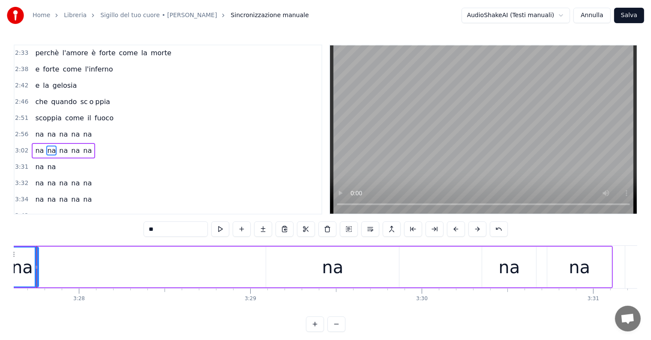
click at [325, 267] on div "na" at bounding box center [332, 268] width 21 height 26
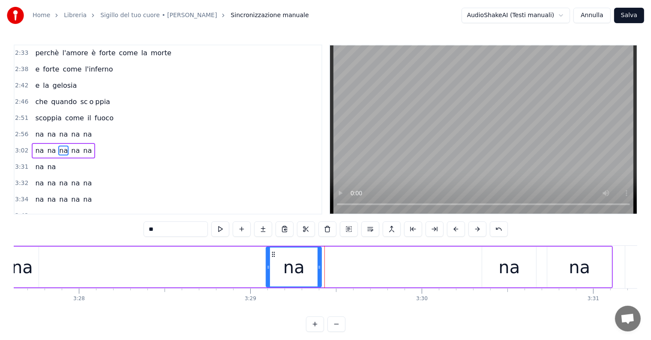
drag, startPoint x: 398, startPoint y: 258, endPoint x: 320, endPoint y: 259, distance: 77.6
click at [320, 259] on div at bounding box center [319, 267] width 3 height 39
click at [514, 267] on div "na" at bounding box center [508, 268] width 21 height 26
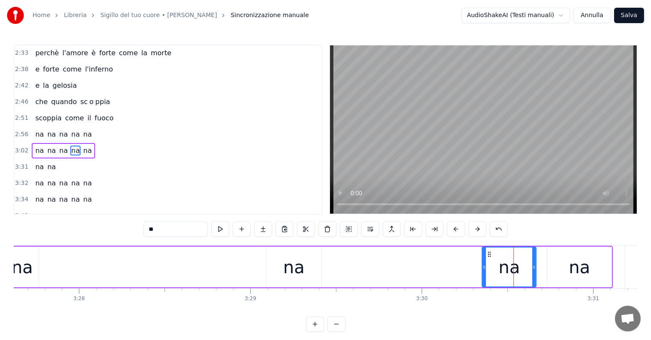
click at [572, 253] on div "na" at bounding box center [579, 267] width 64 height 41
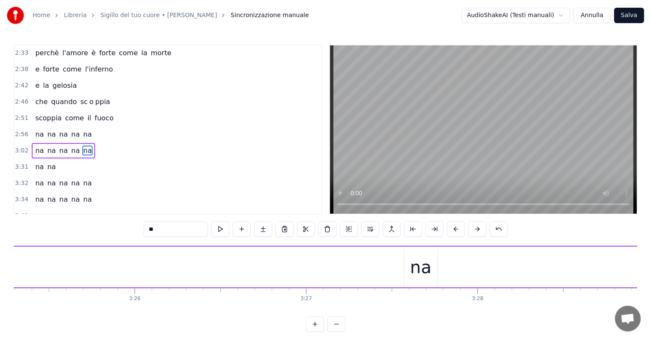
scroll to position [0, 35219]
click at [397, 266] on div "na" at bounding box center [397, 268] width 21 height 26
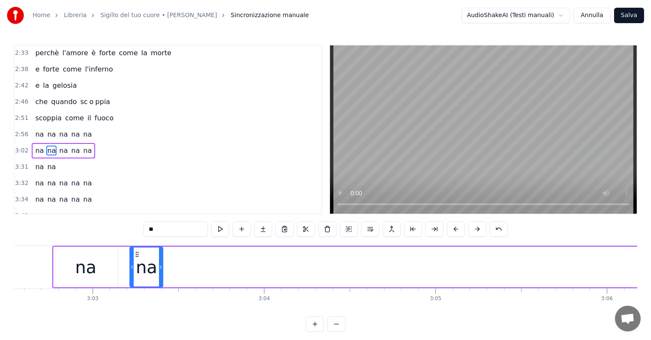
scroll to position [0, 31294]
drag, startPoint x: 388, startPoint y: 252, endPoint x: 165, endPoint y: 258, distance: 223.8
click at [165, 258] on div "na" at bounding box center [173, 267] width 32 height 39
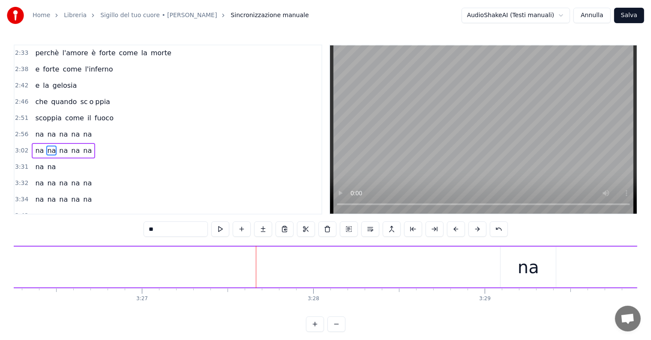
scroll to position [0, 35454]
click at [414, 265] on div "na" at bounding box center [434, 267] width 55 height 41
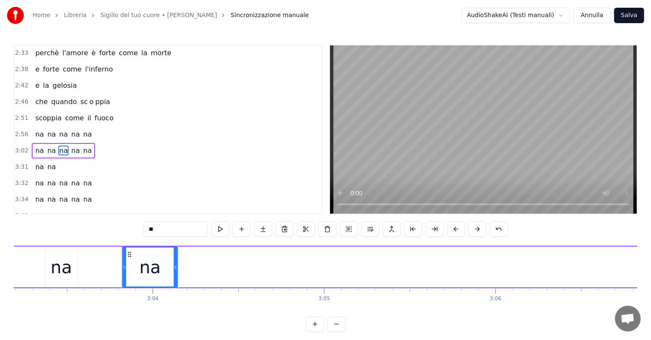
scroll to position [0, 31399]
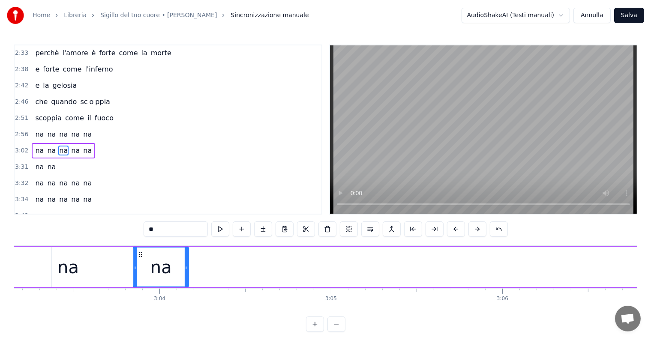
drag, startPoint x: 414, startPoint y: 252, endPoint x: 141, endPoint y: 255, distance: 272.2
click at [141, 255] on icon at bounding box center [140, 254] width 7 height 7
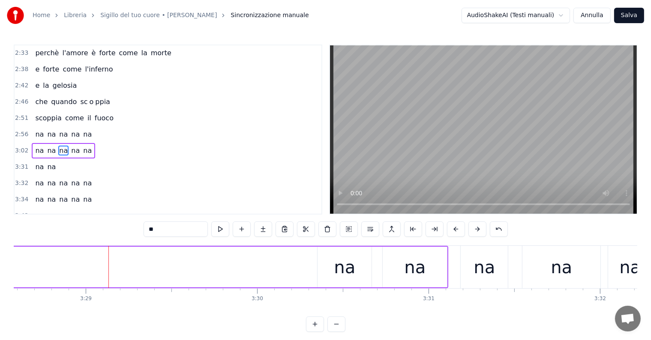
scroll to position [0, 35923]
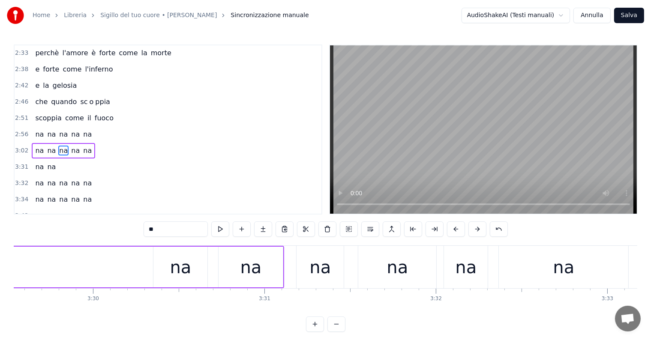
click at [185, 262] on div "na" at bounding box center [180, 268] width 21 height 26
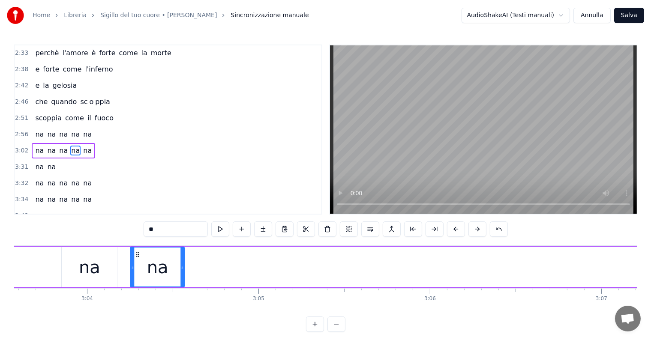
scroll to position [0, 31471]
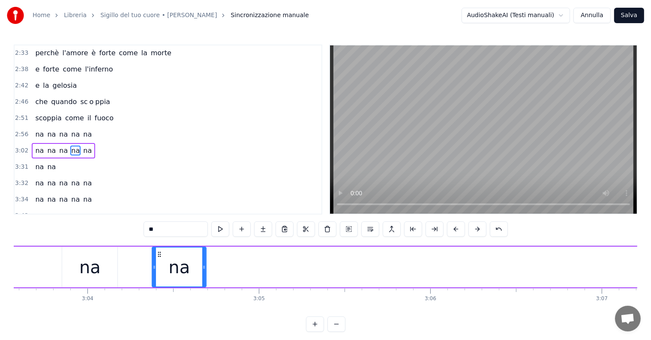
drag, startPoint x: 161, startPoint y: 253, endPoint x: 159, endPoint y: 258, distance: 5.8
click at [159, 258] on div "na" at bounding box center [179, 267] width 53 height 39
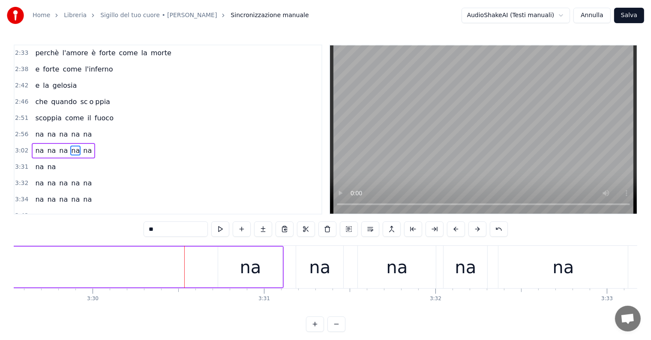
scroll to position [0, 35947]
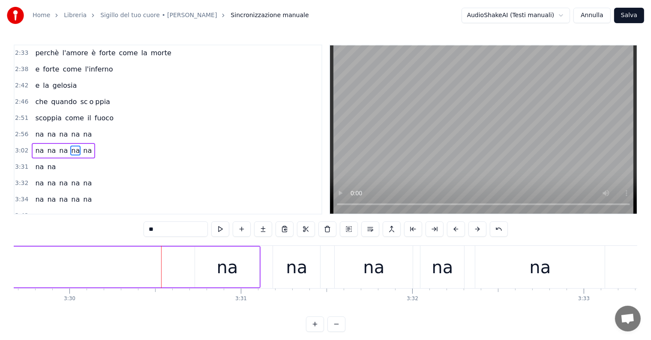
click at [207, 271] on div "na" at bounding box center [227, 267] width 64 height 41
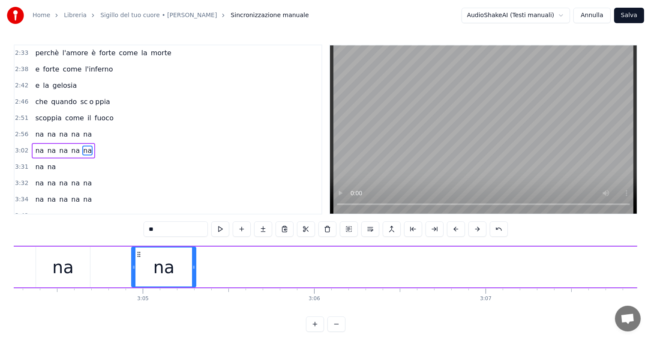
scroll to position [0, 31581]
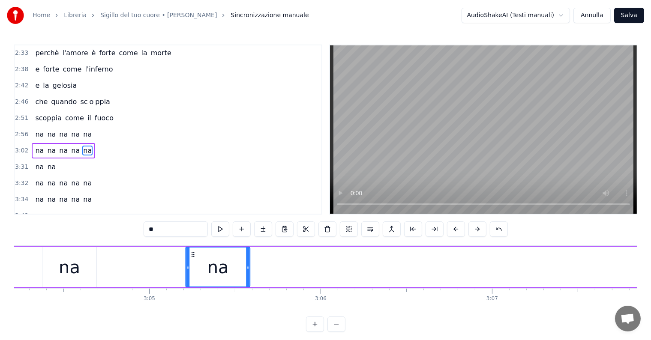
drag, startPoint x: 201, startPoint y: 252, endPoint x: 192, endPoint y: 258, distance: 11.2
click at [192, 258] on div "na" at bounding box center [217, 267] width 63 height 39
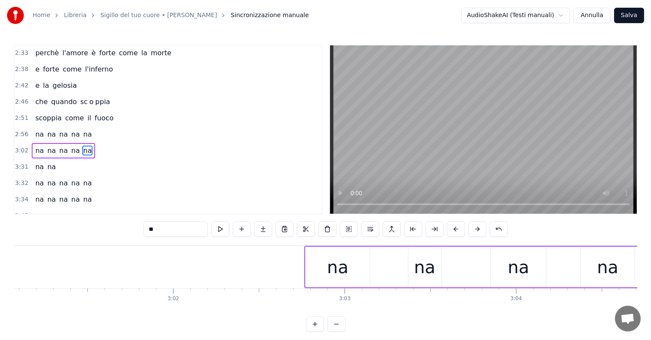
scroll to position [0, 30996]
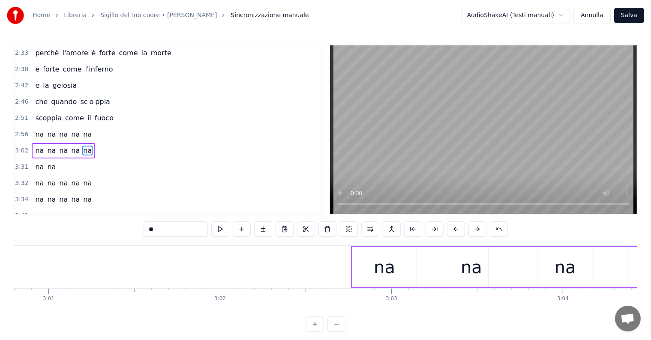
click at [32, 127] on div "na na na na na" at bounding box center [63, 134] width 63 height 15
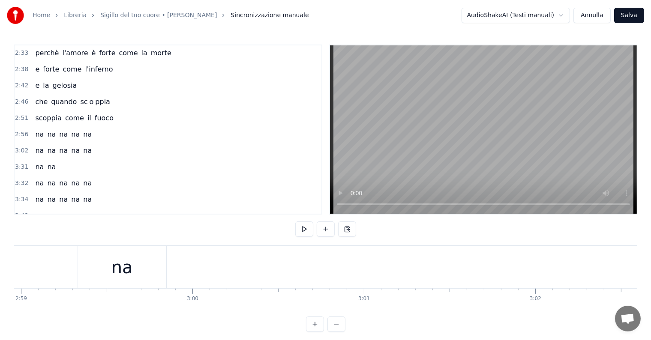
scroll to position [0, 30706]
click at [78, 262] on div "na" at bounding box center [97, 267] width 88 height 42
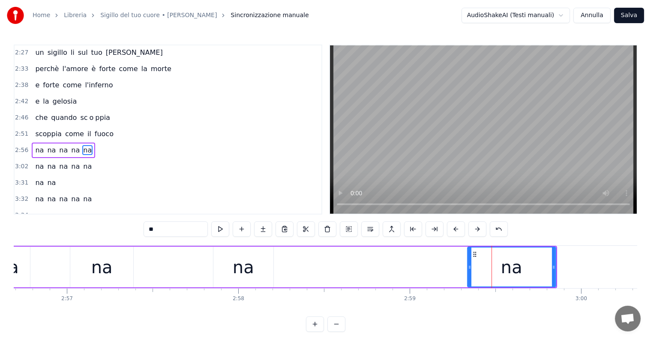
scroll to position [0, 30268]
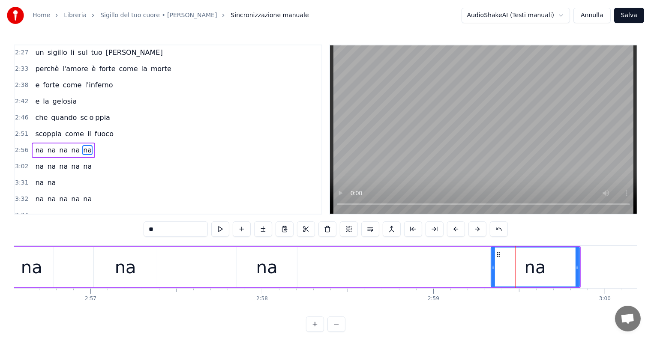
click at [279, 277] on div "na" at bounding box center [267, 267] width 60 height 41
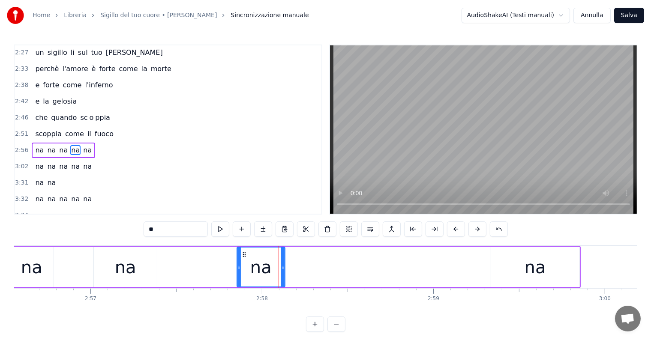
drag, startPoint x: 295, startPoint y: 267, endPoint x: 283, endPoint y: 268, distance: 12.0
click at [283, 268] on icon at bounding box center [282, 267] width 3 height 7
click at [504, 264] on div "na" at bounding box center [535, 267] width 88 height 41
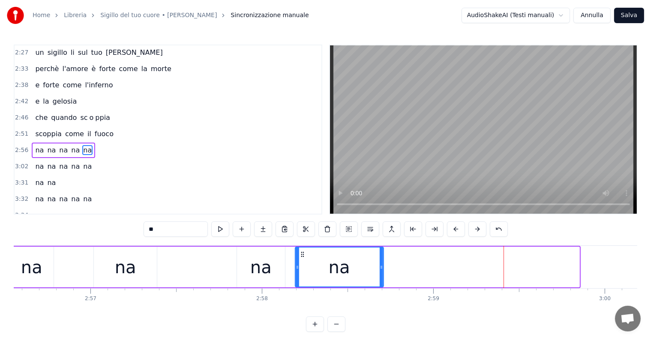
drag, startPoint x: 498, startPoint y: 253, endPoint x: 302, endPoint y: 274, distance: 197.0
click at [302, 274] on div "na" at bounding box center [339, 267] width 87 height 39
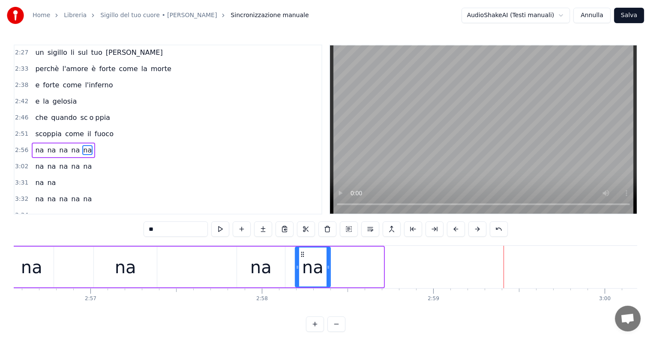
drag, startPoint x: 382, startPoint y: 261, endPoint x: 328, endPoint y: 271, distance: 55.1
click at [328, 271] on div at bounding box center [328, 267] width 3 height 39
click at [29, 142] on div "2:56 na na na na na" at bounding box center [168, 150] width 307 height 16
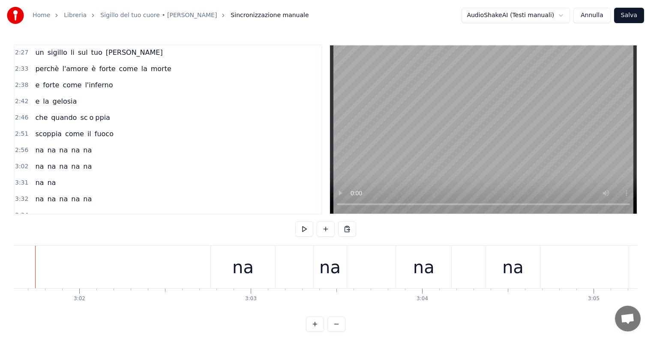
scroll to position [0, 31019]
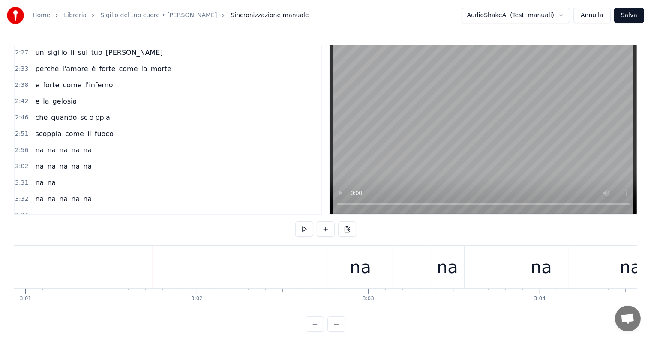
click at [46, 159] on div "na na na na na" at bounding box center [63, 166] width 63 height 15
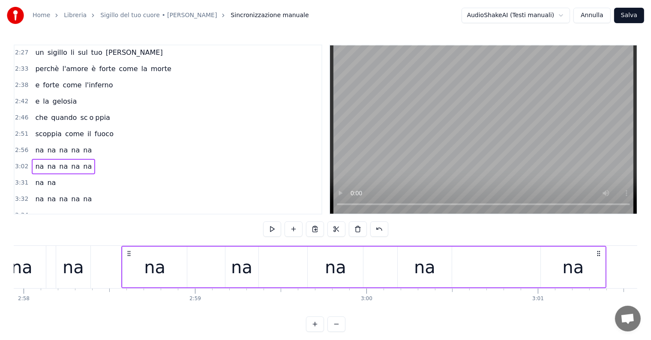
scroll to position [0, 30501]
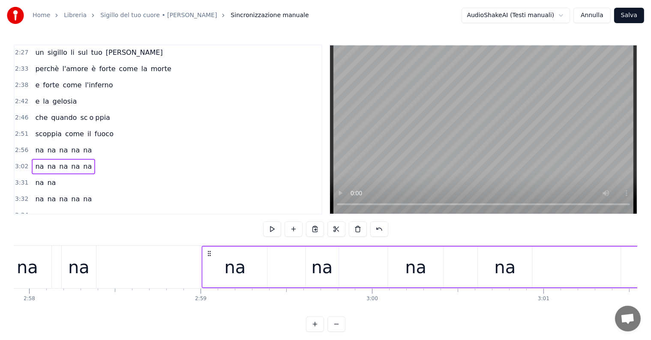
drag, startPoint x: 336, startPoint y: 254, endPoint x: 210, endPoint y: 257, distance: 126.1
click at [210, 257] on div "na na na na na" at bounding box center [444, 267] width 485 height 42
click at [314, 269] on div "na" at bounding box center [322, 268] width 21 height 26
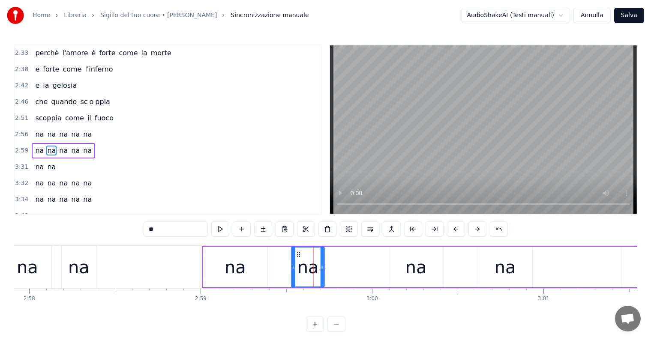
drag, startPoint x: 312, startPoint y: 253, endPoint x: 298, endPoint y: 255, distance: 13.9
click at [298, 255] on icon at bounding box center [299, 254] width 7 height 7
click at [32, 127] on div "na na na na na" at bounding box center [63, 134] width 63 height 15
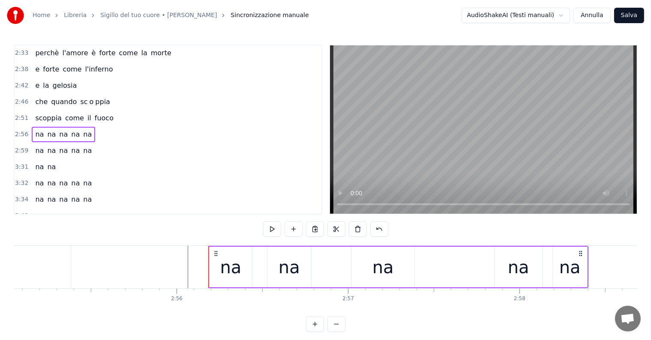
scroll to position [0, 29987]
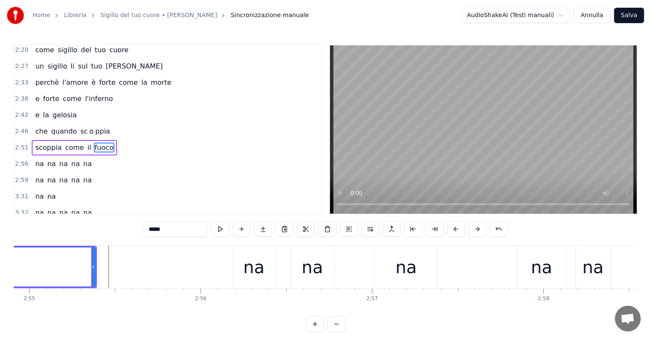
scroll to position [523, 0]
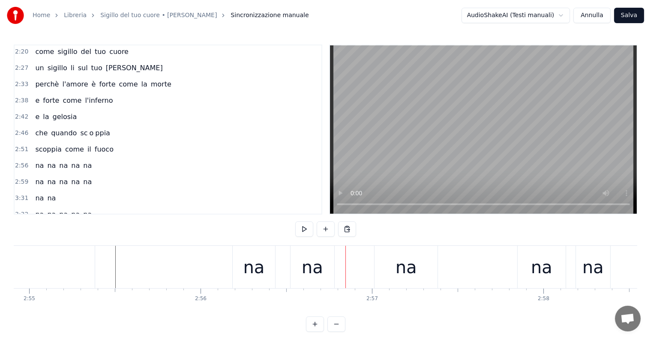
click at [39, 158] on div "na na na na na" at bounding box center [63, 165] width 63 height 15
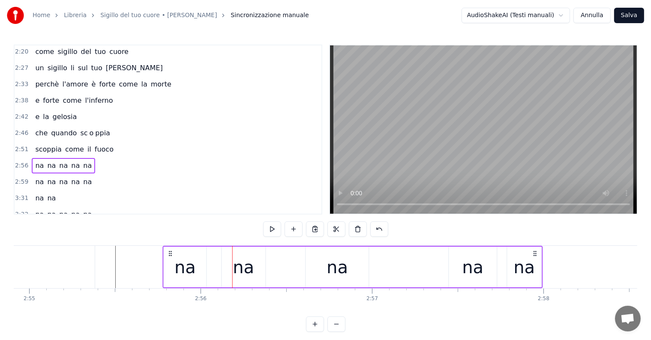
drag, startPoint x: 238, startPoint y: 251, endPoint x: 169, endPoint y: 252, distance: 69.5
click at [169, 252] on icon at bounding box center [170, 253] width 7 height 7
click at [459, 273] on div "na" at bounding box center [473, 267] width 48 height 41
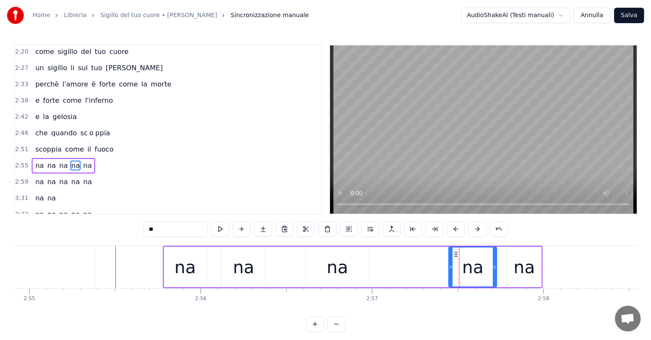
scroll to position [538, 0]
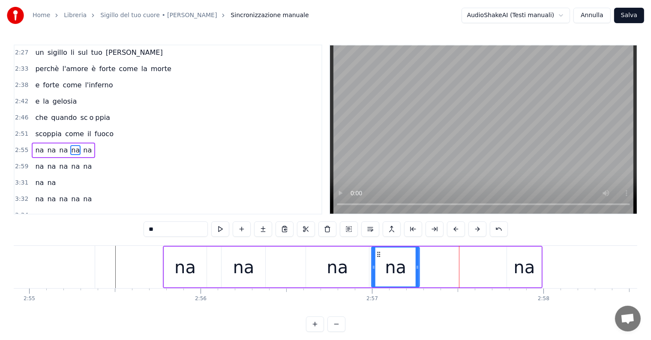
drag, startPoint x: 456, startPoint y: 253, endPoint x: 379, endPoint y: 260, distance: 77.5
click at [379, 260] on div "na" at bounding box center [395, 267] width 47 height 39
click at [519, 274] on div "na" at bounding box center [524, 268] width 21 height 26
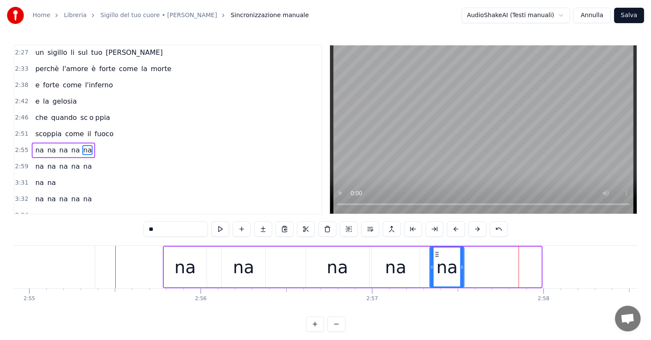
drag, startPoint x: 516, startPoint y: 253, endPoint x: 438, endPoint y: 264, distance: 77.9
click at [438, 264] on div "na" at bounding box center [446, 267] width 33 height 39
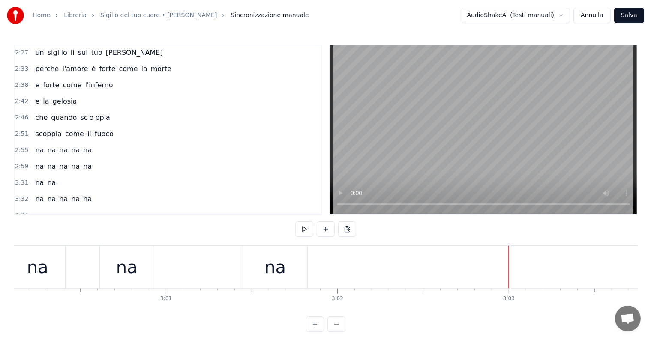
scroll to position [0, 30691]
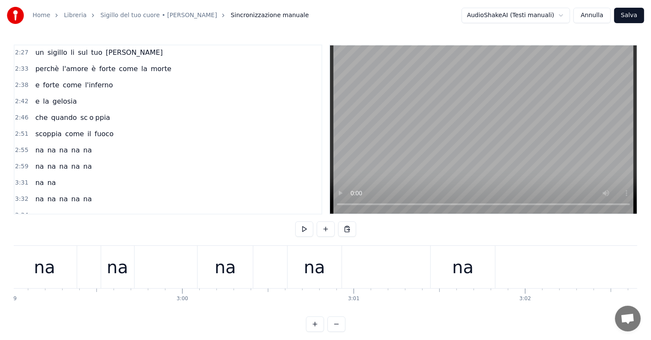
click at [452, 272] on div "na" at bounding box center [463, 267] width 64 height 42
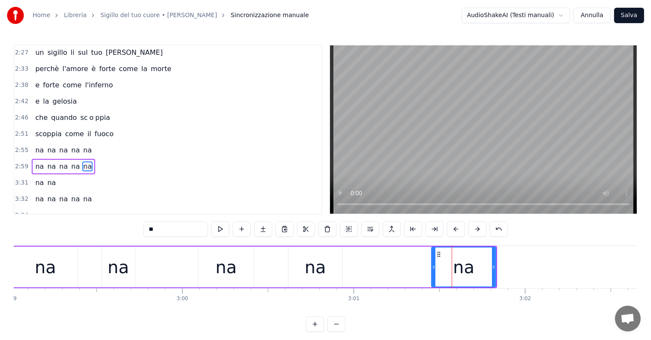
scroll to position [554, 0]
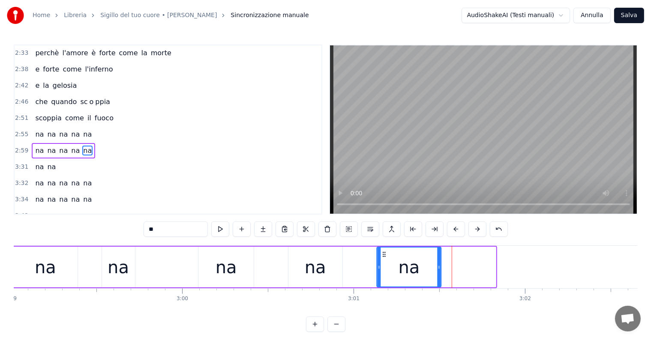
drag, startPoint x: 437, startPoint y: 254, endPoint x: 383, endPoint y: 262, distance: 55.1
click at [383, 262] on div "na" at bounding box center [409, 267] width 63 height 39
click at [300, 271] on div "na" at bounding box center [315, 267] width 54 height 41
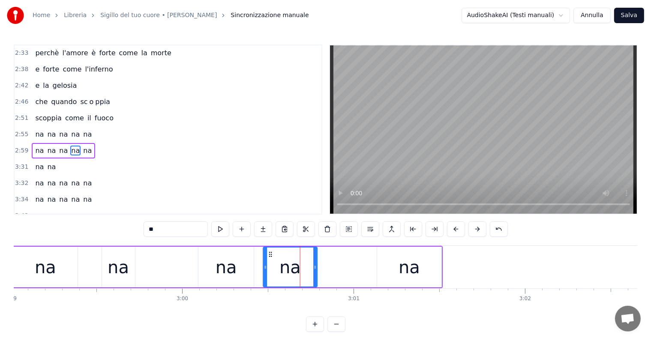
drag, startPoint x: 295, startPoint y: 255, endPoint x: 270, endPoint y: 259, distance: 25.2
click at [270, 259] on div "na" at bounding box center [290, 267] width 53 height 39
click at [32, 127] on div "na na na na na" at bounding box center [63, 134] width 63 height 15
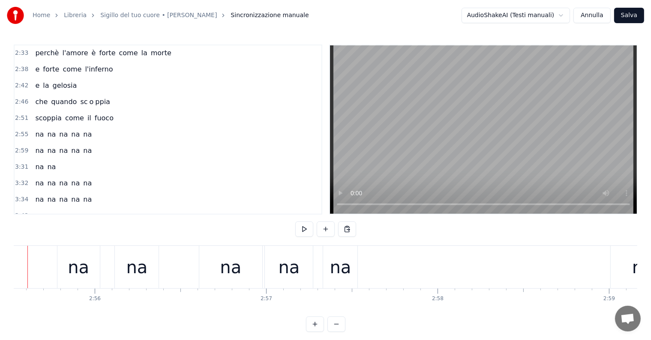
scroll to position [0, 30063]
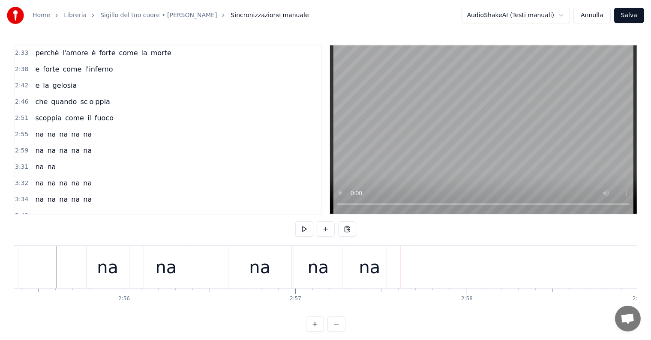
click at [118, 274] on div "na" at bounding box center [108, 267] width 42 height 42
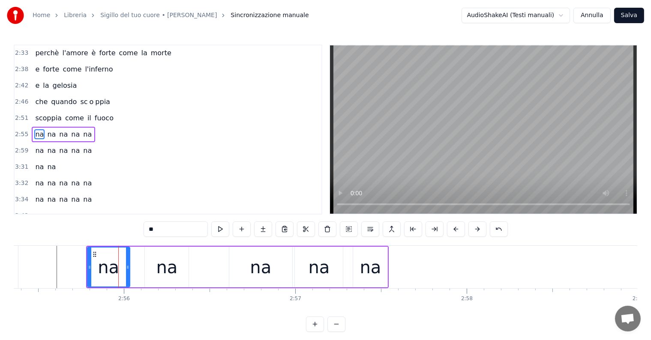
scroll to position [538, 0]
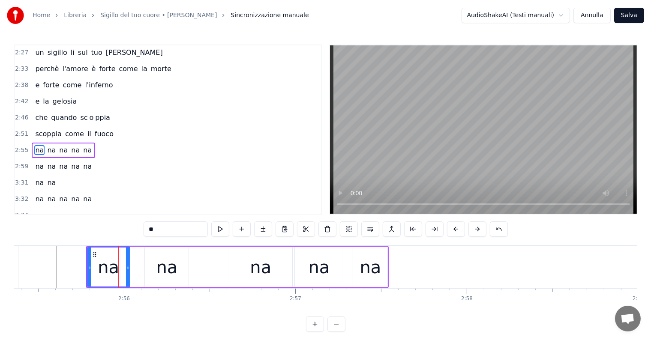
click at [159, 271] on div "na" at bounding box center [166, 268] width 21 height 26
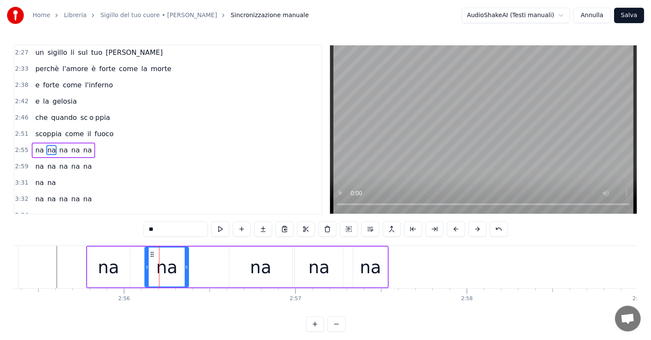
click at [244, 270] on div "na" at bounding box center [260, 267] width 63 height 41
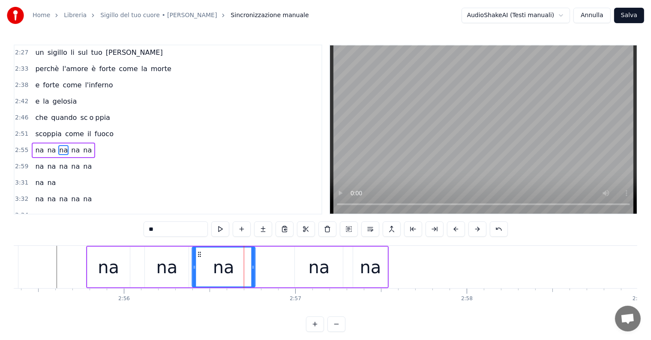
drag, startPoint x: 238, startPoint y: 255, endPoint x: 201, endPoint y: 260, distance: 37.6
click at [201, 260] on div "na" at bounding box center [223, 267] width 62 height 39
click at [363, 270] on div "na" at bounding box center [370, 268] width 21 height 26
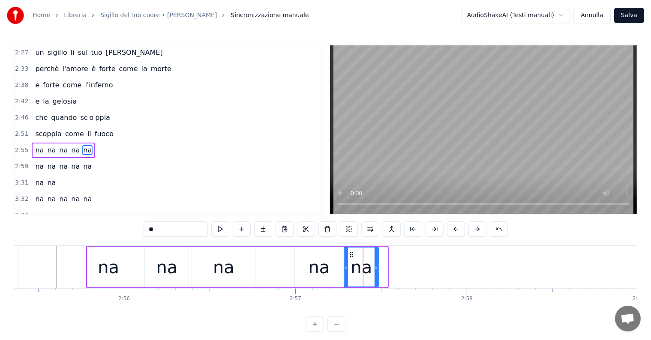
drag, startPoint x: 360, startPoint y: 254, endPoint x: 351, endPoint y: 254, distance: 9.0
click at [351, 254] on icon at bounding box center [351, 254] width 7 height 7
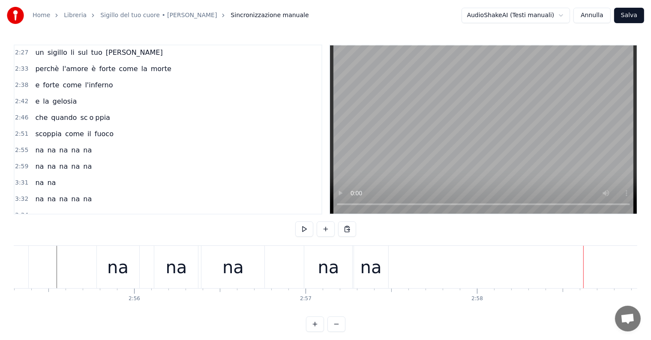
click at [370, 284] on div "na" at bounding box center [371, 267] width 34 height 42
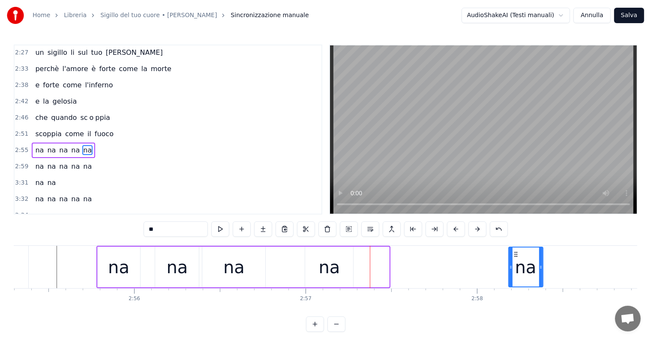
drag, startPoint x: 362, startPoint y: 253, endPoint x: 516, endPoint y: 253, distance: 154.3
click at [516, 253] on icon at bounding box center [516, 254] width 7 height 7
click at [333, 274] on div "na" at bounding box center [328, 268] width 21 height 26
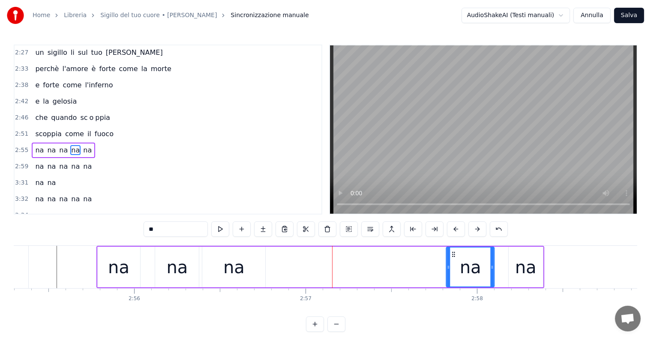
drag, startPoint x: 312, startPoint y: 254, endPoint x: 454, endPoint y: 254, distance: 141.4
click at [454, 254] on circle at bounding box center [454, 254] width 0 height 0
click at [247, 278] on div "na" at bounding box center [233, 267] width 63 height 41
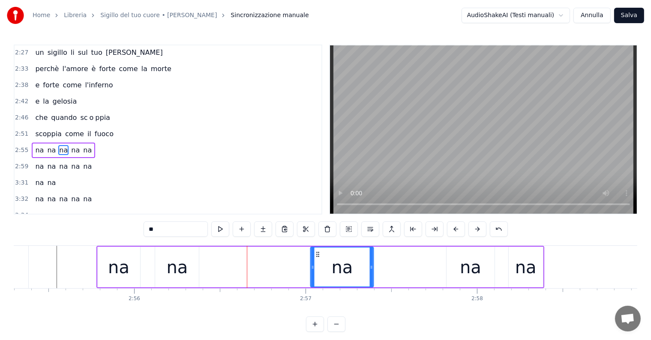
drag, startPoint x: 208, startPoint y: 254, endPoint x: 316, endPoint y: 254, distance: 108.4
click at [317, 254] on circle at bounding box center [317, 254] width 0 height 0
click at [172, 268] on div "na" at bounding box center [176, 268] width 21 height 26
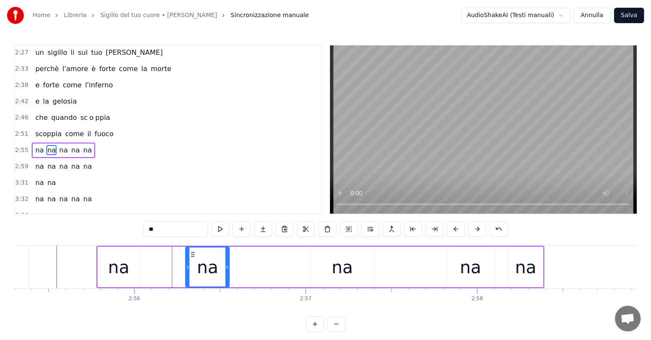
drag, startPoint x: 161, startPoint y: 254, endPoint x: 191, endPoint y: 252, distance: 30.5
click at [191, 252] on icon at bounding box center [193, 254] width 7 height 7
drag, startPoint x: 228, startPoint y: 265, endPoint x: 267, endPoint y: 265, distance: 39.9
click at [267, 265] on icon at bounding box center [267, 267] width 3 height 7
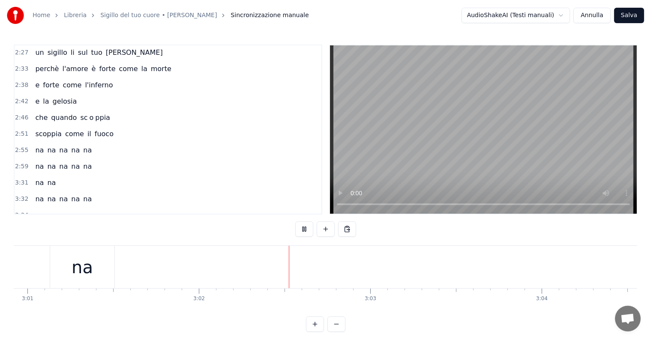
scroll to position [0, 31156]
click at [33, 175] on div "na na" at bounding box center [45, 182] width 27 height 15
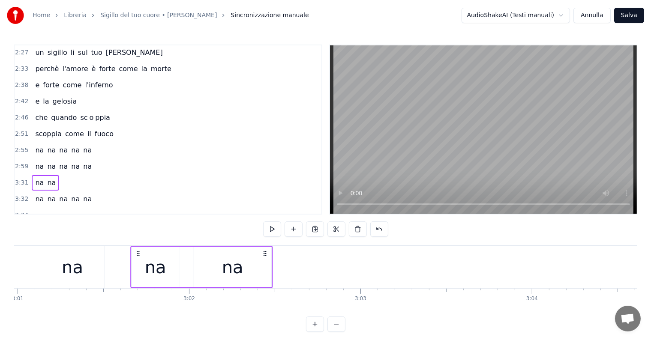
scroll to position [0, 31024]
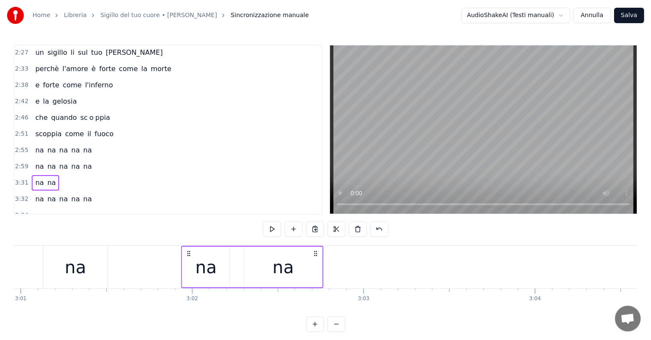
drag, startPoint x: 64, startPoint y: 252, endPoint x: 188, endPoint y: 266, distance: 125.0
click at [188, 266] on div "na na" at bounding box center [252, 267] width 142 height 42
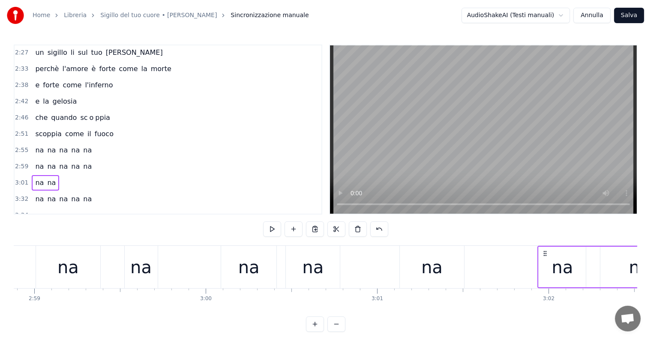
scroll to position [0, 30550]
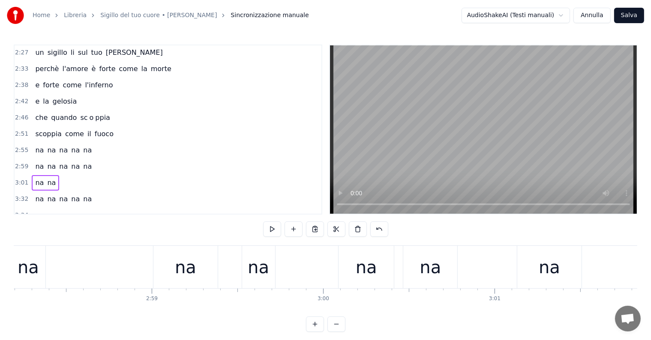
click at [35, 143] on div "na na na na na" at bounding box center [63, 150] width 63 height 15
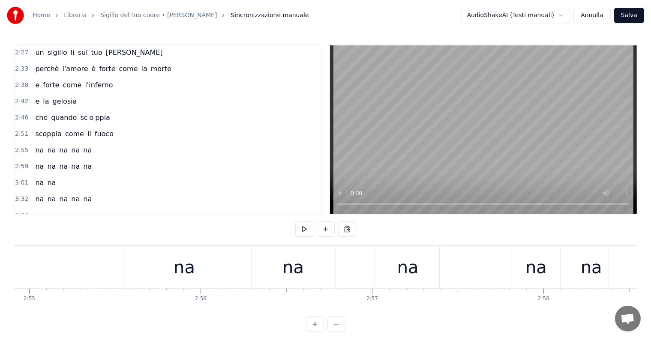
scroll to position [0, 29916]
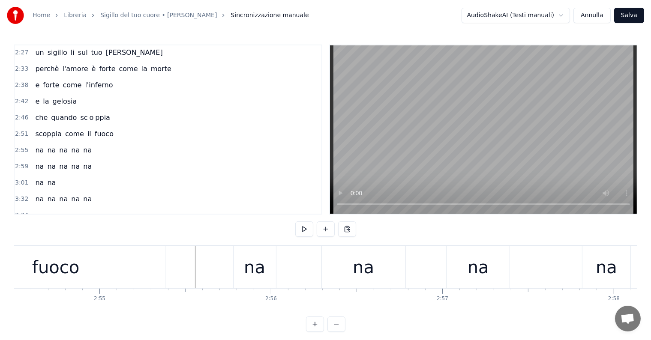
click at [46, 145] on span "na" at bounding box center [51, 150] width 10 height 10
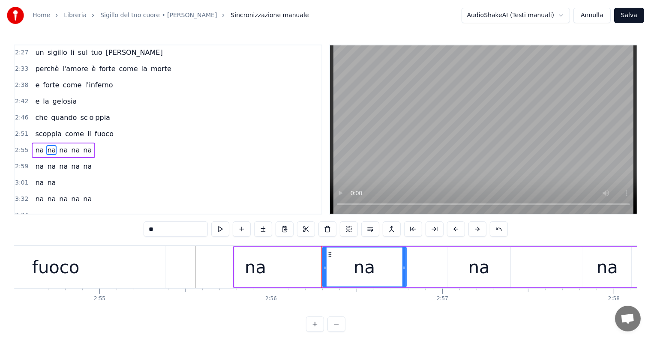
click at [354, 263] on div "na" at bounding box center [364, 267] width 83 height 39
drag, startPoint x: 404, startPoint y: 259, endPoint x: 359, endPoint y: 261, distance: 44.6
click at [359, 261] on div at bounding box center [359, 267] width 3 height 39
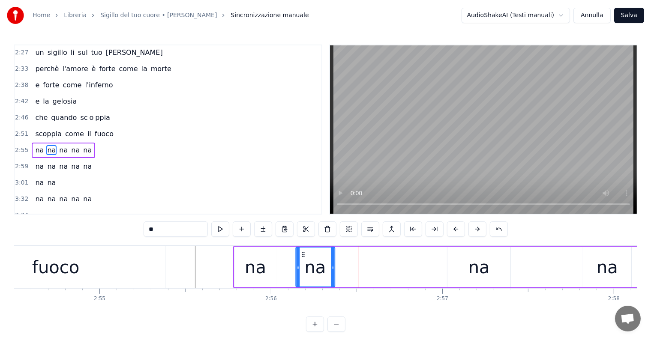
drag, startPoint x: 327, startPoint y: 252, endPoint x: 298, endPoint y: 255, distance: 28.9
click at [300, 255] on icon at bounding box center [303, 254] width 7 height 7
click at [474, 274] on div "na" at bounding box center [478, 268] width 21 height 26
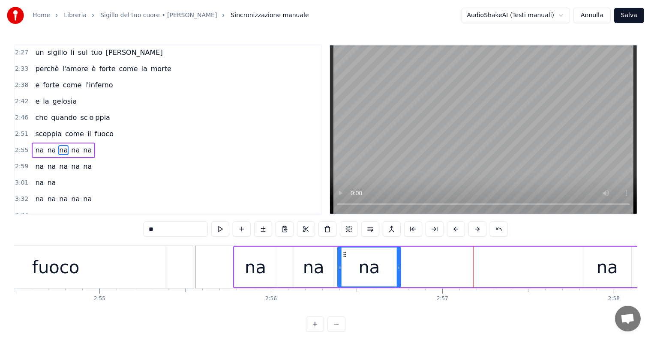
drag, startPoint x: 454, startPoint y: 252, endPoint x: 345, endPoint y: 268, distance: 110.8
click at [345, 268] on div "na" at bounding box center [369, 267] width 62 height 39
click at [594, 274] on div "na" at bounding box center [607, 267] width 48 height 41
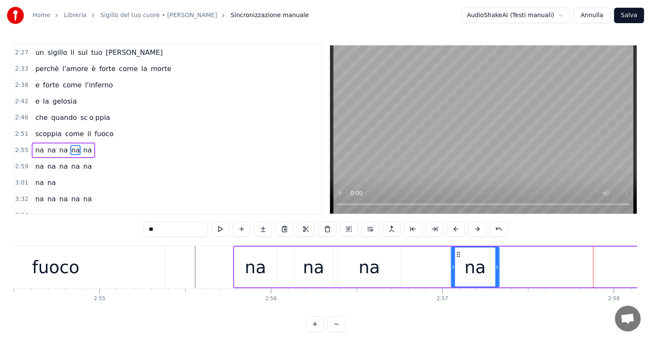
drag, startPoint x: 591, startPoint y: 253, endPoint x: 459, endPoint y: 267, distance: 132.7
click at [459, 267] on div "na" at bounding box center [475, 267] width 47 height 39
drag, startPoint x: 496, startPoint y: 267, endPoint x: 522, endPoint y: 264, distance: 26.4
click at [522, 264] on icon at bounding box center [523, 267] width 3 height 7
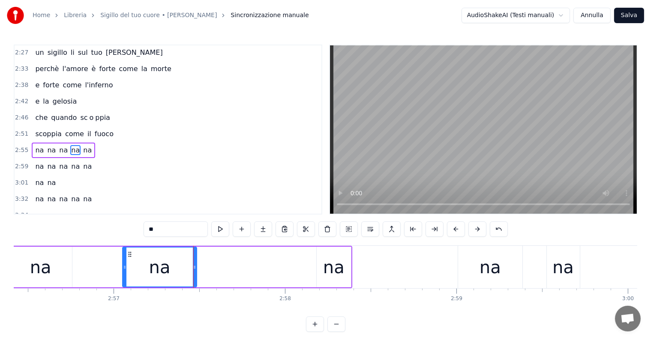
scroll to position [0, 30104]
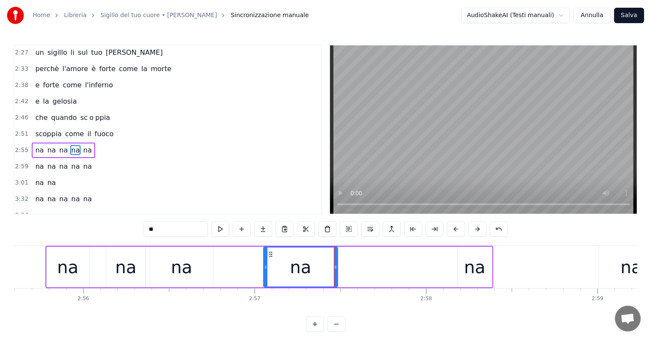
click at [486, 274] on div "na" at bounding box center [475, 267] width 34 height 41
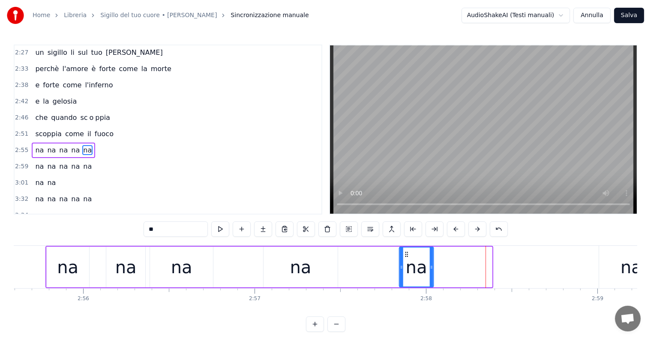
drag, startPoint x: 465, startPoint y: 253, endPoint x: 406, endPoint y: 261, distance: 59.8
click at [406, 261] on div "na" at bounding box center [416, 267] width 33 height 39
drag, startPoint x: 430, startPoint y: 266, endPoint x: 466, endPoint y: 263, distance: 36.1
click at [466, 263] on div at bounding box center [466, 267] width 3 height 39
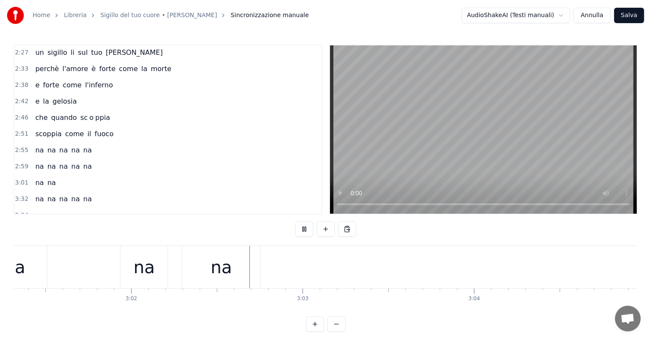
scroll to position [0, 31187]
click at [115, 271] on div "na" at bounding box center [118, 268] width 21 height 26
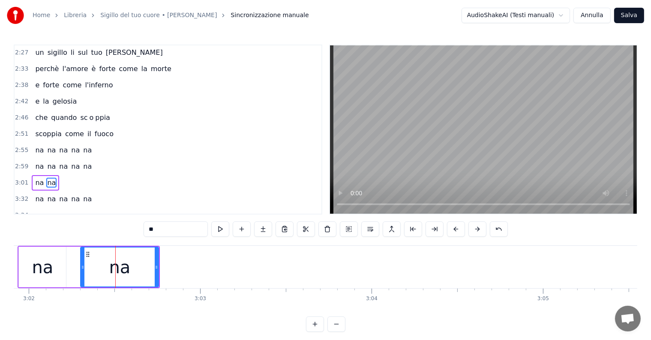
scroll to position [570, 0]
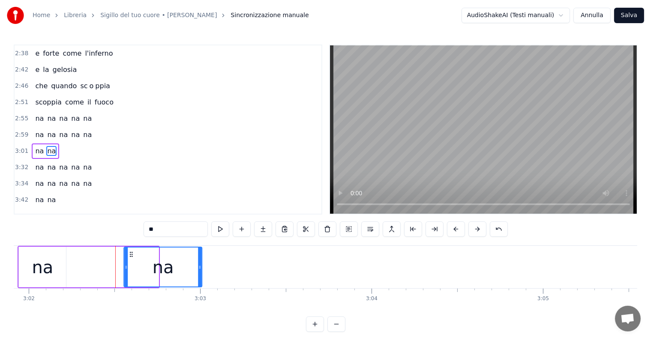
drag, startPoint x: 87, startPoint y: 252, endPoint x: 131, endPoint y: 251, distance: 43.3
click at [131, 251] on icon at bounding box center [131, 254] width 7 height 7
click at [42, 274] on div "na" at bounding box center [42, 268] width 21 height 26
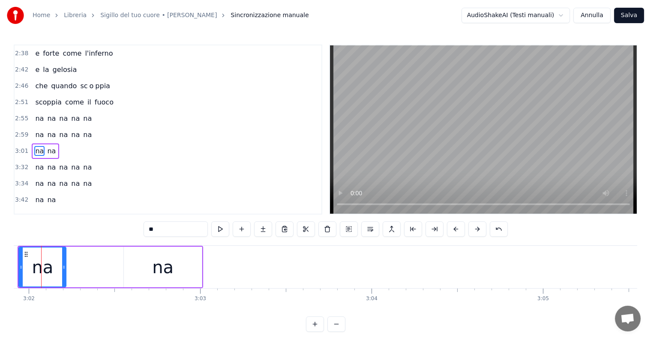
scroll to position [0, 31171]
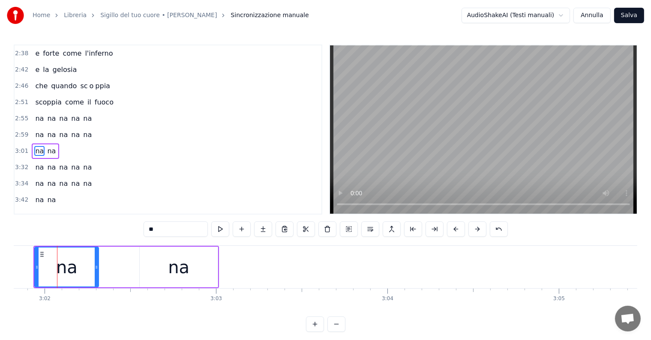
drag, startPoint x: 81, startPoint y: 266, endPoint x: 108, endPoint y: 263, distance: 28.0
click at [98, 263] on div at bounding box center [96, 267] width 3 height 39
click at [212, 264] on div "na" at bounding box center [179, 267] width 78 height 41
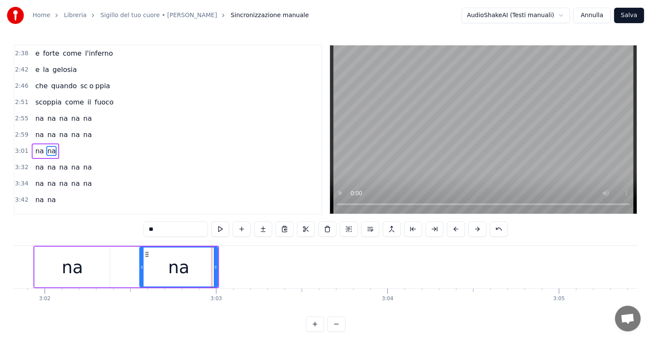
click at [32, 111] on div "na na na na na" at bounding box center [63, 118] width 63 height 15
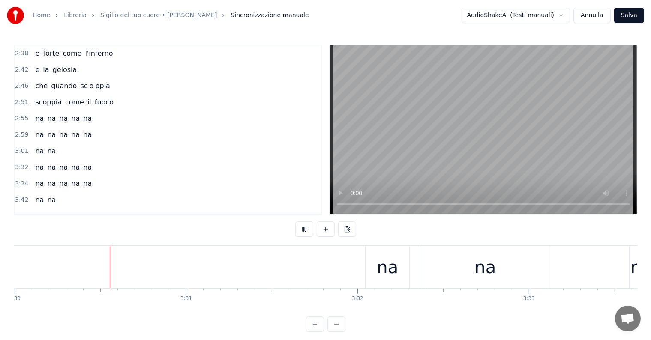
scroll to position [0, 35995]
click at [37, 160] on div "na na na na na" at bounding box center [63, 167] width 63 height 15
click at [390, 268] on div "na" at bounding box center [397, 268] width 21 height 26
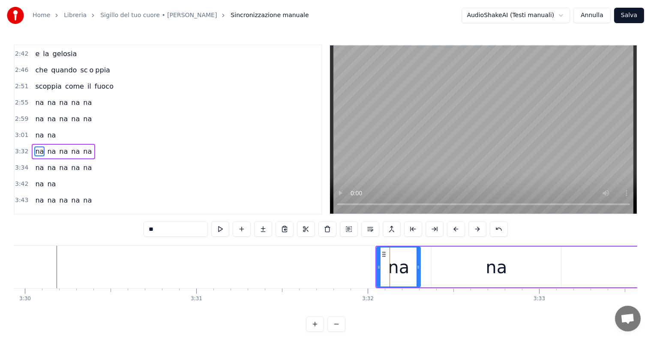
click at [39, 144] on div "na na na na na" at bounding box center [63, 151] width 63 height 15
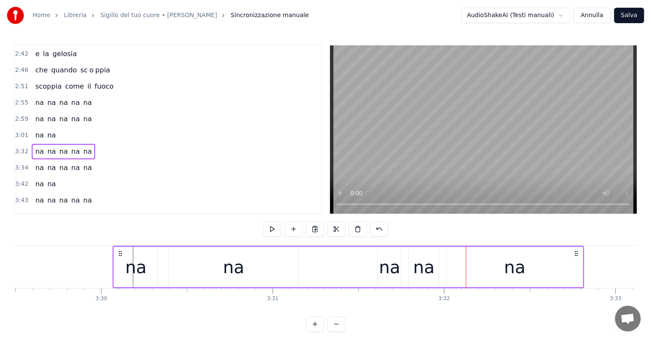
scroll to position [0, 35914]
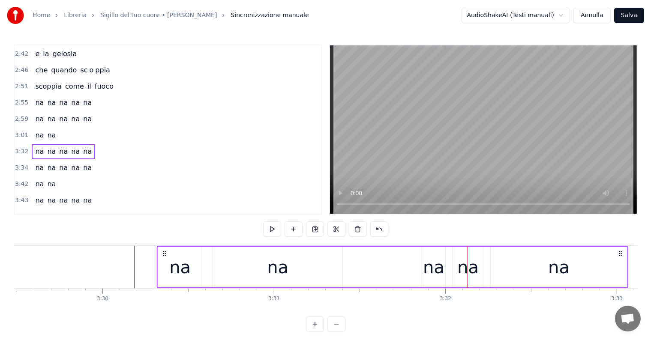
drag, startPoint x: 382, startPoint y: 251, endPoint x: 163, endPoint y: 253, distance: 219.0
click at [163, 253] on icon at bounding box center [164, 253] width 7 height 7
click at [281, 270] on div "na" at bounding box center [277, 268] width 21 height 26
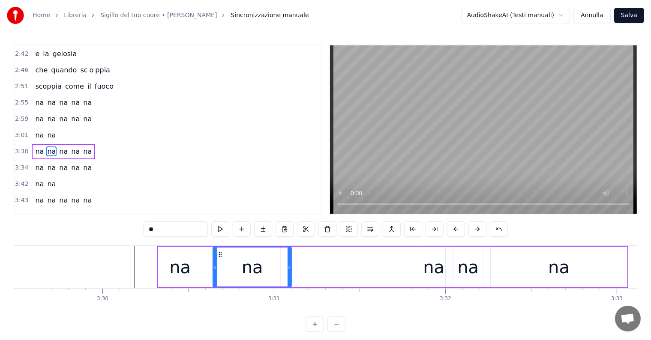
drag, startPoint x: 341, startPoint y: 263, endPoint x: 290, endPoint y: 263, distance: 51.0
click at [290, 263] on div at bounding box center [289, 267] width 3 height 39
click at [438, 274] on div "na" at bounding box center [433, 268] width 21 height 26
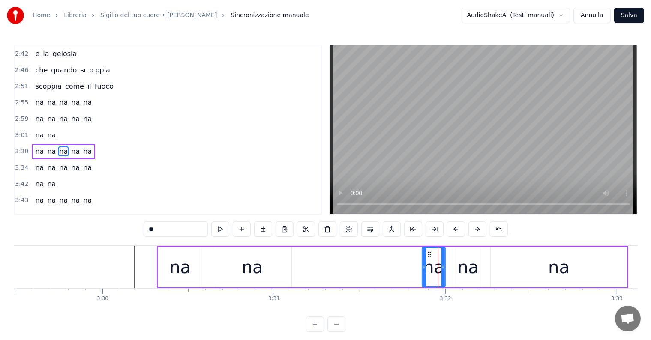
drag, startPoint x: 422, startPoint y: 263, endPoint x: 405, endPoint y: 264, distance: 16.3
click at [405, 264] on div "na na na na na" at bounding box center [392, 267] width 471 height 42
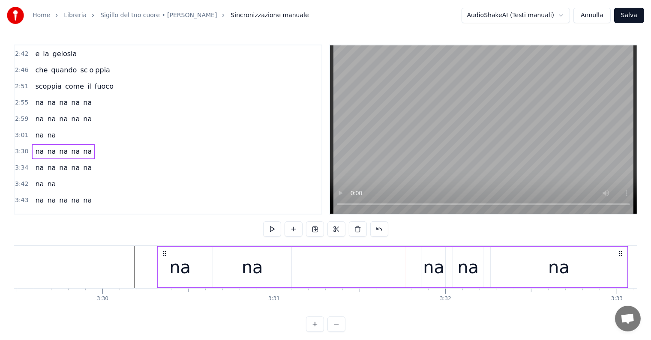
click at [425, 267] on div "na" at bounding box center [433, 268] width 21 height 26
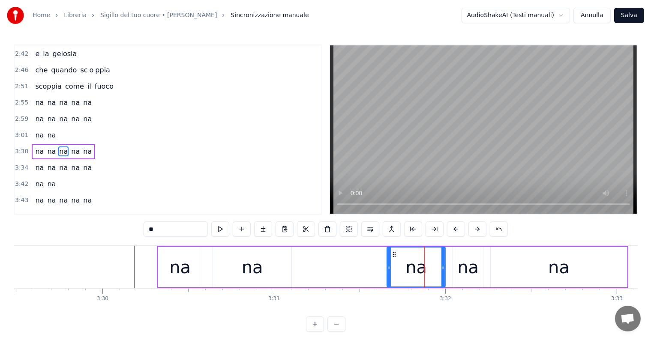
drag, startPoint x: 422, startPoint y: 263, endPoint x: 387, endPoint y: 263, distance: 35.1
click at [387, 263] on div at bounding box center [388, 267] width 3 height 39
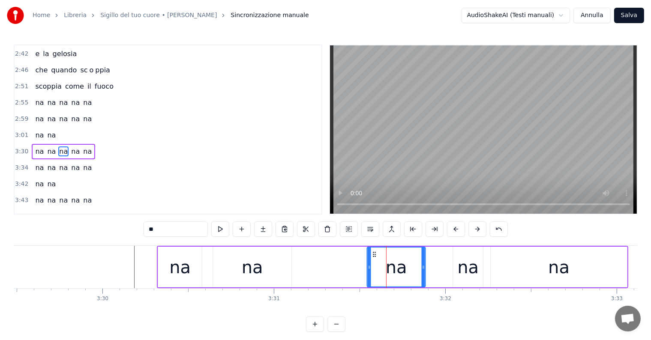
drag, startPoint x: 395, startPoint y: 252, endPoint x: 374, endPoint y: 255, distance: 20.8
click at [374, 255] on icon at bounding box center [374, 254] width 7 height 7
click at [272, 267] on div "na" at bounding box center [252, 267] width 78 height 41
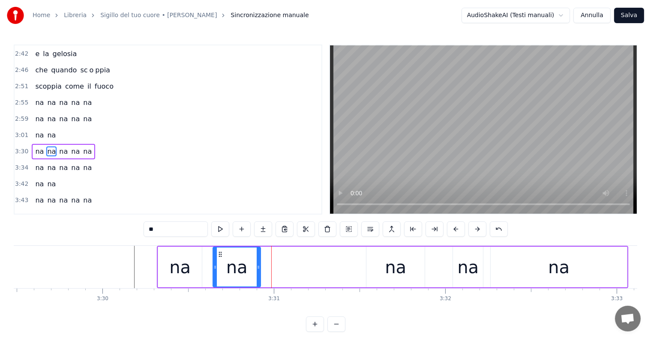
drag, startPoint x: 288, startPoint y: 264, endPoint x: 258, endPoint y: 264, distance: 30.9
click at [258, 264] on icon at bounding box center [258, 267] width 3 height 7
click at [405, 267] on div "na" at bounding box center [395, 267] width 58 height 41
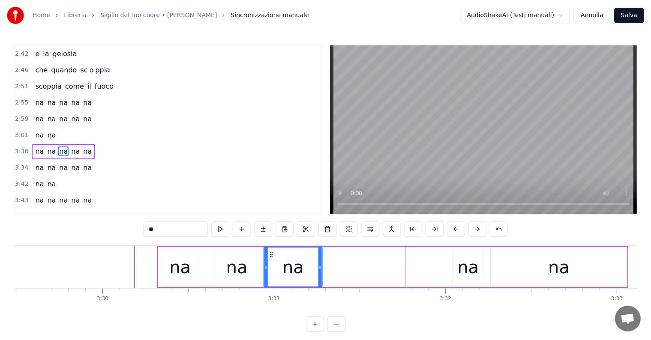
drag, startPoint x: 359, startPoint y: 255, endPoint x: 272, endPoint y: 259, distance: 87.1
click at [272, 259] on div "na" at bounding box center [292, 267] width 57 height 39
drag, startPoint x: 321, startPoint y: 268, endPoint x: 303, endPoint y: 270, distance: 18.6
click at [303, 270] on div at bounding box center [301, 267] width 3 height 39
click at [247, 273] on div "na" at bounding box center [237, 267] width 48 height 41
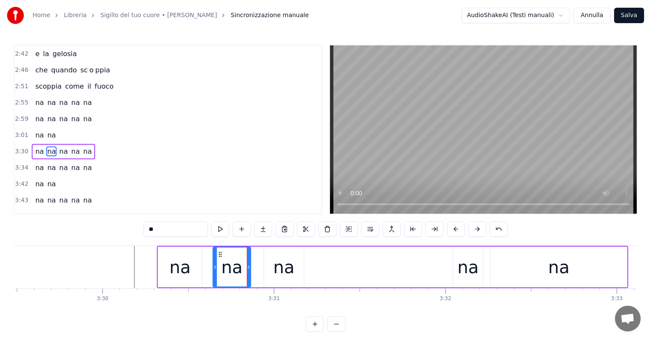
drag, startPoint x: 258, startPoint y: 269, endPoint x: 248, endPoint y: 270, distance: 9.9
click at [248, 270] on div at bounding box center [248, 267] width 3 height 39
click at [279, 271] on div "na" at bounding box center [283, 268] width 21 height 26
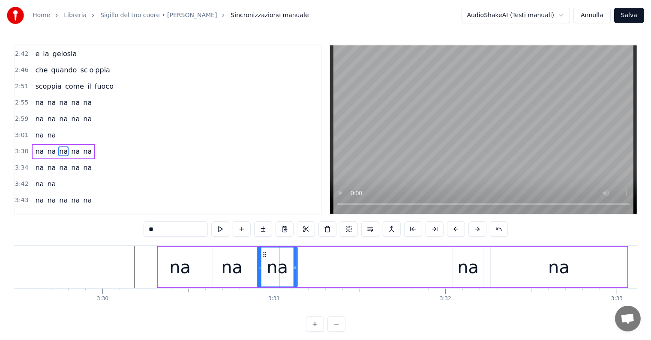
drag, startPoint x: 270, startPoint y: 254, endPoint x: 264, endPoint y: 254, distance: 6.4
click at [265, 254] on circle at bounding box center [265, 254] width 0 height 0
click at [471, 274] on div "na" at bounding box center [467, 268] width 21 height 26
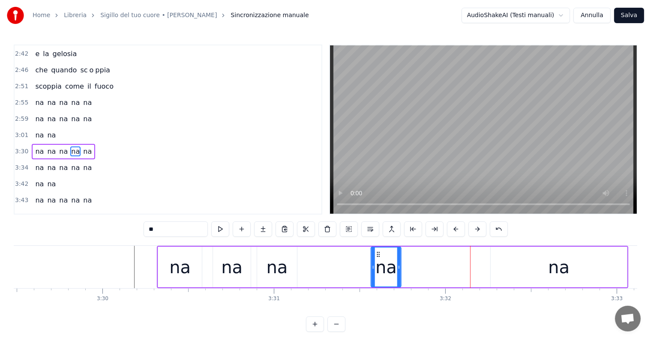
drag, startPoint x: 459, startPoint y: 254, endPoint x: 377, endPoint y: 257, distance: 81.9
click at [377, 257] on icon at bounding box center [378, 254] width 7 height 7
drag, startPoint x: 399, startPoint y: 265, endPoint x: 426, endPoint y: 263, distance: 27.1
click at [426, 263] on div at bounding box center [425, 267] width 3 height 39
click at [549, 270] on div "na" at bounding box center [558, 268] width 21 height 26
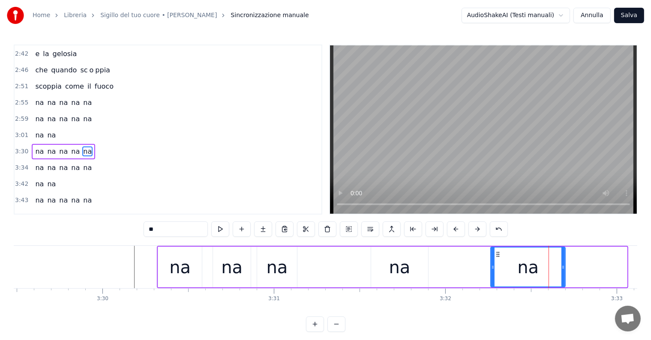
drag, startPoint x: 624, startPoint y: 262, endPoint x: 562, endPoint y: 268, distance: 62.0
click at [562, 268] on div at bounding box center [562, 267] width 3 height 39
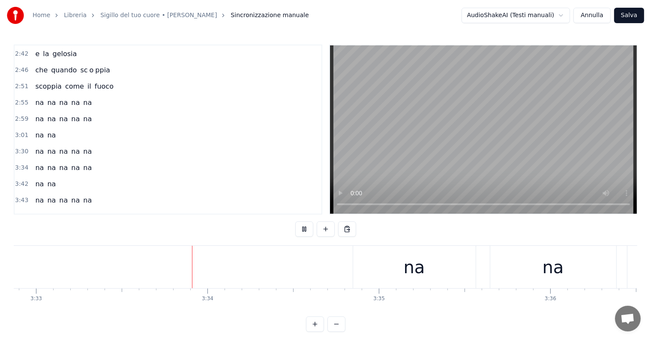
scroll to position [0, 36496]
click at [387, 262] on div "na" at bounding box center [413, 267] width 123 height 42
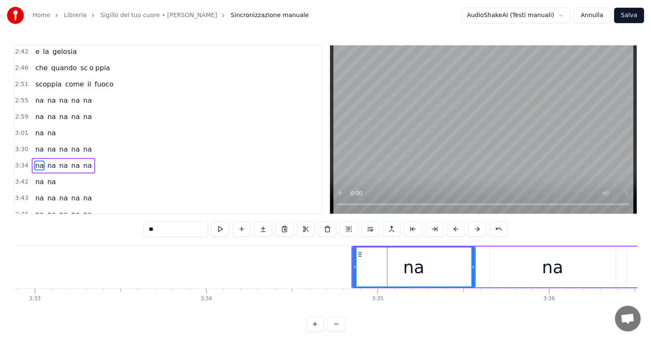
click at [48, 158] on div "na na na na na" at bounding box center [63, 165] width 63 height 15
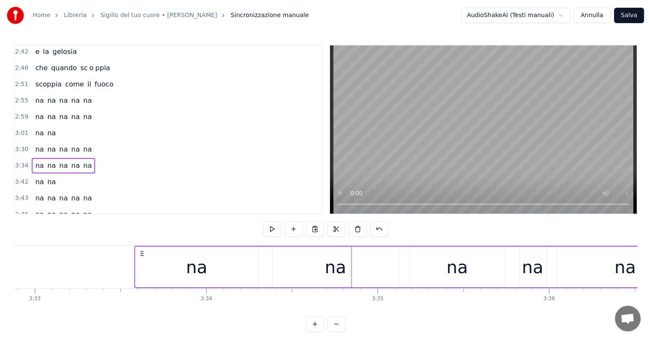
drag, startPoint x: 360, startPoint y: 253, endPoint x: 142, endPoint y: 257, distance: 217.3
click at [142, 257] on div "na na na na na" at bounding box center [414, 267] width 561 height 42
click at [187, 271] on div "na" at bounding box center [196, 268] width 21 height 26
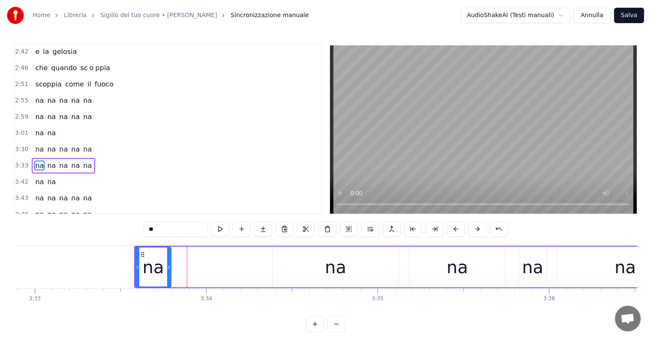
drag, startPoint x: 257, startPoint y: 260, endPoint x: 170, endPoint y: 261, distance: 87.0
click at [170, 261] on div at bounding box center [168, 267] width 3 height 39
click at [310, 270] on div "na" at bounding box center [336, 267] width 126 height 41
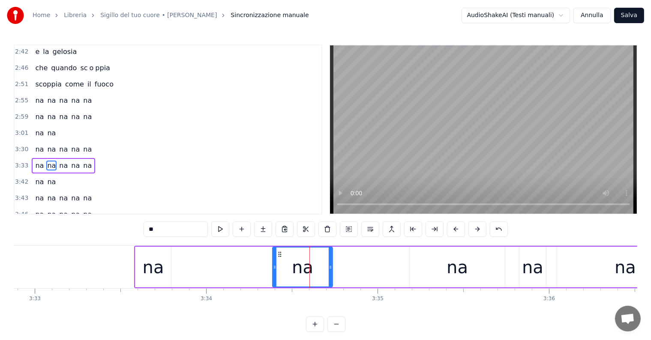
drag, startPoint x: 396, startPoint y: 266, endPoint x: 330, endPoint y: 273, distance: 66.4
click at [330, 273] on div at bounding box center [330, 267] width 3 height 39
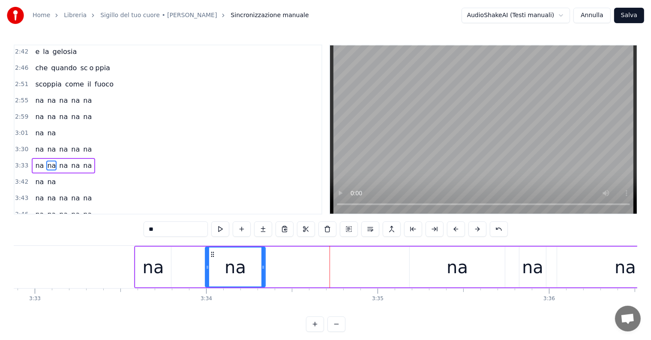
drag, startPoint x: 280, startPoint y: 252, endPoint x: 213, endPoint y: 260, distance: 67.8
click at [213, 260] on div "na" at bounding box center [235, 267] width 59 height 39
click at [444, 270] on div "na" at bounding box center [457, 267] width 95 height 41
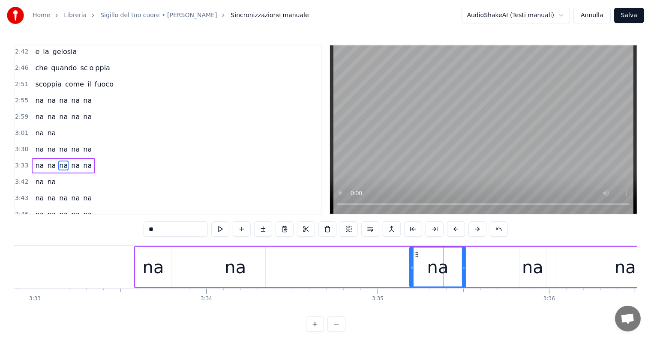
drag, startPoint x: 502, startPoint y: 266, endPoint x: 463, endPoint y: 271, distance: 39.8
click at [463, 271] on div at bounding box center [463, 267] width 3 height 39
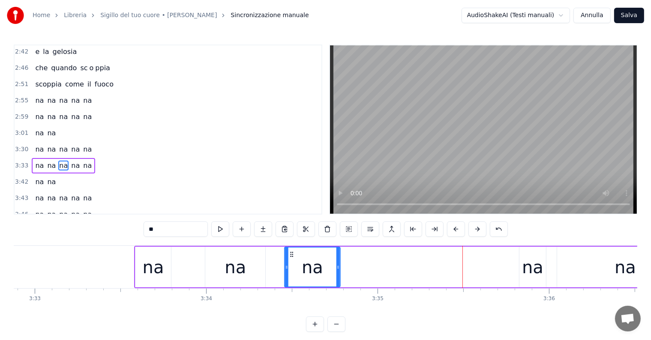
drag, startPoint x: 417, startPoint y: 253, endPoint x: 292, endPoint y: 259, distance: 125.3
click at [292, 259] on div "na" at bounding box center [312, 267] width 55 height 39
click at [523, 276] on div "na" at bounding box center [532, 267] width 27 height 41
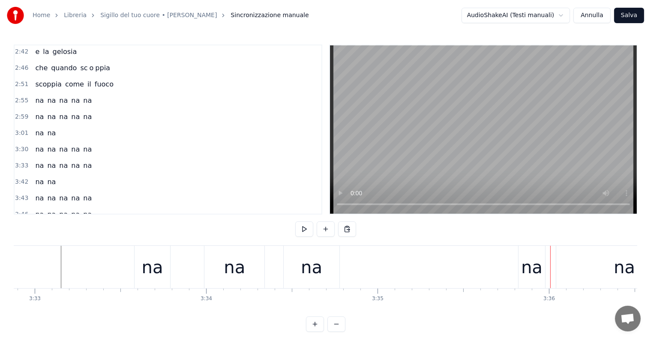
click at [528, 272] on div "na" at bounding box center [531, 268] width 21 height 26
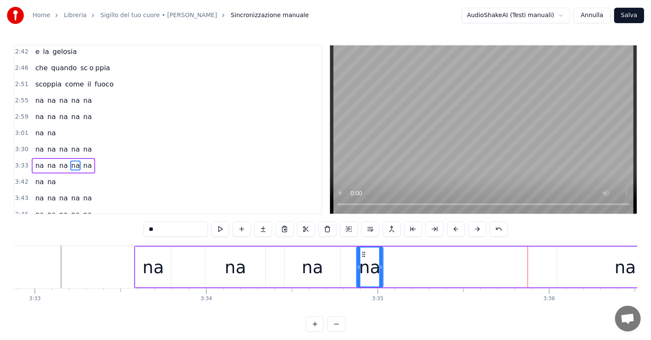
drag, startPoint x: 525, startPoint y: 253, endPoint x: 363, endPoint y: 253, distance: 162.9
click at [363, 253] on icon at bounding box center [363, 254] width 7 height 7
click at [620, 269] on div "na" at bounding box center [625, 268] width 21 height 26
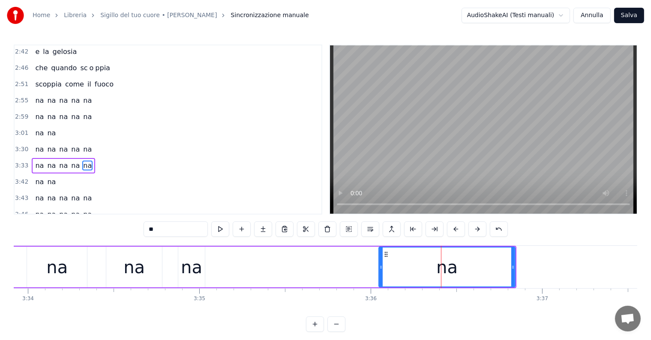
scroll to position [0, 36627]
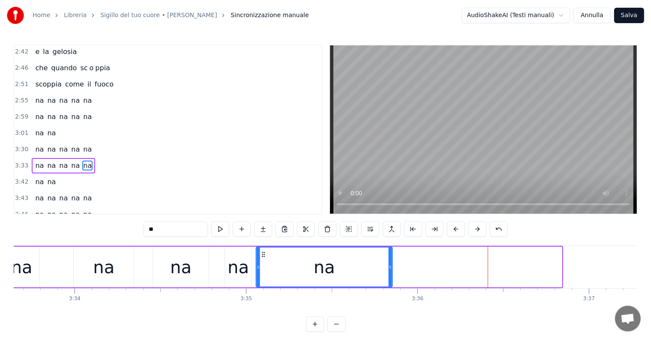
drag, startPoint x: 433, startPoint y: 254, endPoint x: 264, endPoint y: 261, distance: 169.5
click at [264, 261] on div "na" at bounding box center [324, 267] width 135 height 39
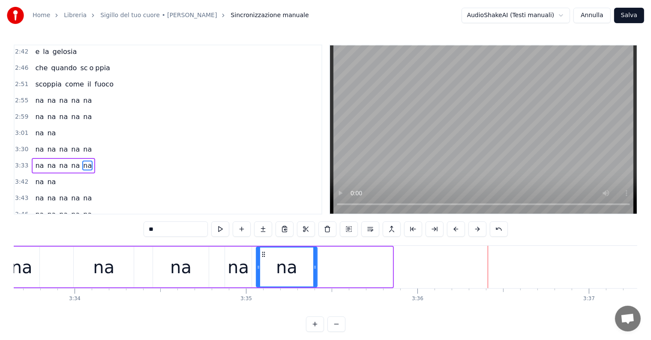
drag, startPoint x: 391, startPoint y: 259, endPoint x: 315, endPoint y: 269, distance: 76.1
click at [315, 269] on div at bounding box center [314, 267] width 3 height 39
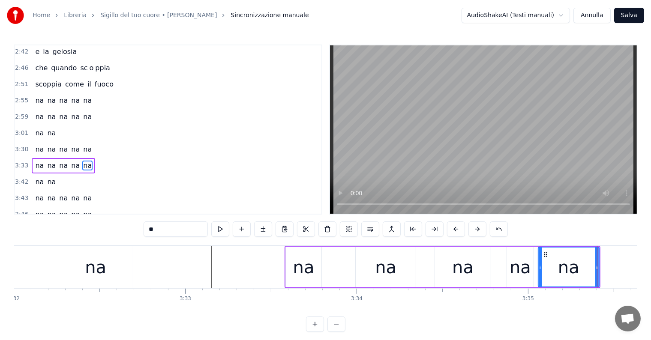
click at [108, 273] on div "na" at bounding box center [95, 267] width 75 height 42
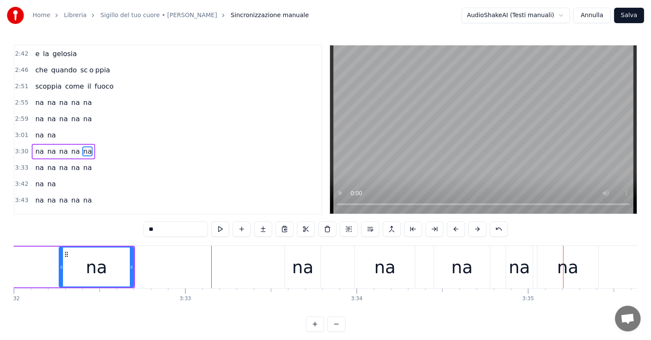
click at [475, 273] on div "na" at bounding box center [462, 267] width 56 height 42
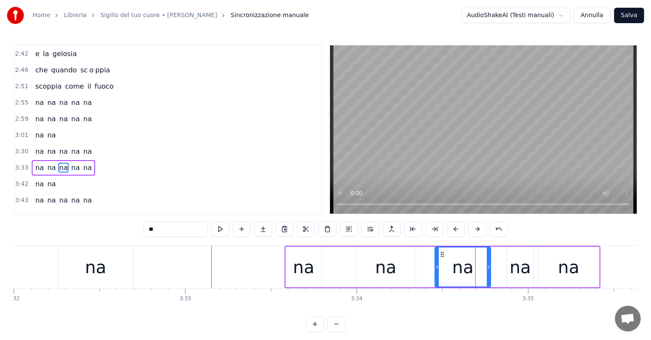
scroll to position [588, 0]
click at [394, 270] on div "na" at bounding box center [385, 268] width 21 height 26
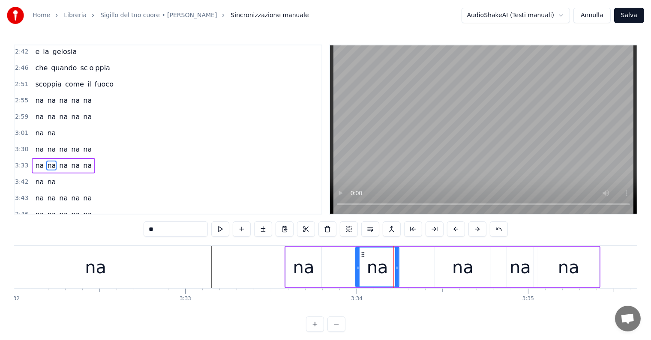
drag, startPoint x: 413, startPoint y: 267, endPoint x: 395, endPoint y: 267, distance: 18.0
click at [395, 267] on icon at bounding box center [396, 267] width 3 height 7
click at [482, 267] on div "na" at bounding box center [463, 267] width 56 height 41
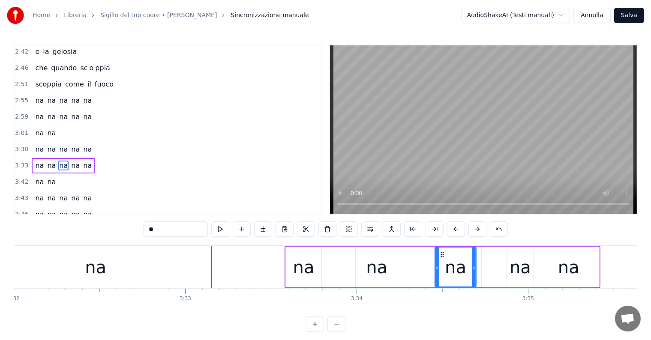
drag, startPoint x: 489, startPoint y: 267, endPoint x: 461, endPoint y: 266, distance: 27.4
click at [474, 268] on icon at bounding box center [473, 267] width 3 height 7
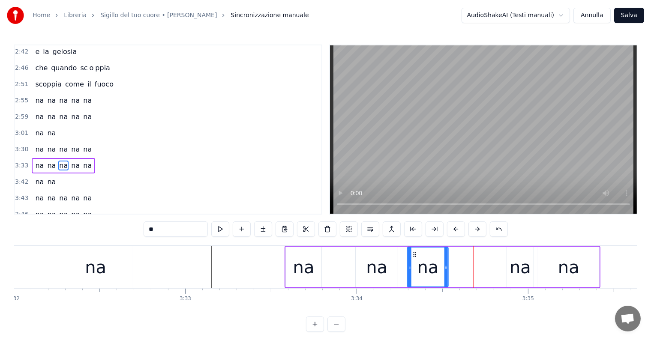
drag, startPoint x: 441, startPoint y: 252, endPoint x: 414, endPoint y: 253, distance: 27.9
click at [414, 253] on icon at bounding box center [414, 254] width 7 height 7
click at [76, 265] on div "na" at bounding box center [95, 267] width 75 height 42
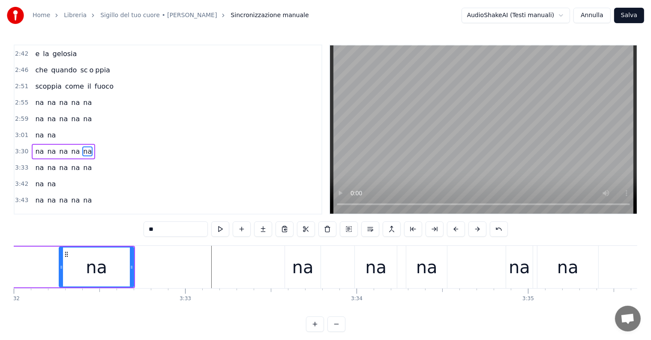
scroll to position [0, 36252]
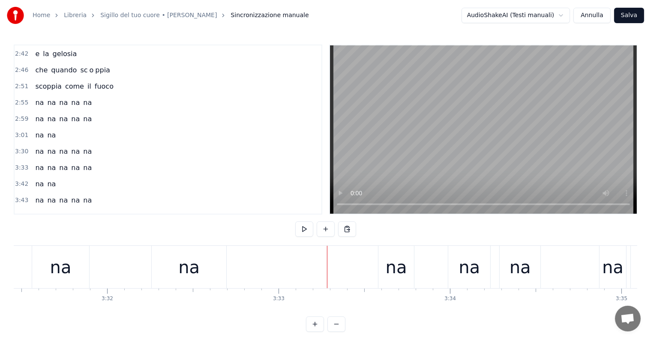
click at [52, 269] on div "na" at bounding box center [60, 268] width 21 height 26
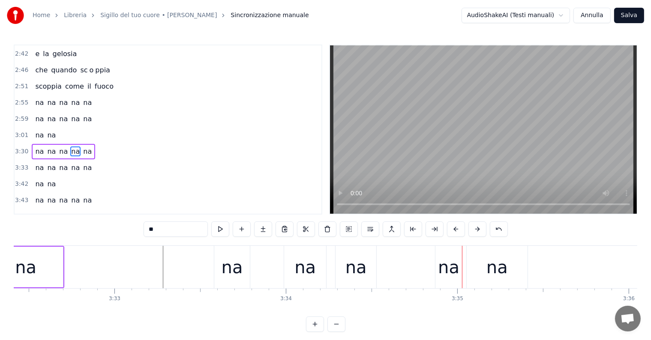
scroll to position [0, 36463]
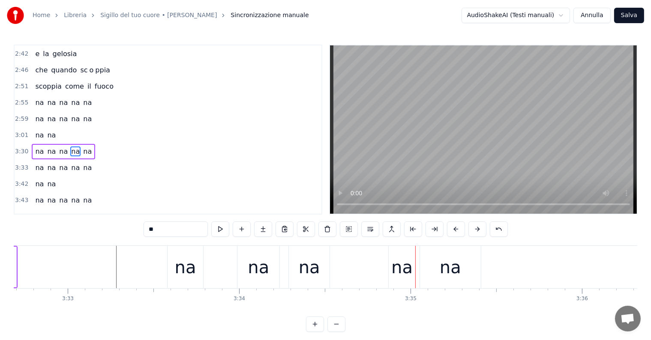
click at [461, 266] on div "na" at bounding box center [450, 267] width 61 height 42
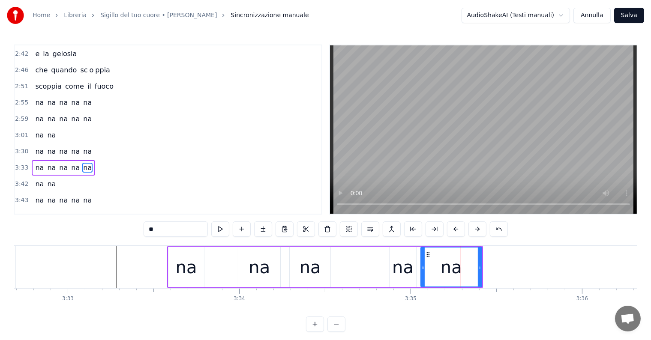
scroll to position [588, 0]
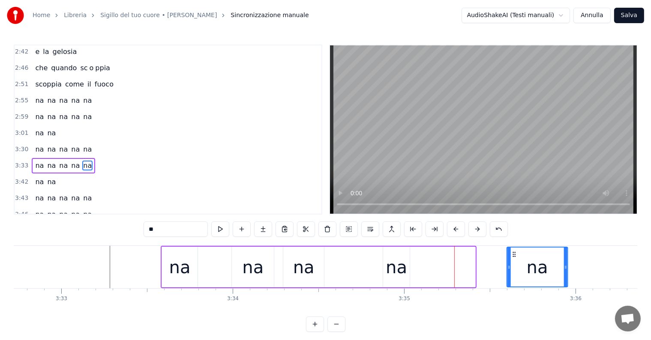
drag, startPoint x: 426, startPoint y: 252, endPoint x: 525, endPoint y: 257, distance: 99.1
click at [525, 257] on div "na" at bounding box center [537, 267] width 60 height 39
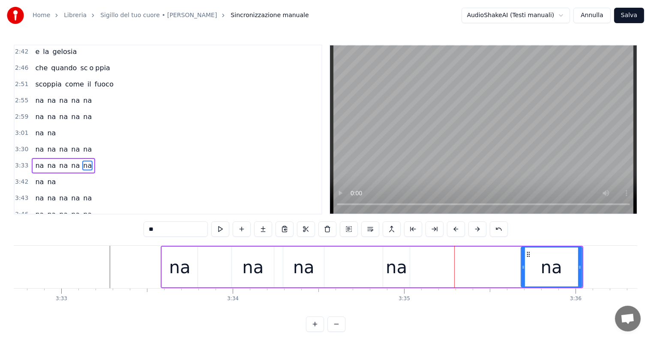
scroll to position [0, 36470]
click at [403, 272] on div "na" at bounding box center [394, 268] width 21 height 26
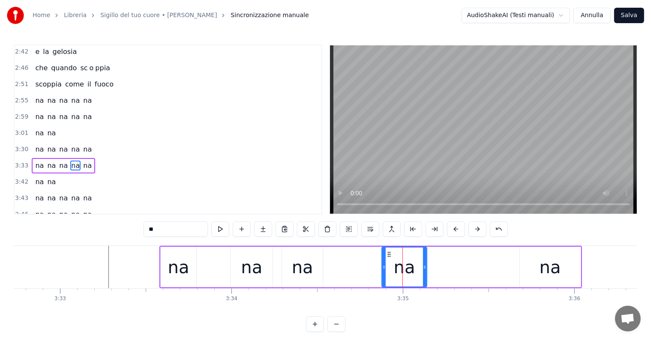
drag, startPoint x: 406, startPoint y: 266, endPoint x: 426, endPoint y: 266, distance: 19.3
click at [426, 266] on icon at bounding box center [424, 267] width 3 height 7
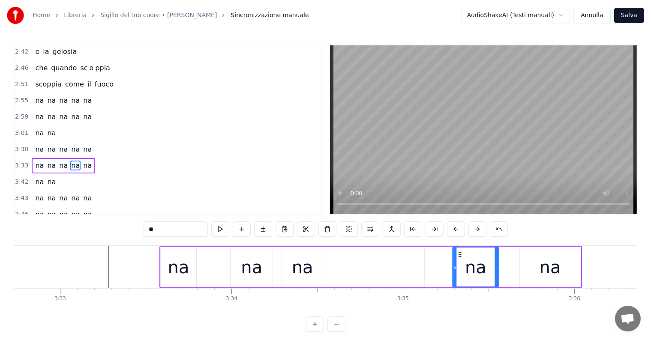
drag, startPoint x: 388, startPoint y: 253, endPoint x: 461, endPoint y: 257, distance: 73.0
click at [461, 257] on div "na" at bounding box center [475, 267] width 45 height 39
click at [314, 278] on div "na" at bounding box center [302, 267] width 41 height 41
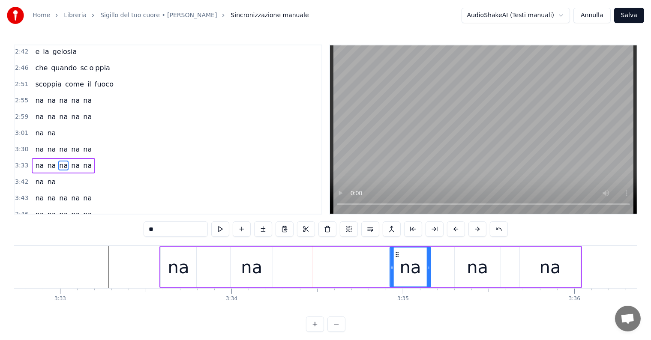
drag, startPoint x: 289, startPoint y: 252, endPoint x: 397, endPoint y: 257, distance: 108.1
click at [397, 257] on icon at bounding box center [397, 254] width 7 height 7
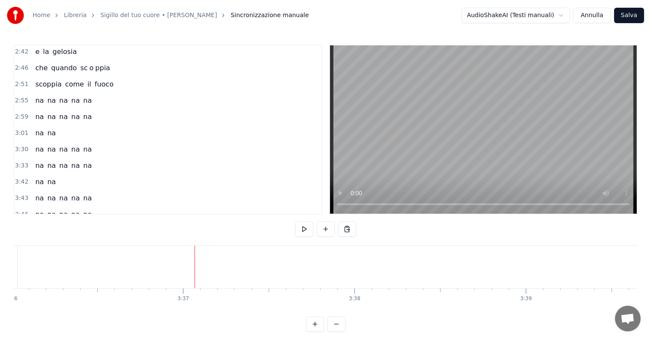
scroll to position [0, 37167]
click at [48, 177] on span "na" at bounding box center [51, 182] width 10 height 10
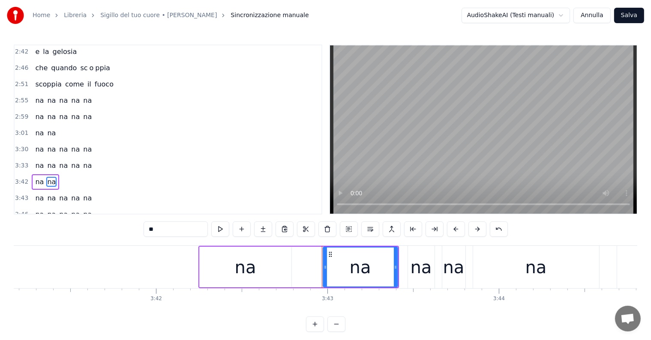
scroll to position [0, 37824]
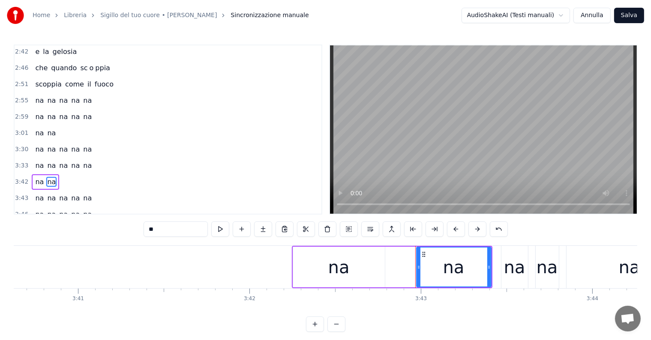
click at [295, 247] on div "na" at bounding box center [339, 267] width 93 height 41
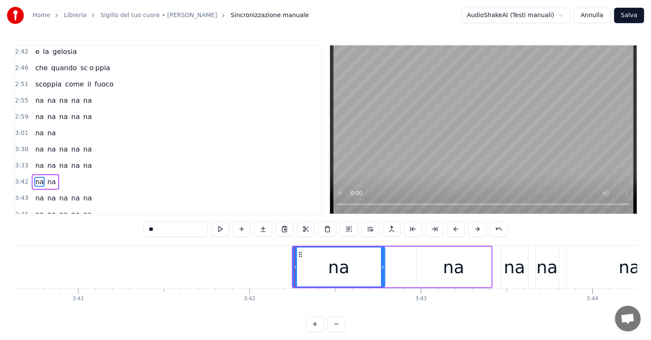
click at [41, 174] on div "na na" at bounding box center [45, 181] width 27 height 15
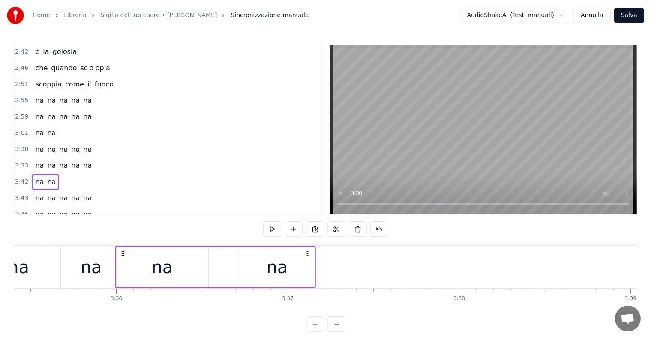
scroll to position [0, 36924]
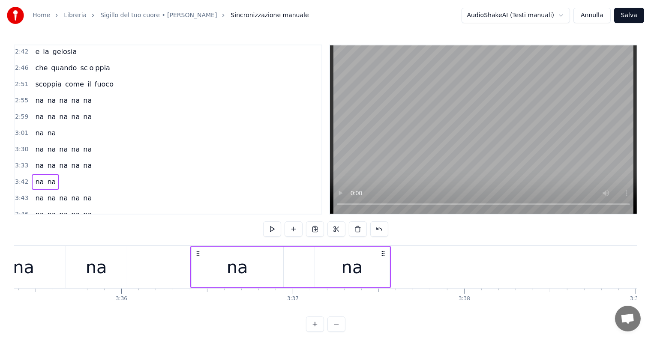
drag, startPoint x: 298, startPoint y: 251, endPoint x: 197, endPoint y: 270, distance: 102.9
click at [197, 270] on div "na na" at bounding box center [290, 267] width 201 height 42
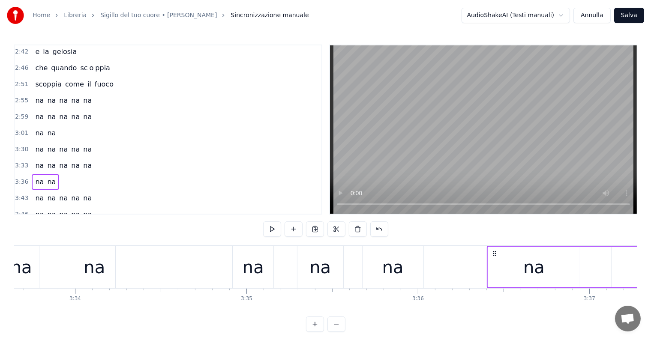
scroll to position [0, 36557]
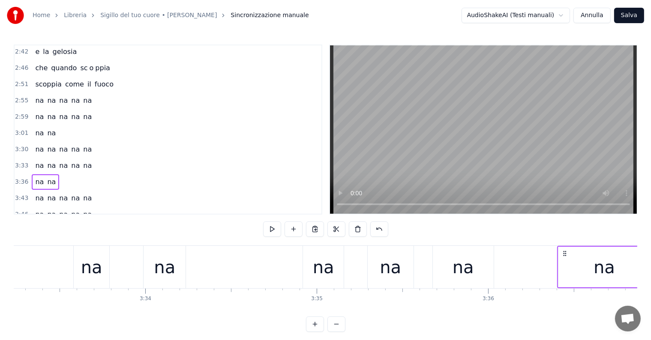
click at [326, 270] on div "na" at bounding box center [323, 268] width 21 height 26
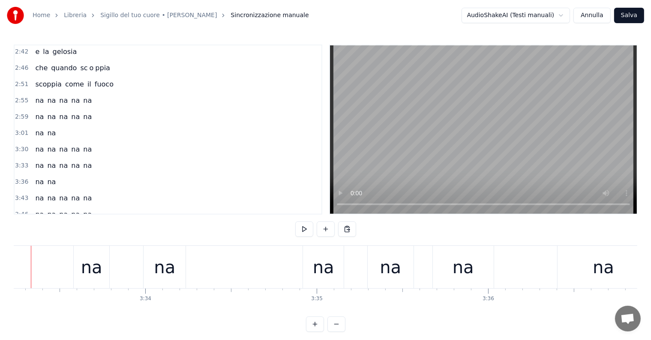
scroll to position [0, 36530]
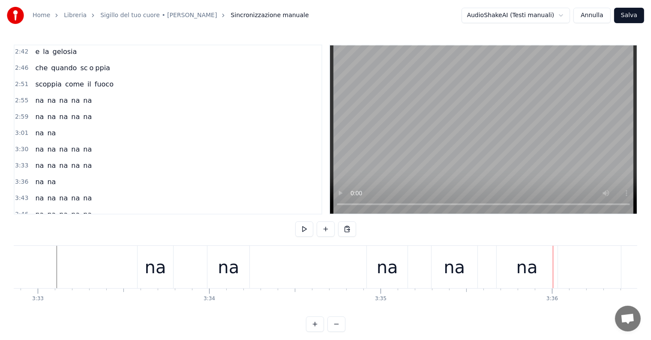
click at [377, 267] on div "na" at bounding box center [387, 267] width 41 height 42
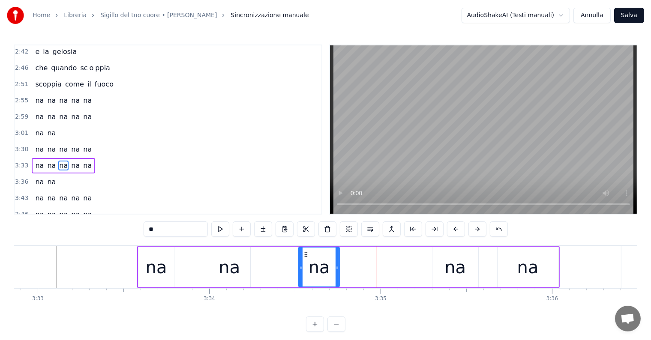
drag, startPoint x: 375, startPoint y: 252, endPoint x: 306, endPoint y: 254, distance: 69.0
click at [306, 254] on icon at bounding box center [306, 254] width 7 height 7
click at [447, 284] on div "na" at bounding box center [455, 267] width 46 height 41
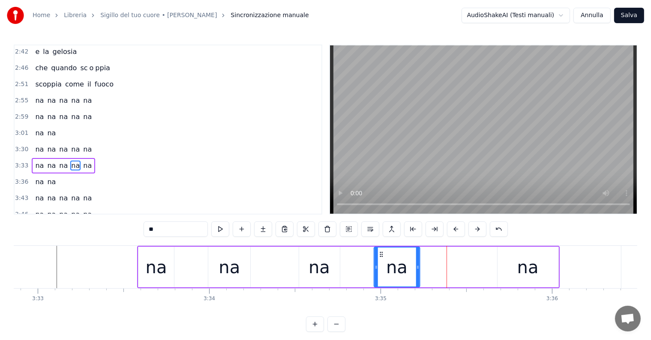
drag, startPoint x: 439, startPoint y: 253, endPoint x: 380, endPoint y: 255, distance: 59.2
click at [380, 255] on icon at bounding box center [381, 254] width 7 height 7
click at [508, 270] on div "na" at bounding box center [528, 267] width 61 height 41
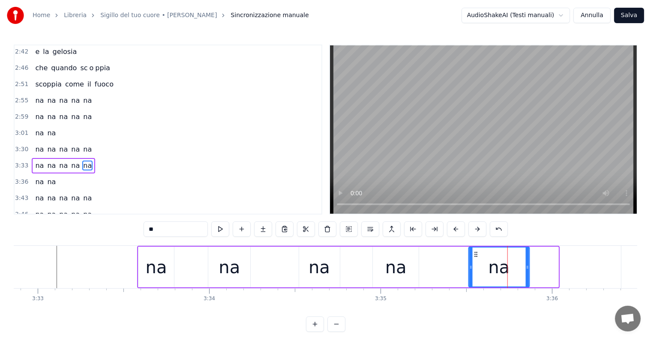
drag, startPoint x: 504, startPoint y: 252, endPoint x: 475, endPoint y: 252, distance: 28.7
click at [475, 252] on icon at bounding box center [476, 254] width 7 height 7
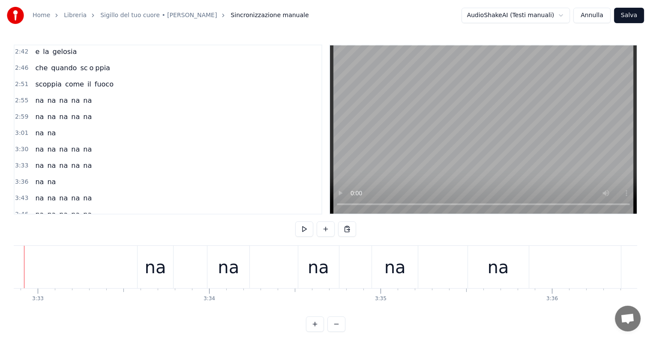
scroll to position [0, 36460]
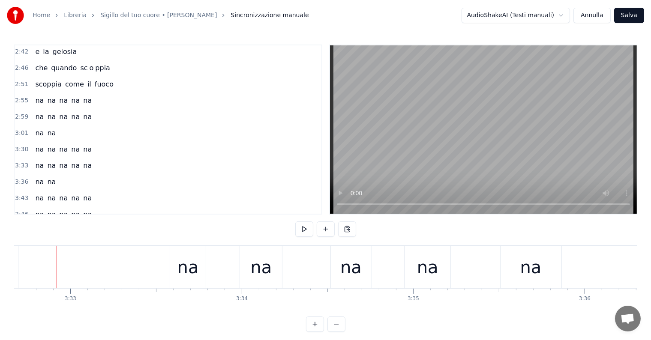
click at [33, 142] on div "na na na na na" at bounding box center [63, 149] width 63 height 15
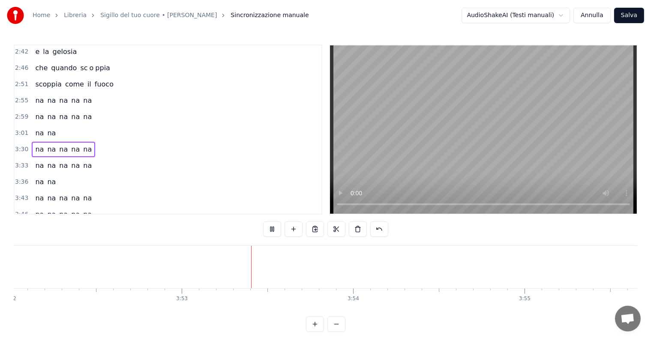
scroll to position [0, 39878]
click at [628, 18] on button "Salva" at bounding box center [629, 15] width 30 height 15
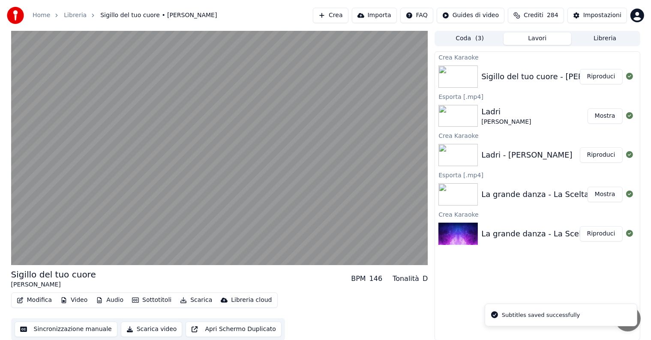
click at [607, 75] on button "Riproduci" at bounding box center [601, 76] width 43 height 15
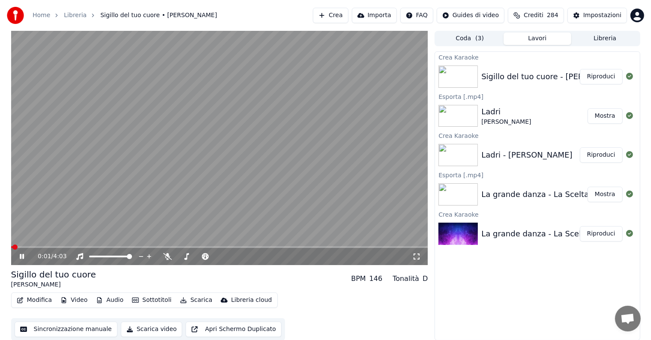
click at [22, 256] on icon at bounding box center [22, 256] width 4 height 5
click at [110, 297] on button "Audio" at bounding box center [110, 300] width 34 height 12
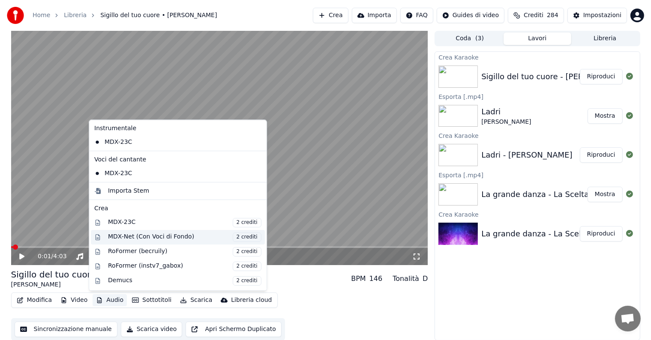
click at [125, 235] on div "MDX-Net (Con Voci di Fondo) 2 crediti" at bounding box center [184, 237] width 153 height 9
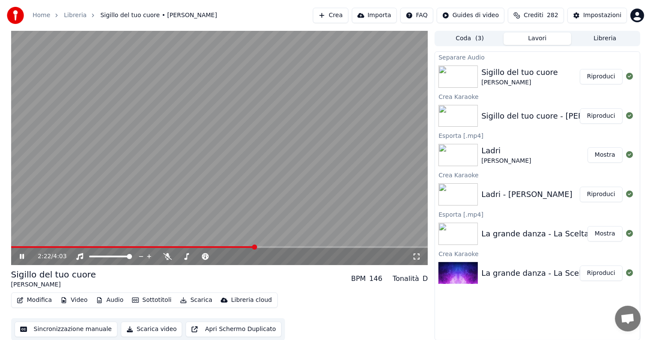
click at [614, 76] on button "Riproduci" at bounding box center [601, 76] width 43 height 15
click at [21, 256] on icon at bounding box center [22, 256] width 4 height 5
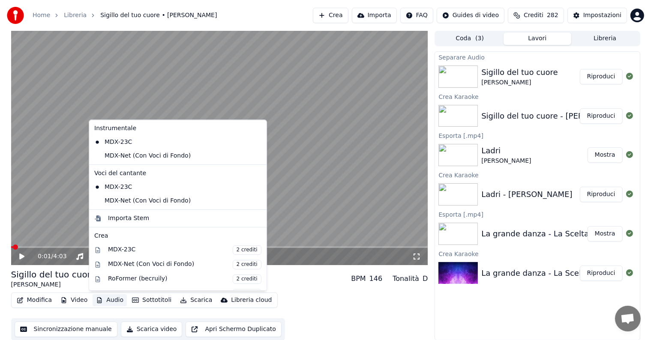
click at [113, 300] on button "Audio" at bounding box center [110, 300] width 34 height 12
click at [129, 159] on div "MDX-Net (Con Voci di Fondo)" at bounding box center [171, 156] width 161 height 14
click at [108, 298] on button "Audio" at bounding box center [110, 300] width 34 height 12
click at [127, 202] on div "MDX-Net (Con Voci di Fondo)" at bounding box center [171, 201] width 161 height 14
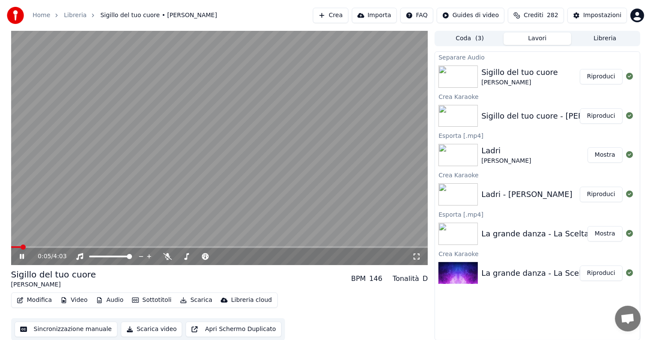
click at [105, 248] on span at bounding box center [219, 247] width 417 height 2
click at [153, 248] on span at bounding box center [219, 247] width 417 height 2
click at [182, 247] on span at bounding box center [219, 247] width 417 height 2
click at [244, 247] on span at bounding box center [219, 247] width 417 height 2
click at [280, 247] on span at bounding box center [219, 247] width 417 height 2
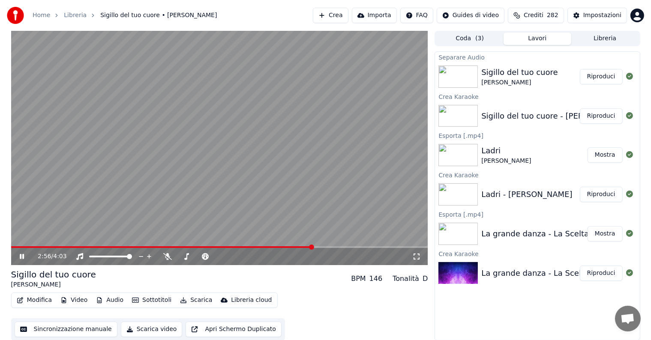
click at [312, 248] on span at bounding box center [219, 247] width 417 height 2
click at [357, 246] on span at bounding box center [219, 247] width 417 height 2
click at [374, 246] on span at bounding box center [219, 247] width 417 height 2
click at [22, 257] on icon at bounding box center [22, 256] width 4 height 5
click at [201, 298] on button "Scarica" at bounding box center [196, 300] width 39 height 12
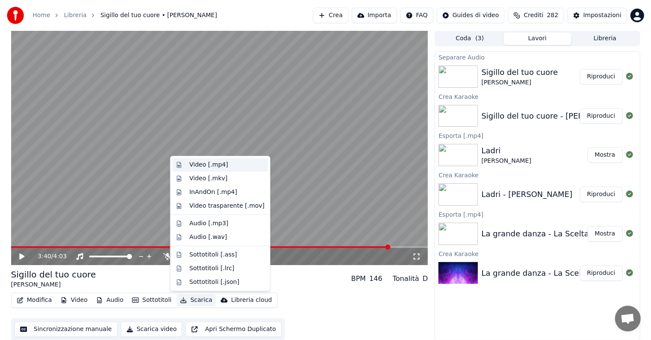
click at [208, 165] on div "Video [.mp4]" at bounding box center [208, 165] width 39 height 9
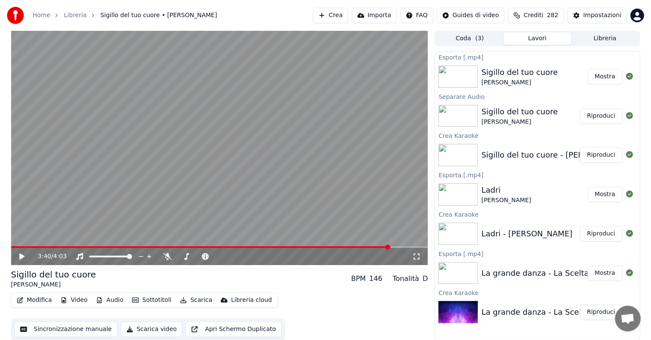
click at [597, 75] on button "Mostra" at bounding box center [605, 76] width 35 height 15
